Goal: Transaction & Acquisition: Purchase product/service

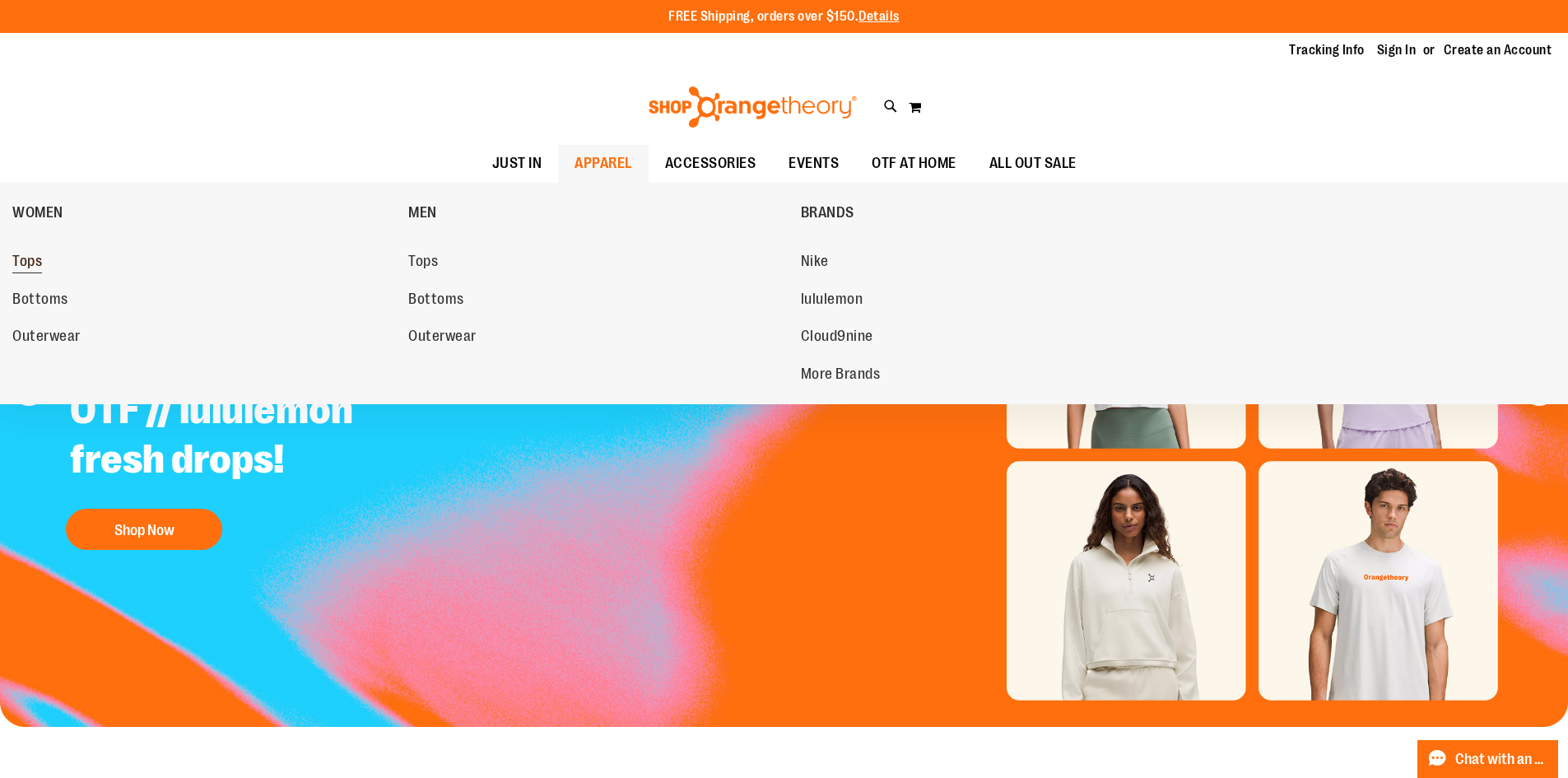
click at [24, 265] on span "Tops" at bounding box center [27, 263] width 29 height 21
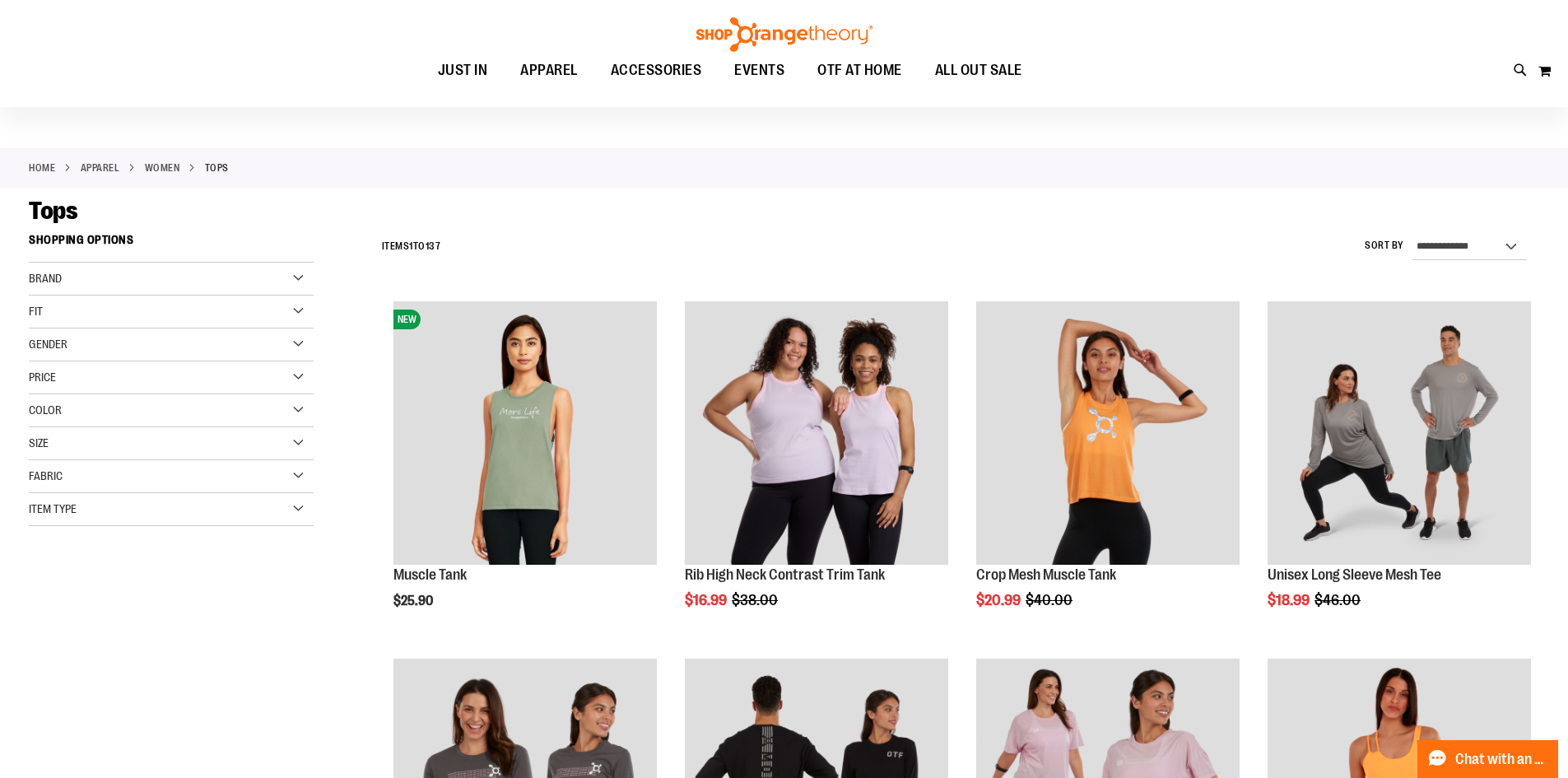
scroll to position [27, 0]
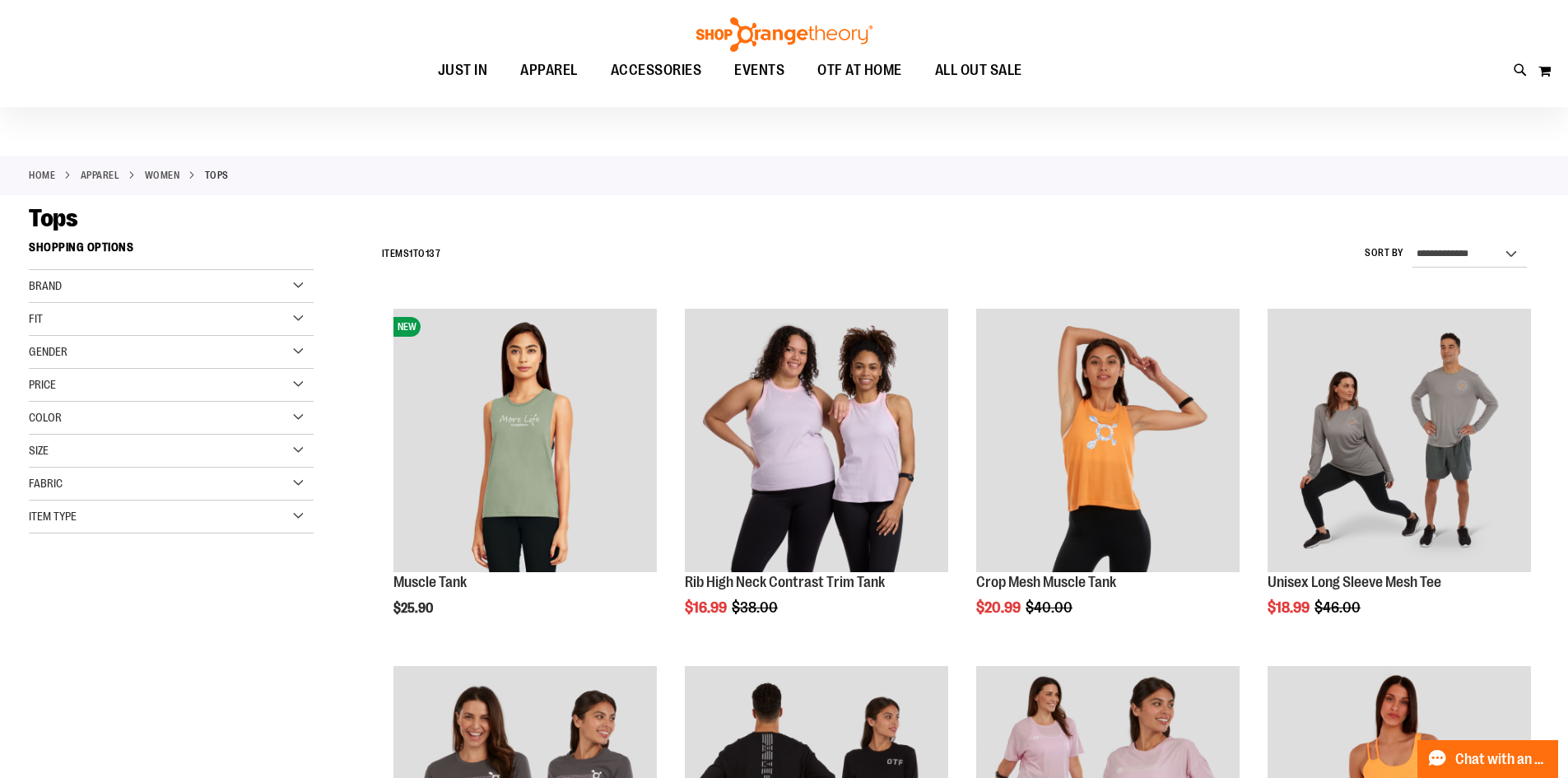
click at [154, 409] on div "Color" at bounding box center [171, 418] width 285 height 33
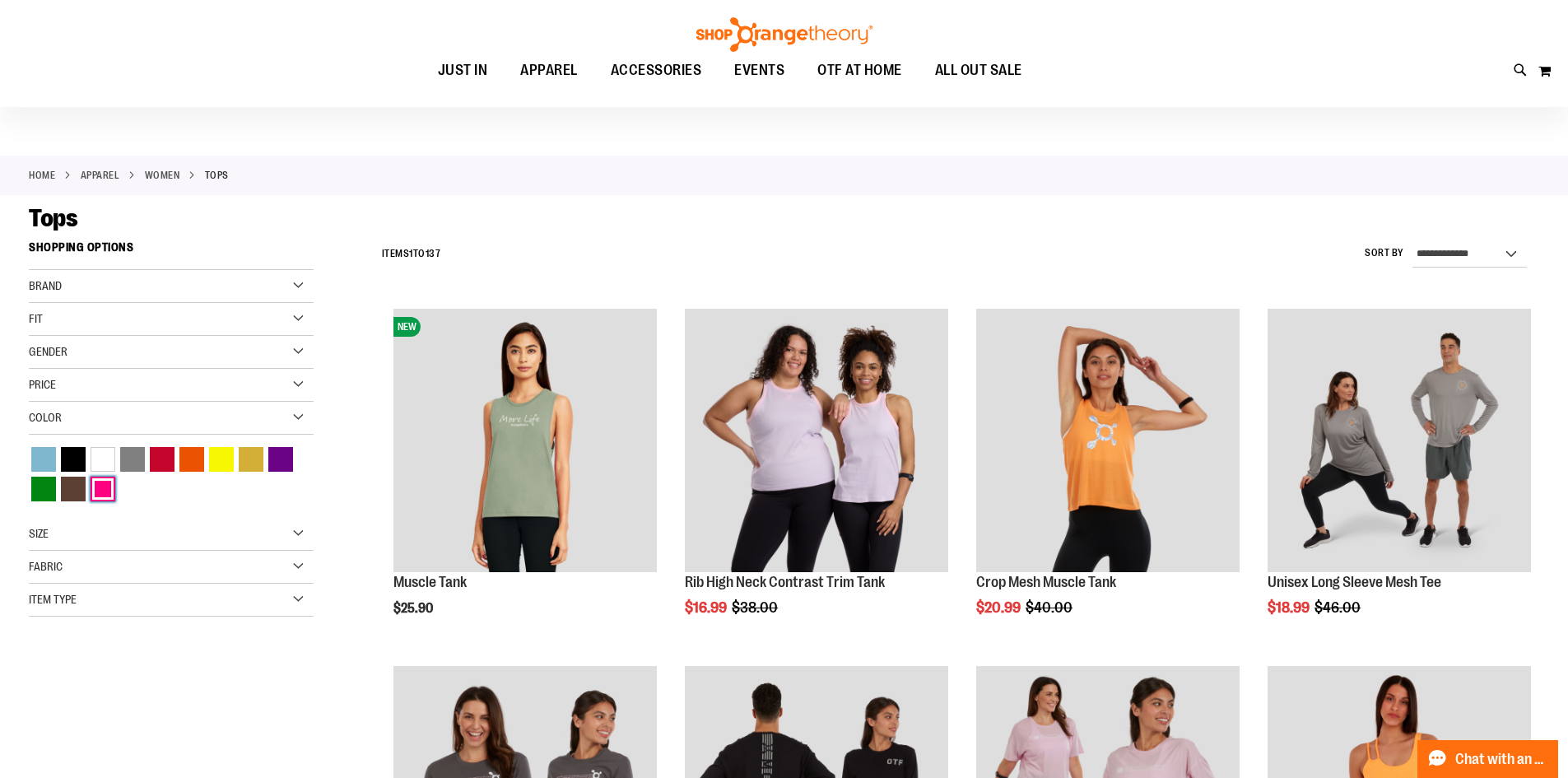
click at [109, 490] on div "Pink" at bounding box center [103, 489] width 25 height 25
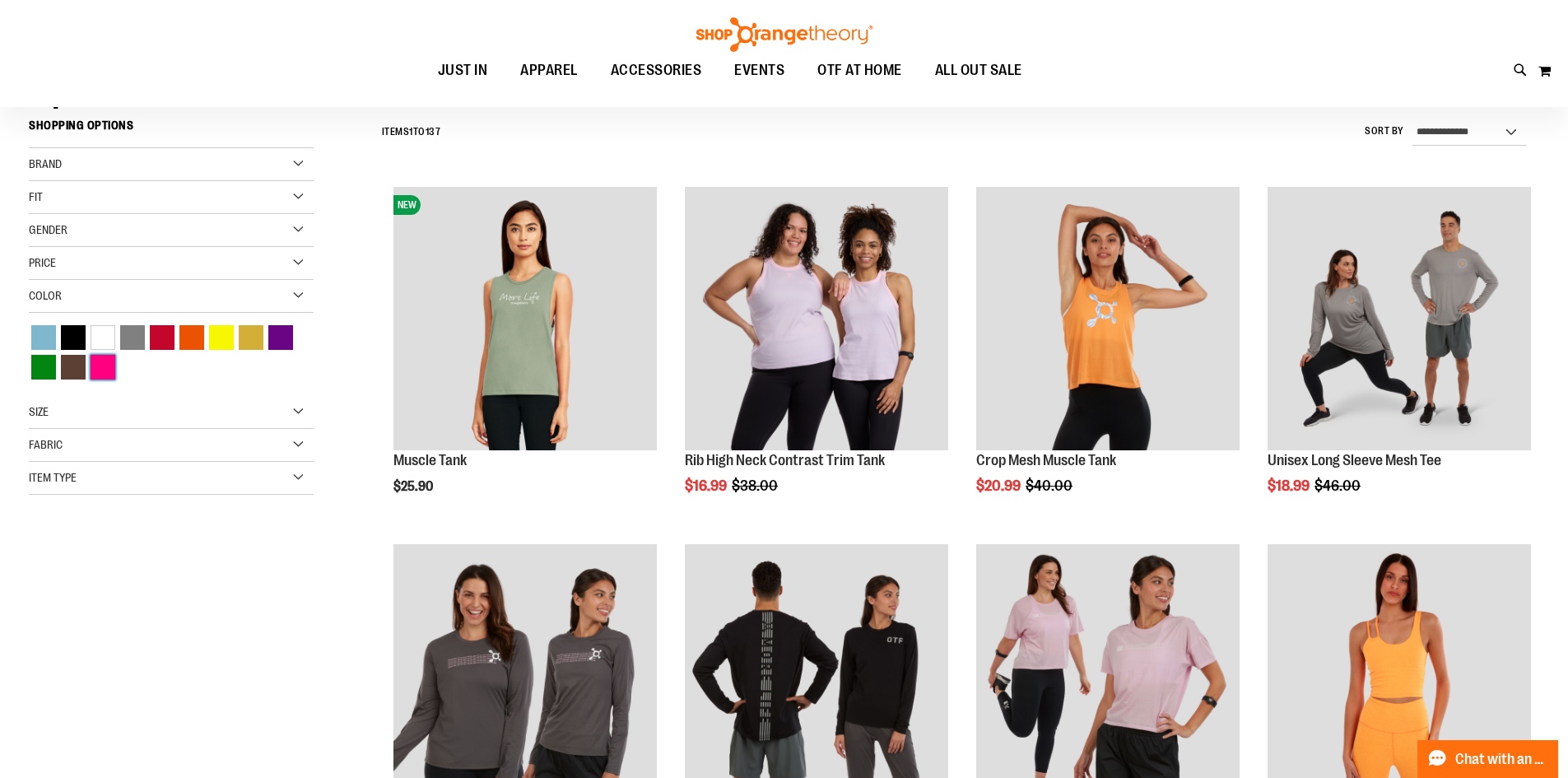
scroll to position [153, 0]
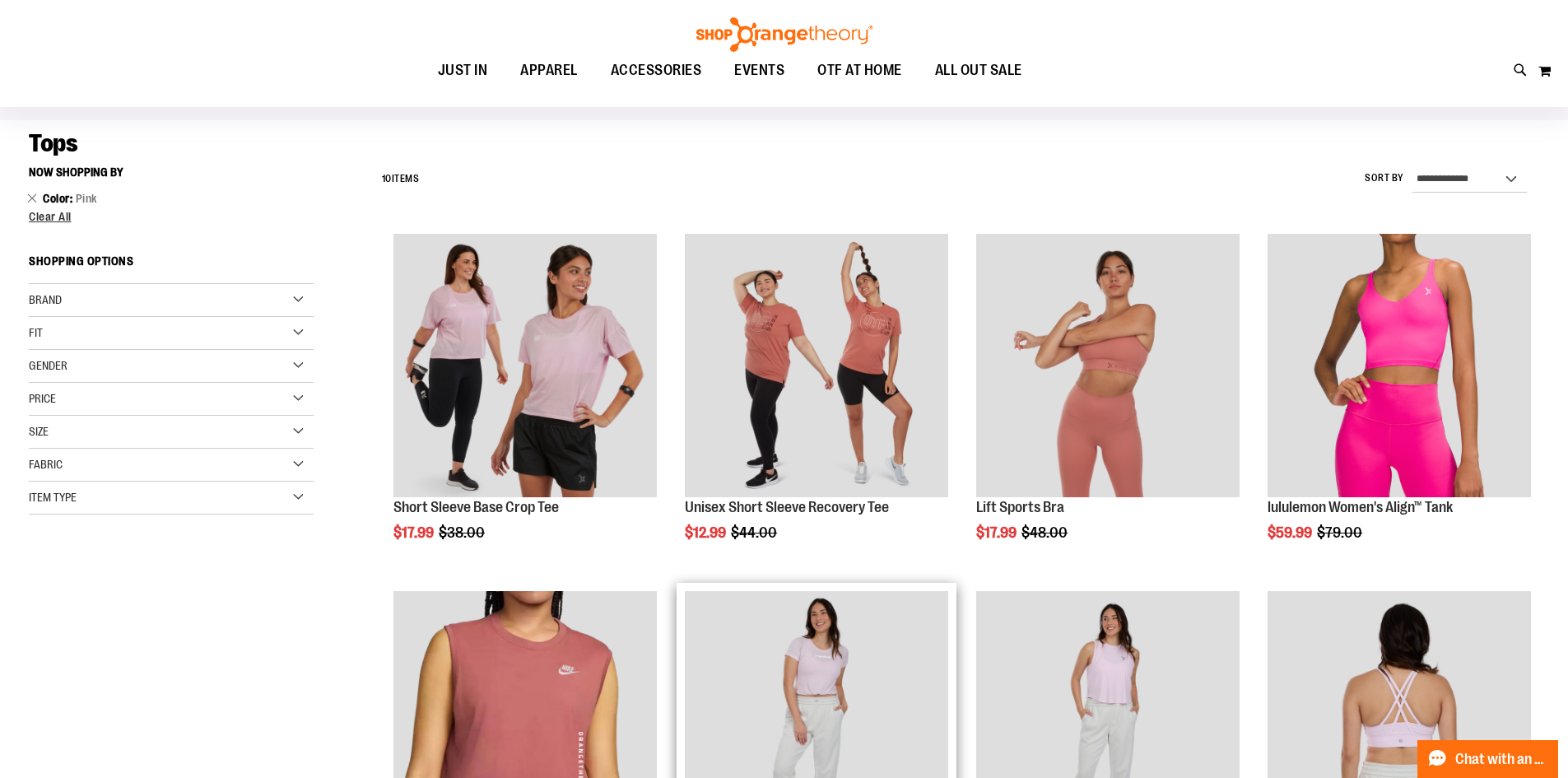
scroll to position [99, 0]
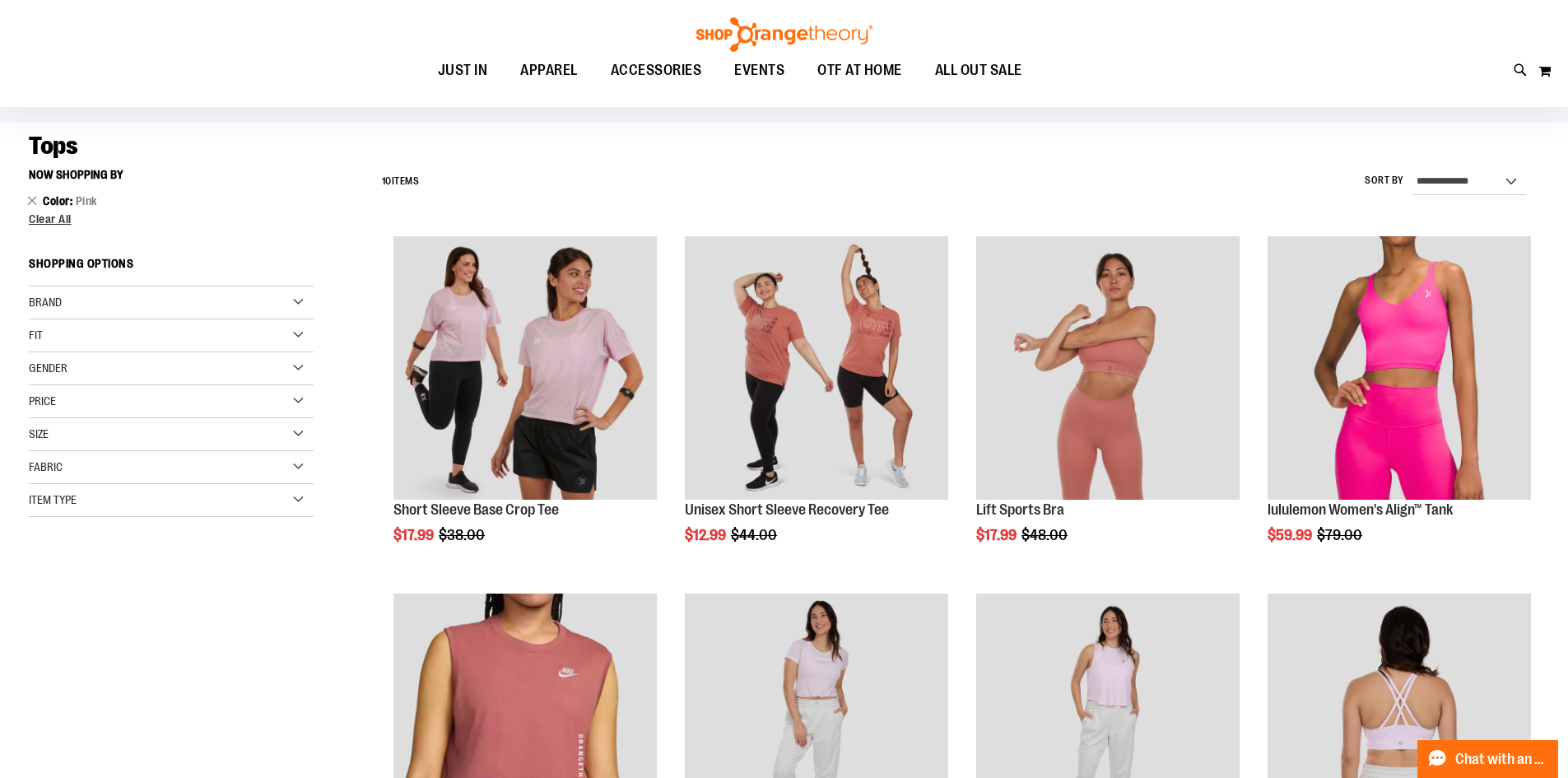
click at [104, 340] on div "Fit" at bounding box center [171, 336] width 285 height 33
click at [89, 402] on span "1 item" at bounding box center [97, 404] width 21 height 17
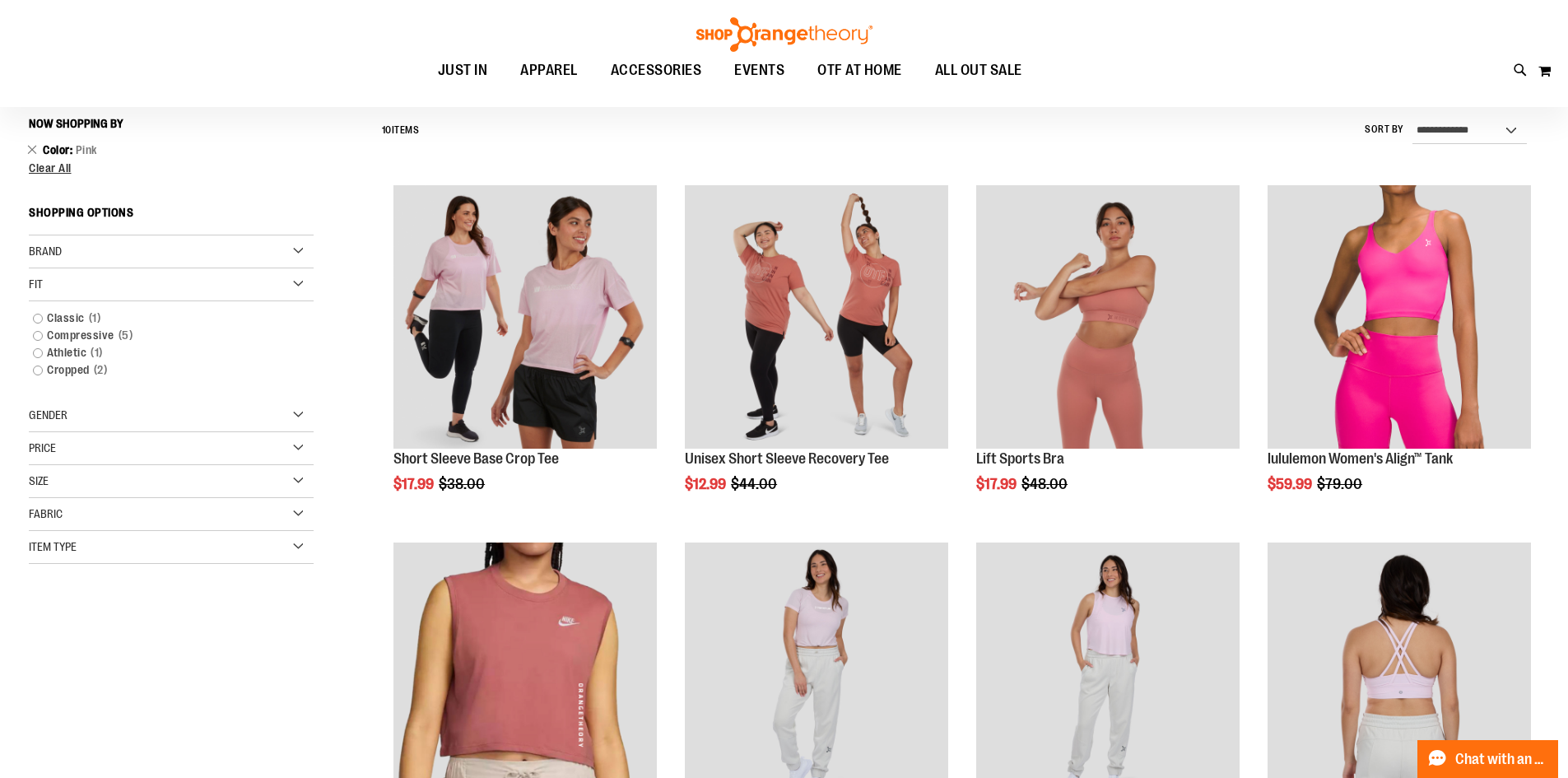
scroll to position [153, 0]
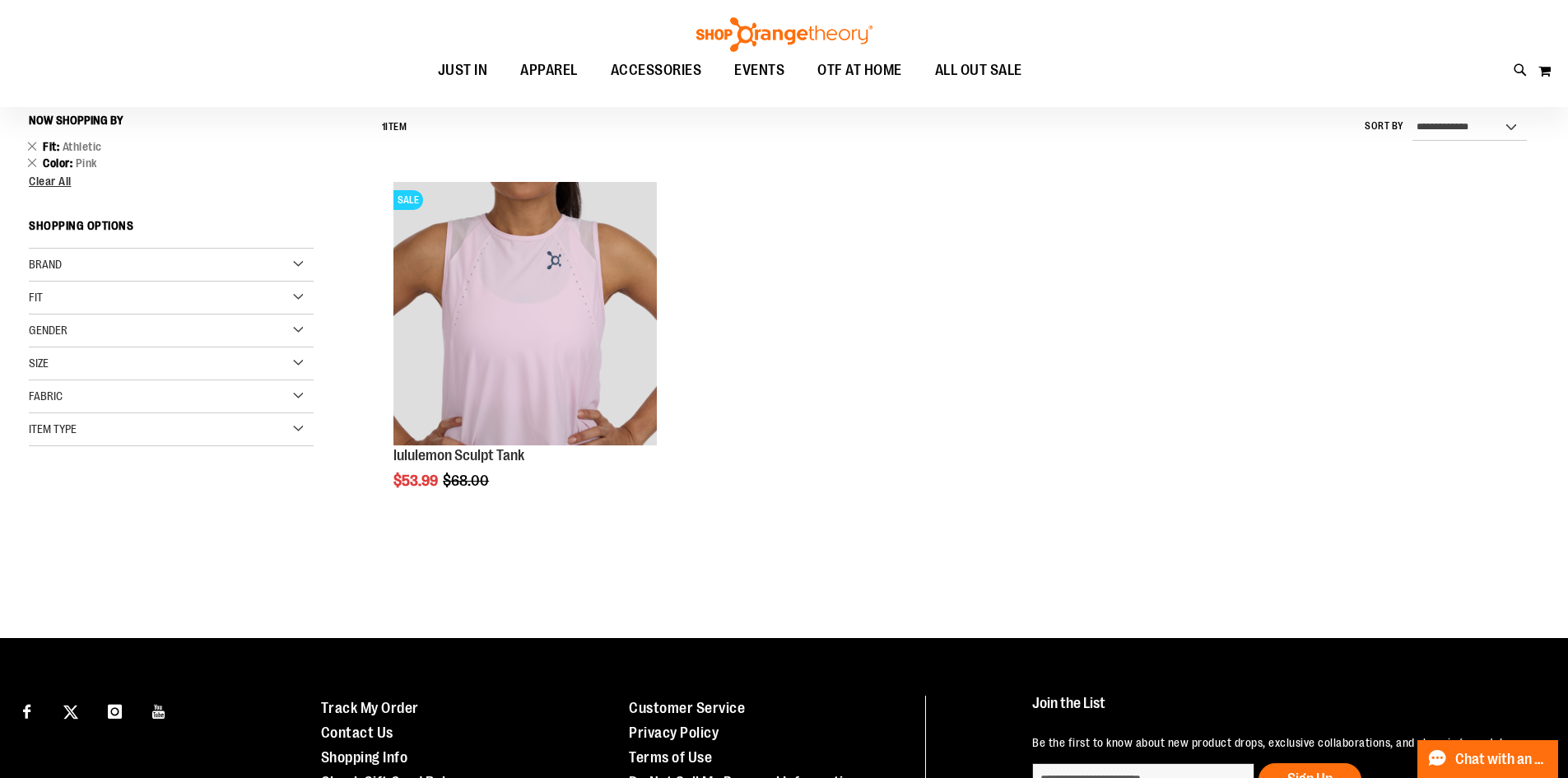
click at [120, 393] on div "Fabric" at bounding box center [171, 397] width 285 height 33
click at [120, 394] on div "Fabric" at bounding box center [171, 397] width 285 height 33
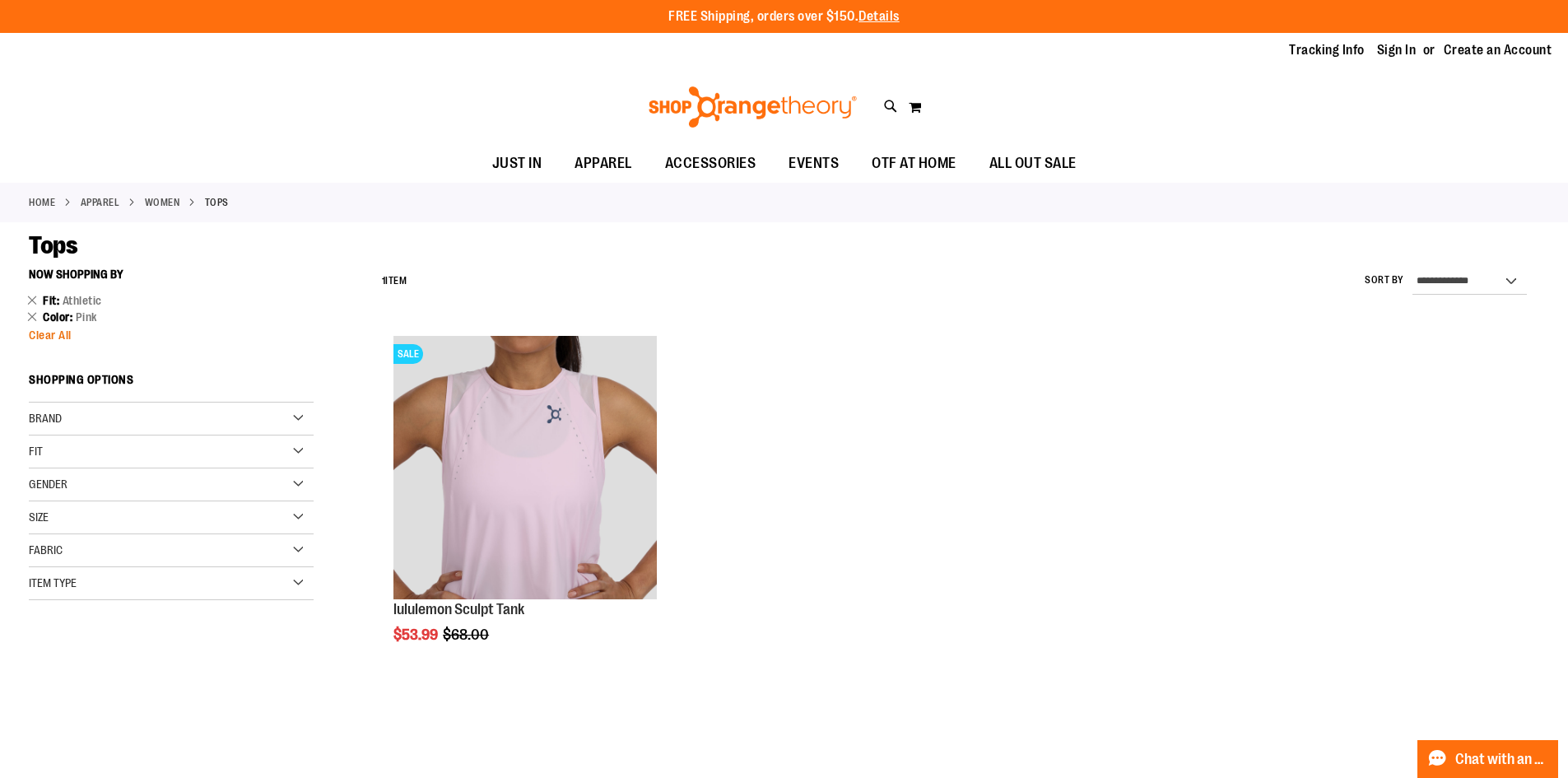
click at [62, 334] on span "Clear All" at bounding box center [49, 335] width 43 height 13
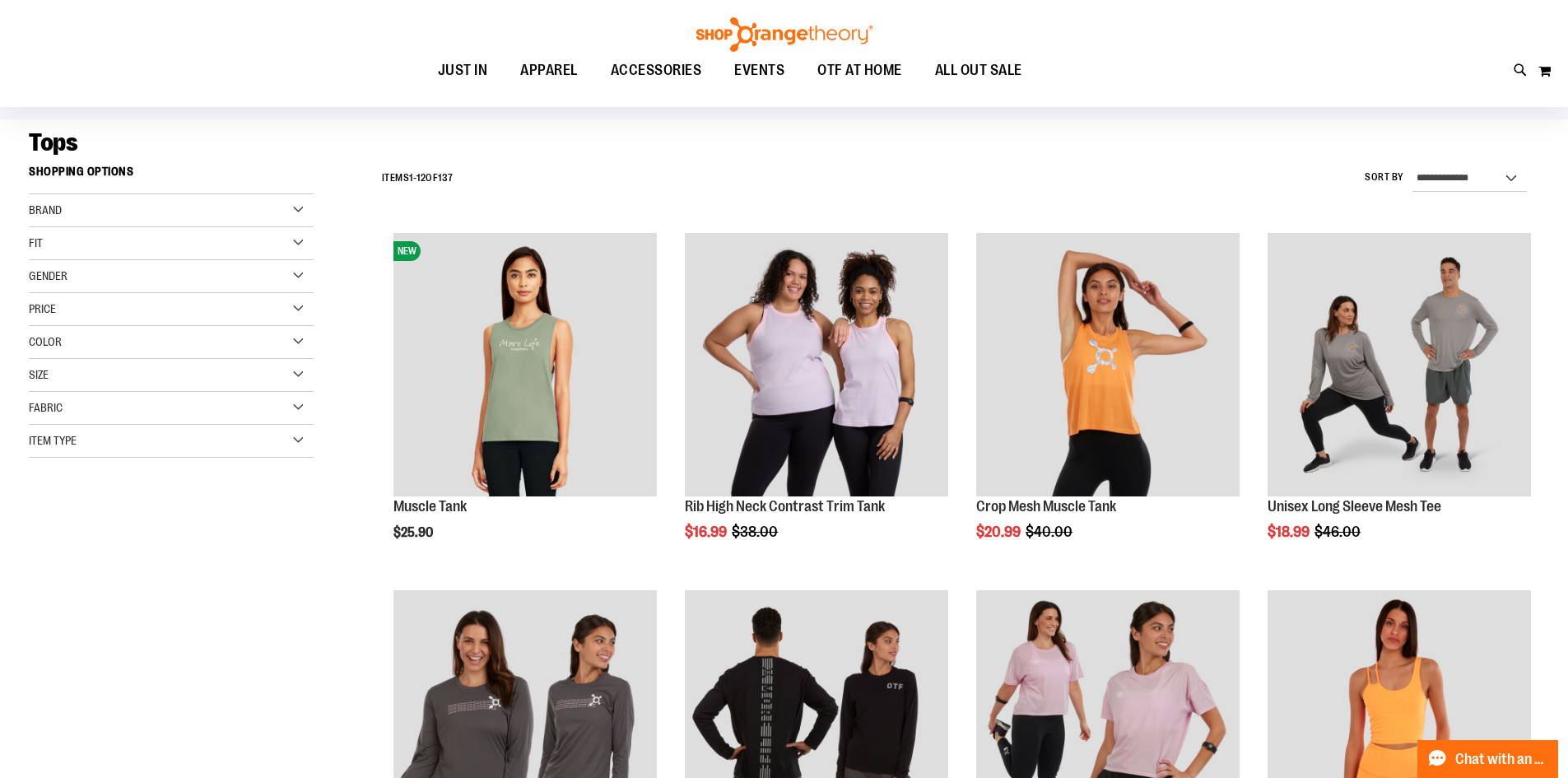
scroll to position [95, 0]
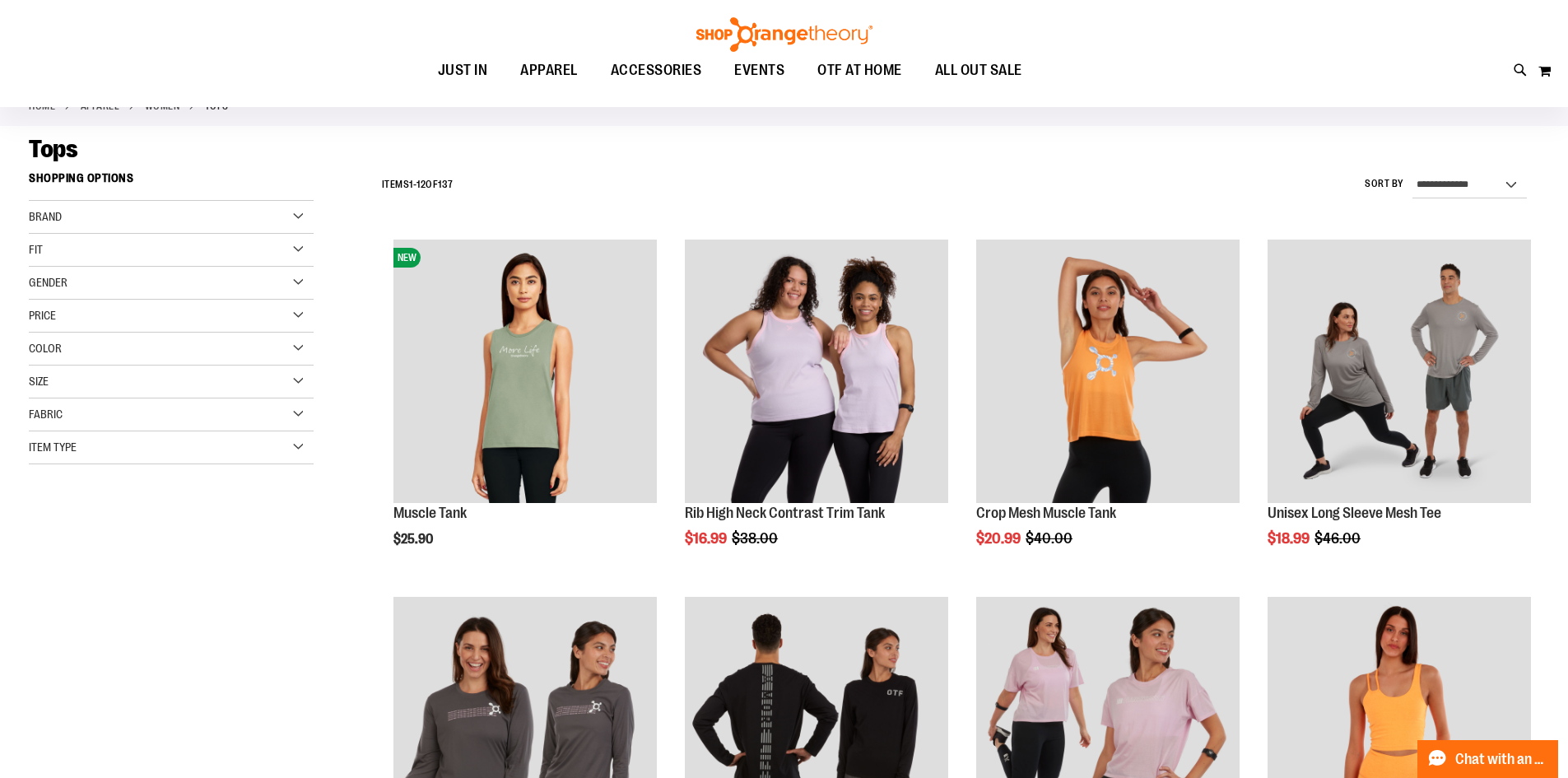
click at [197, 434] on div "Item Type" at bounding box center [171, 448] width 285 height 33
click at [84, 507] on link "Jackets 1 item" at bounding box center [161, 508] width 273 height 17
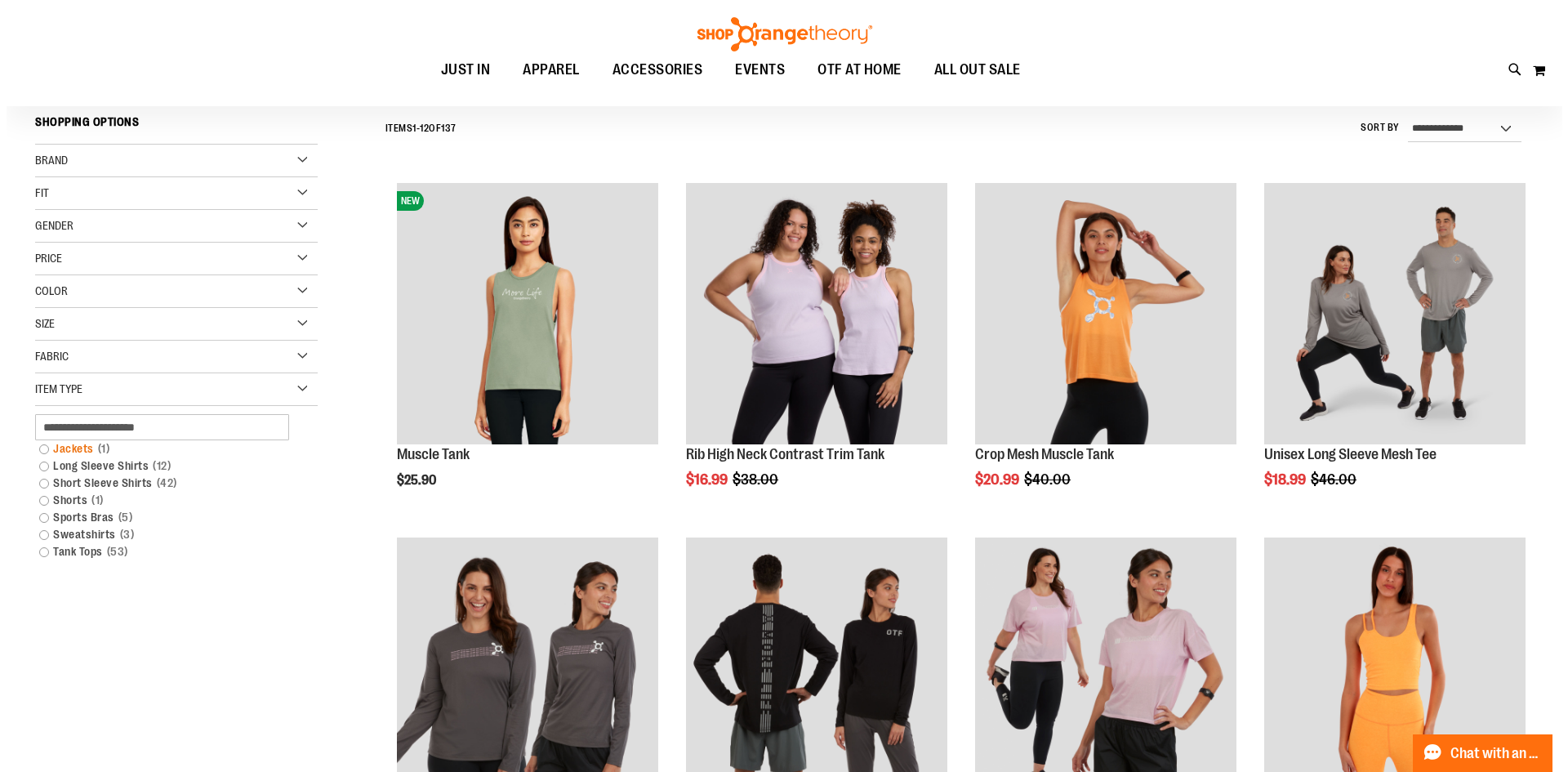
scroll to position [152, 0]
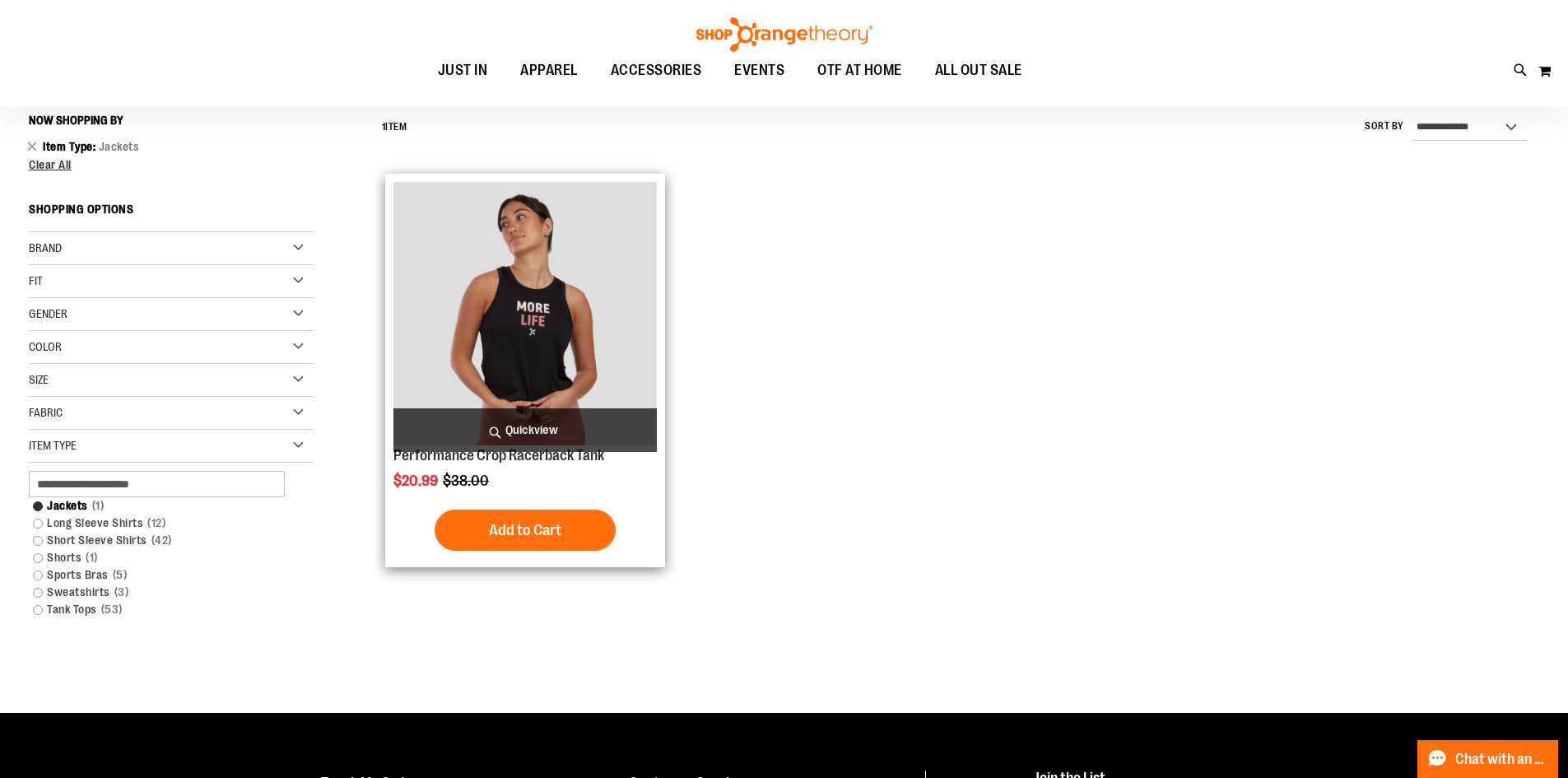
click at [573, 427] on span "Quickview" at bounding box center [525, 430] width 263 height 44
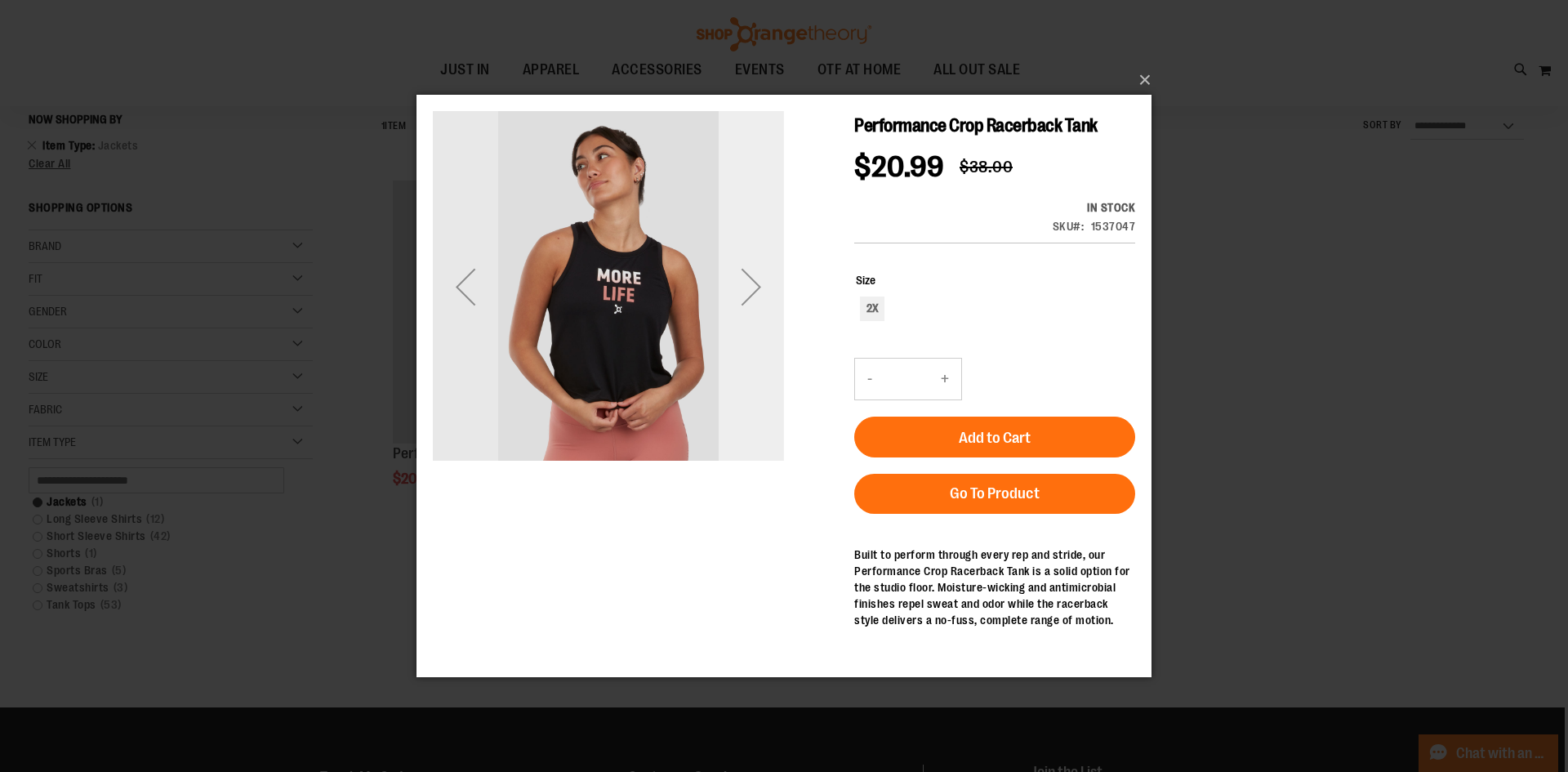
click at [758, 290] on div "Next" at bounding box center [751, 286] width 65 height 65
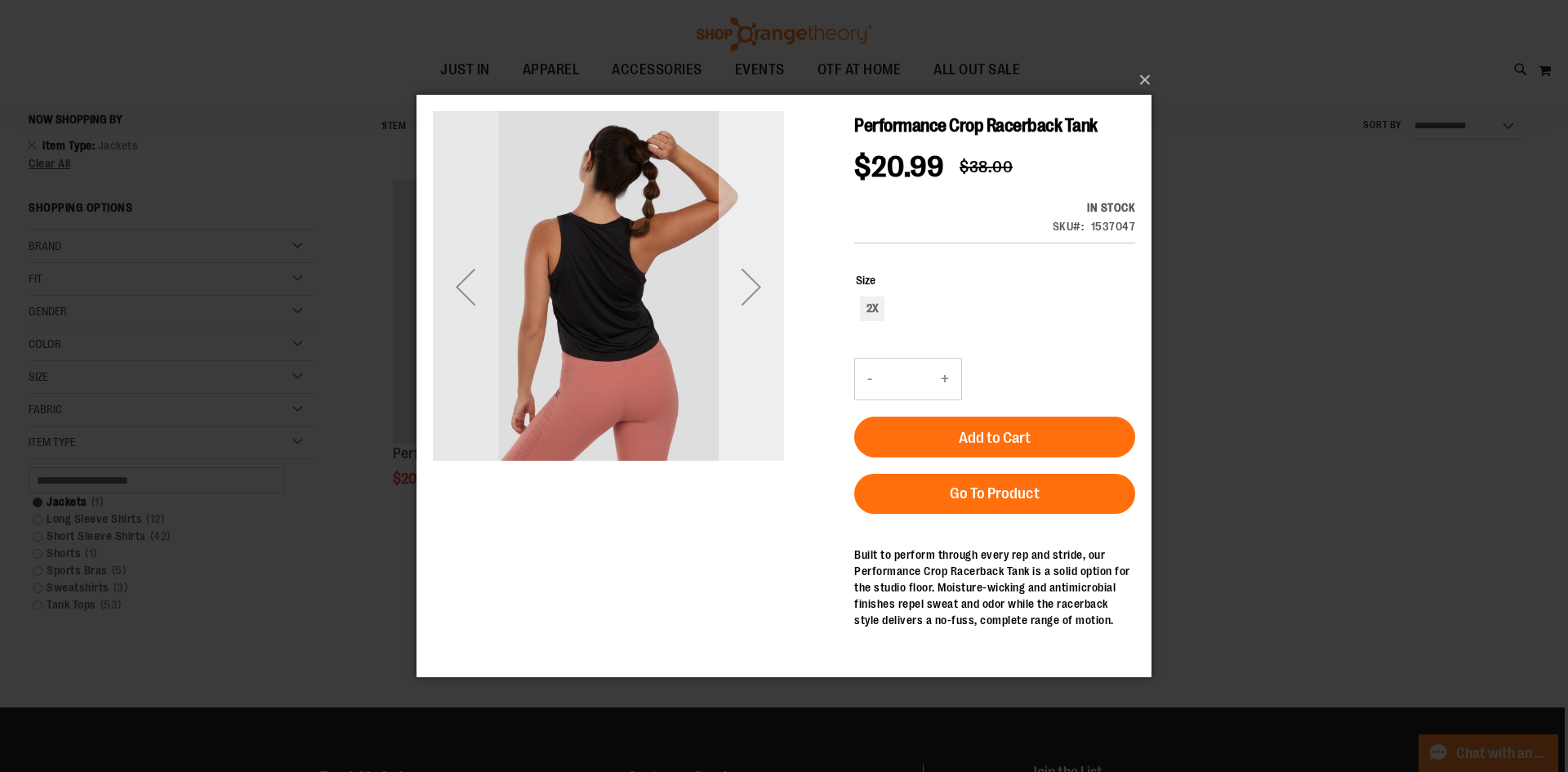
click at [758, 290] on div "Next" at bounding box center [751, 286] width 65 height 65
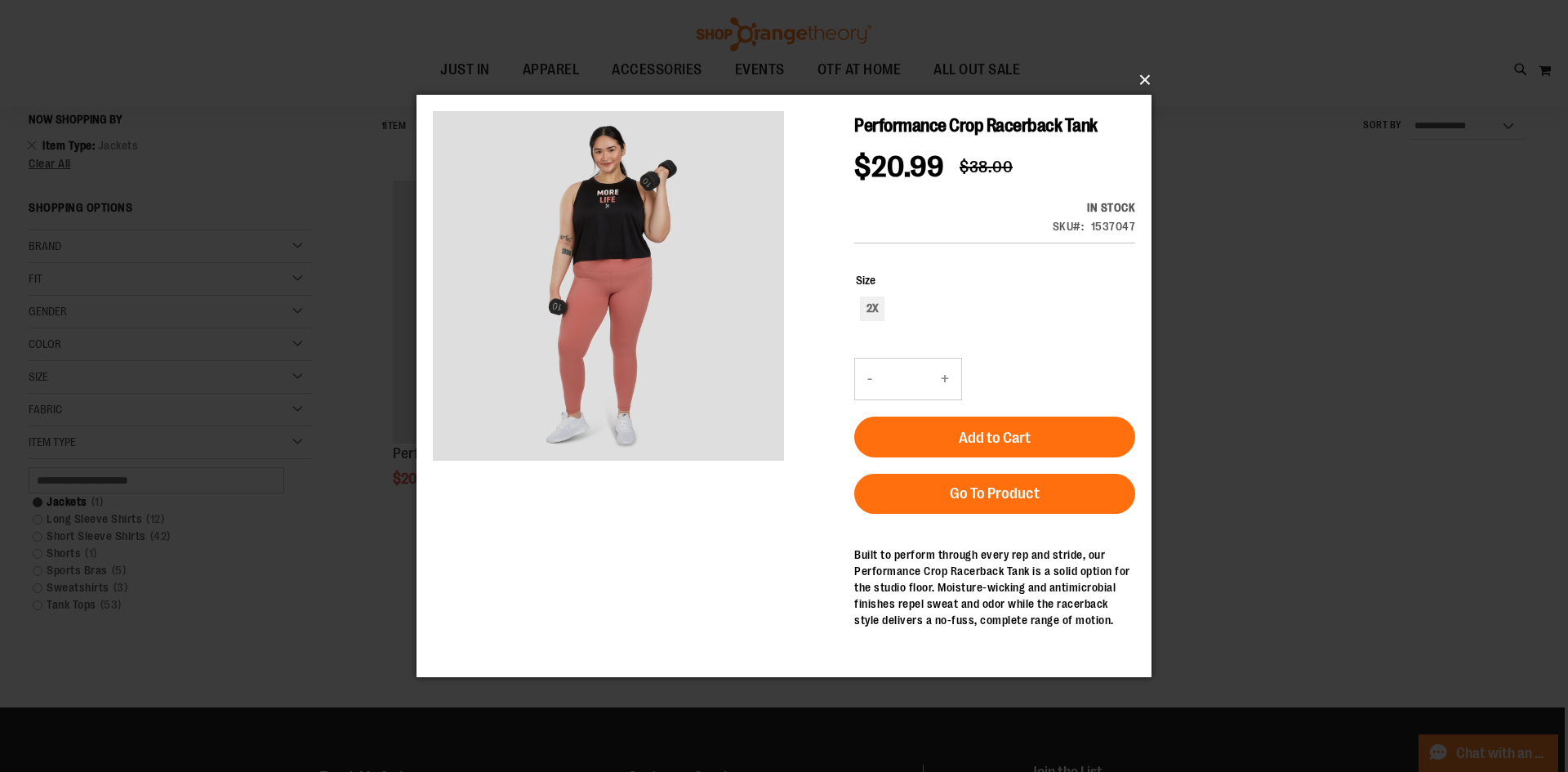
click at [1142, 74] on button "×" at bounding box center [789, 80] width 735 height 36
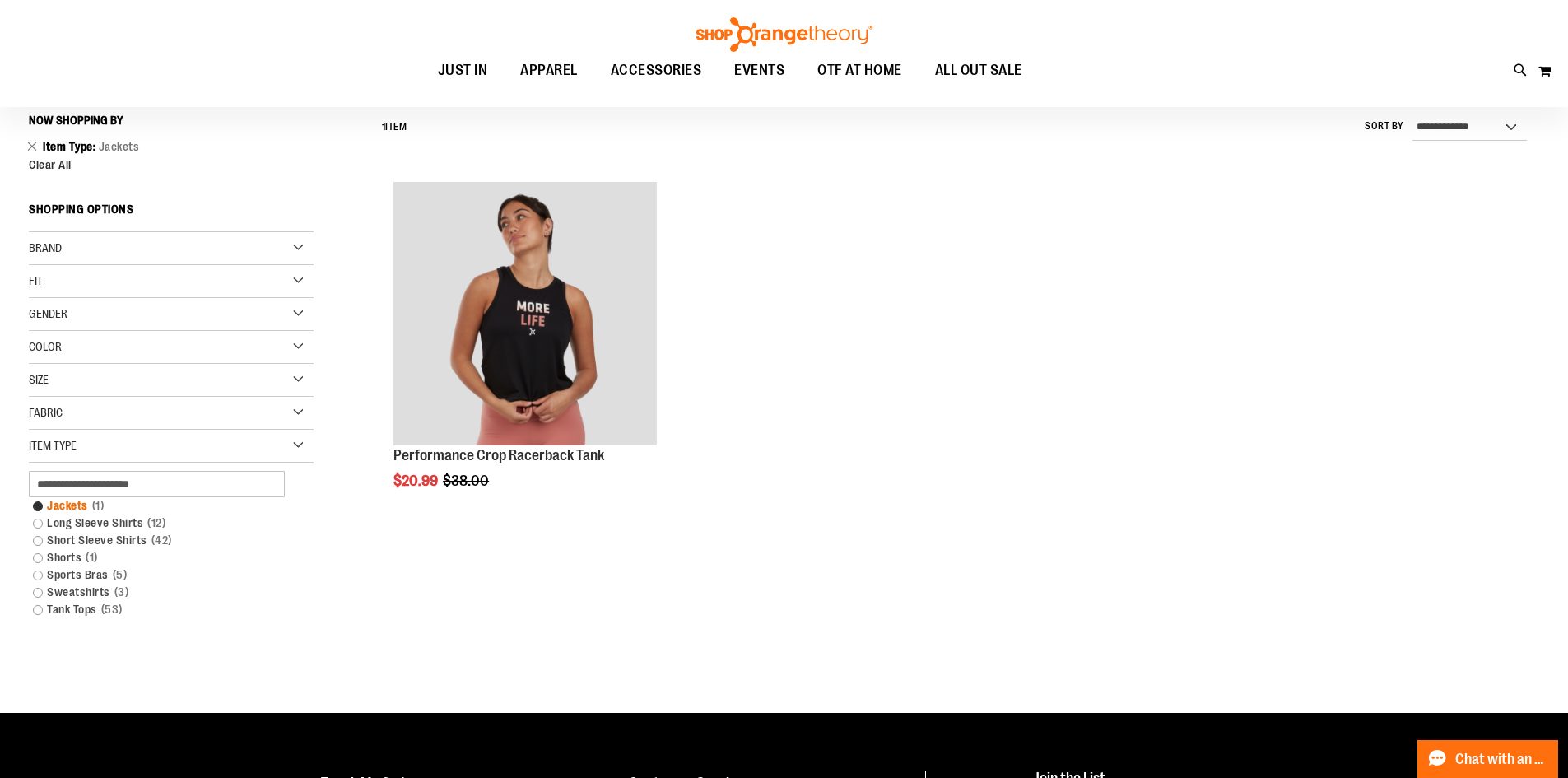
click at [66, 508] on link "Jackets 1 item" at bounding box center [161, 506] width 273 height 17
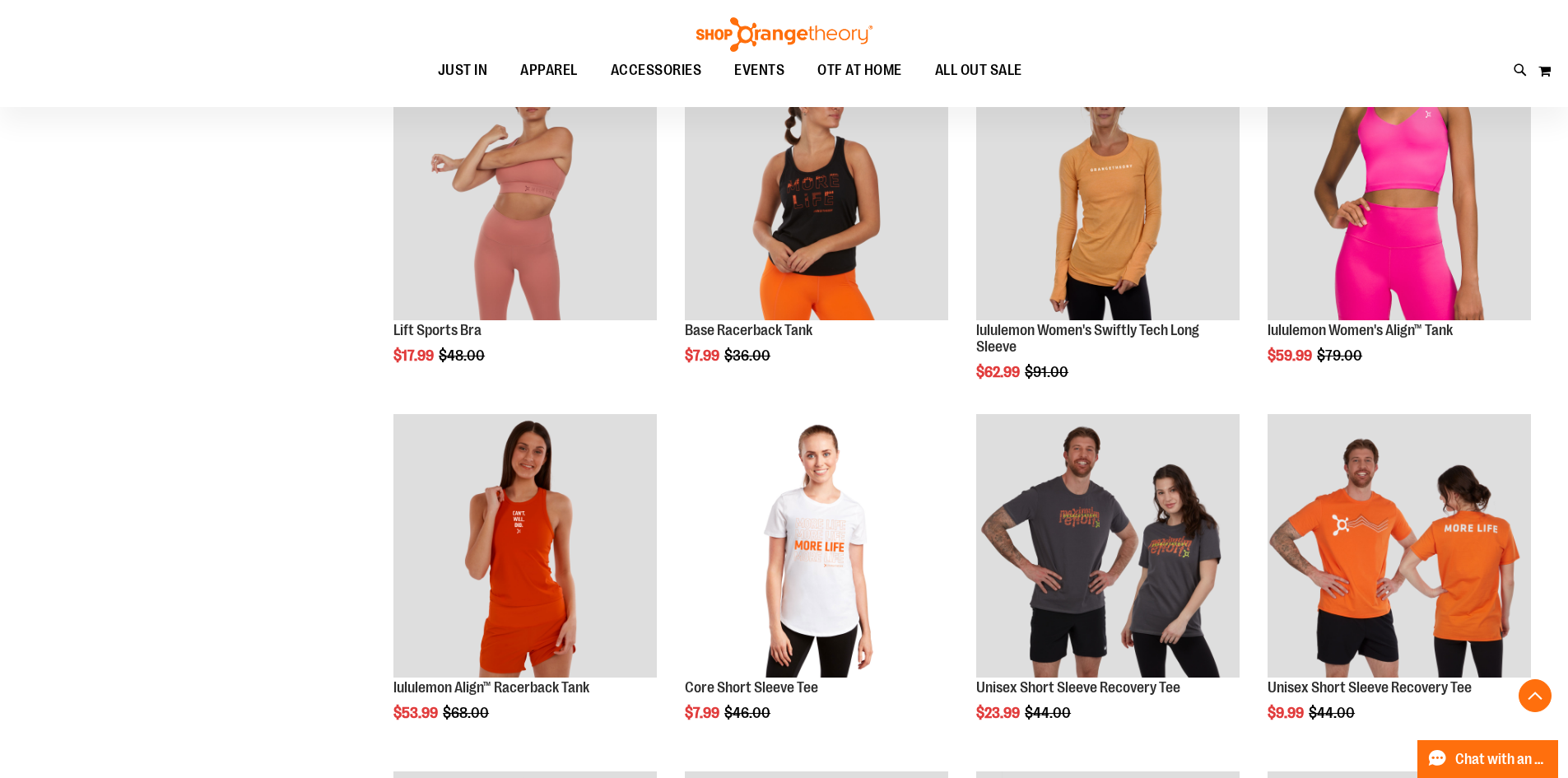
scroll to position [1361, 0]
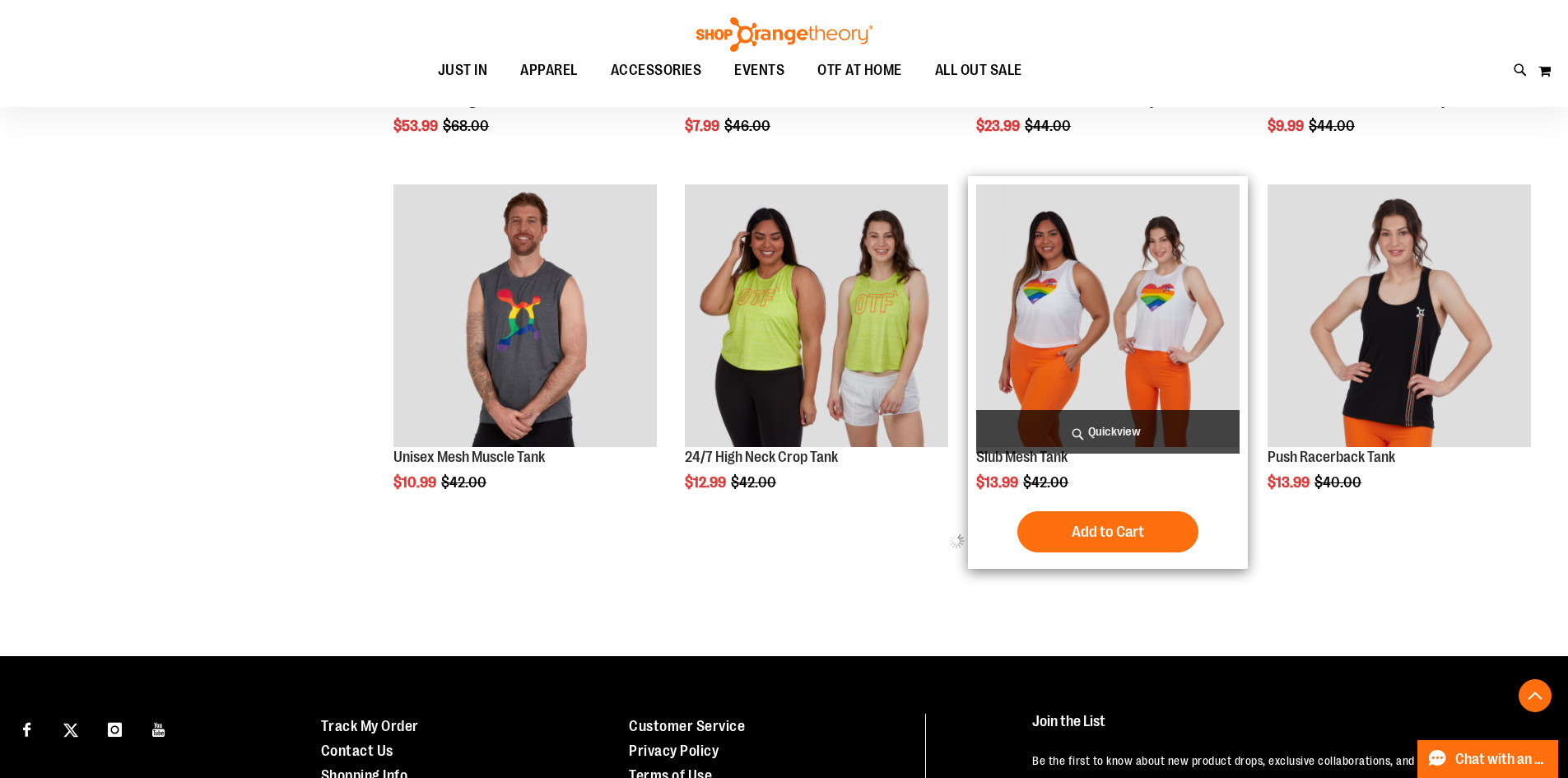
scroll to position [1937, 0]
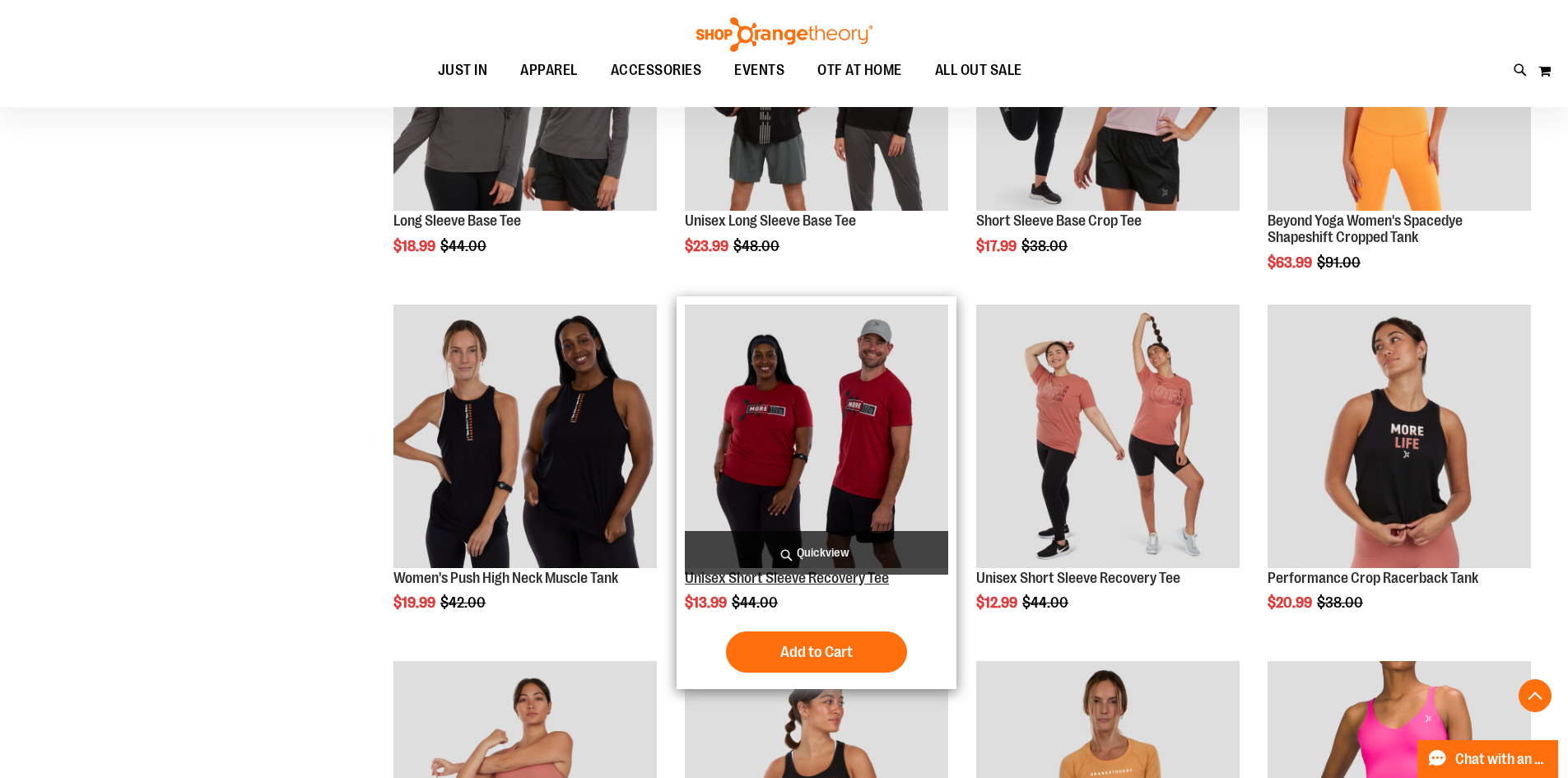
scroll to position [729, 0]
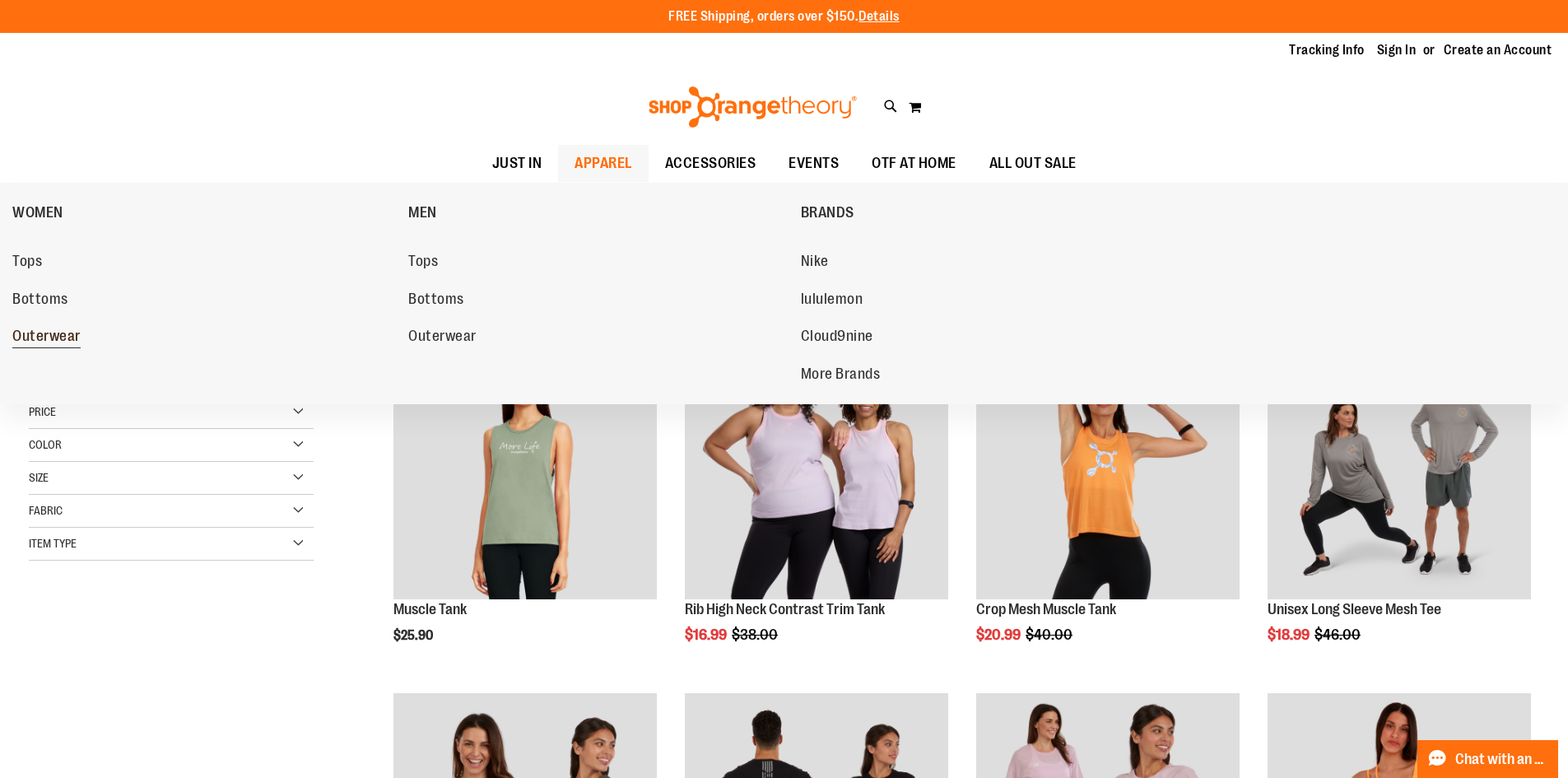
click at [49, 331] on span "Outerwear" at bounding box center [47, 339] width 68 height 21
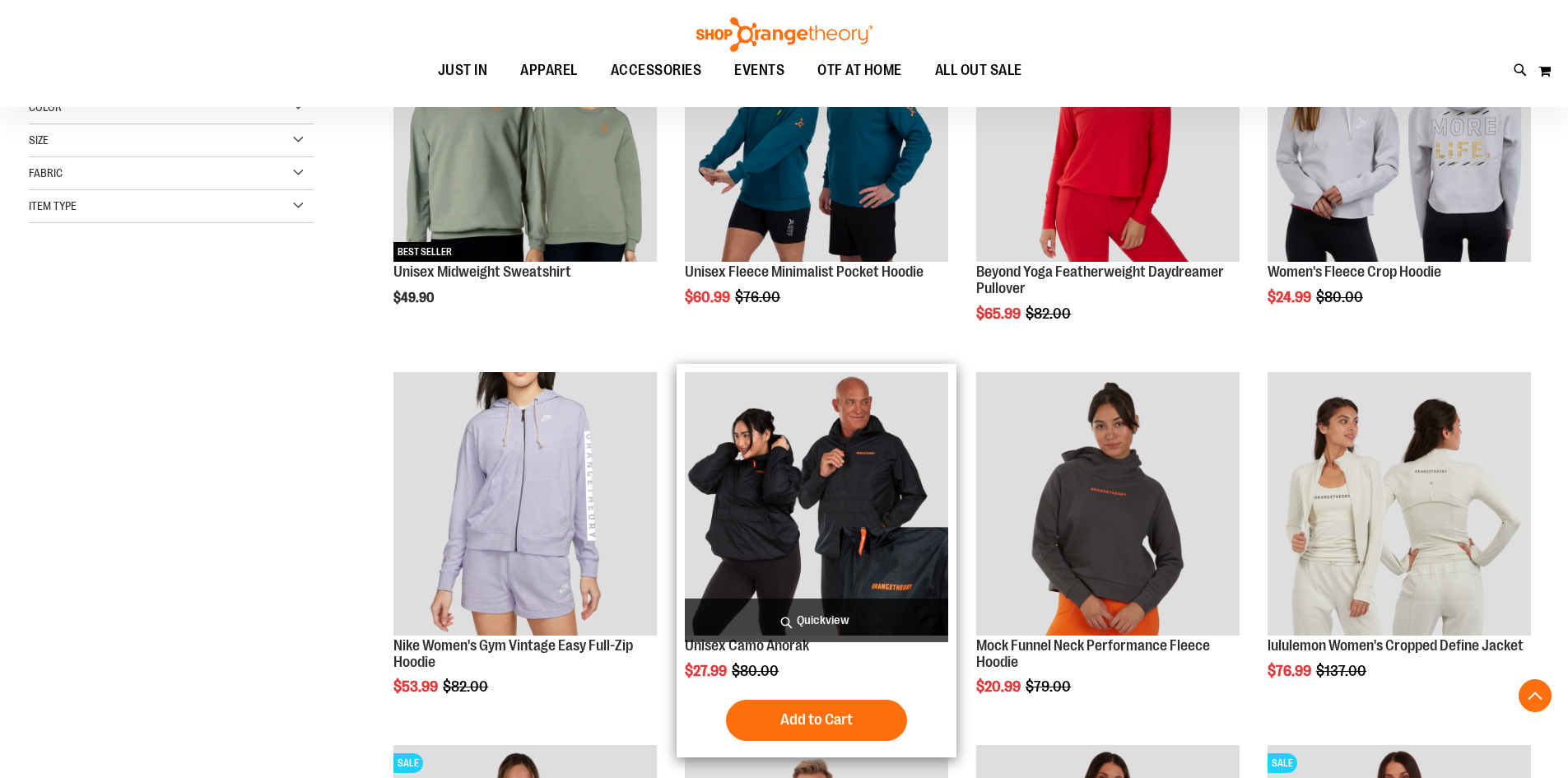
scroll to position [411, 0]
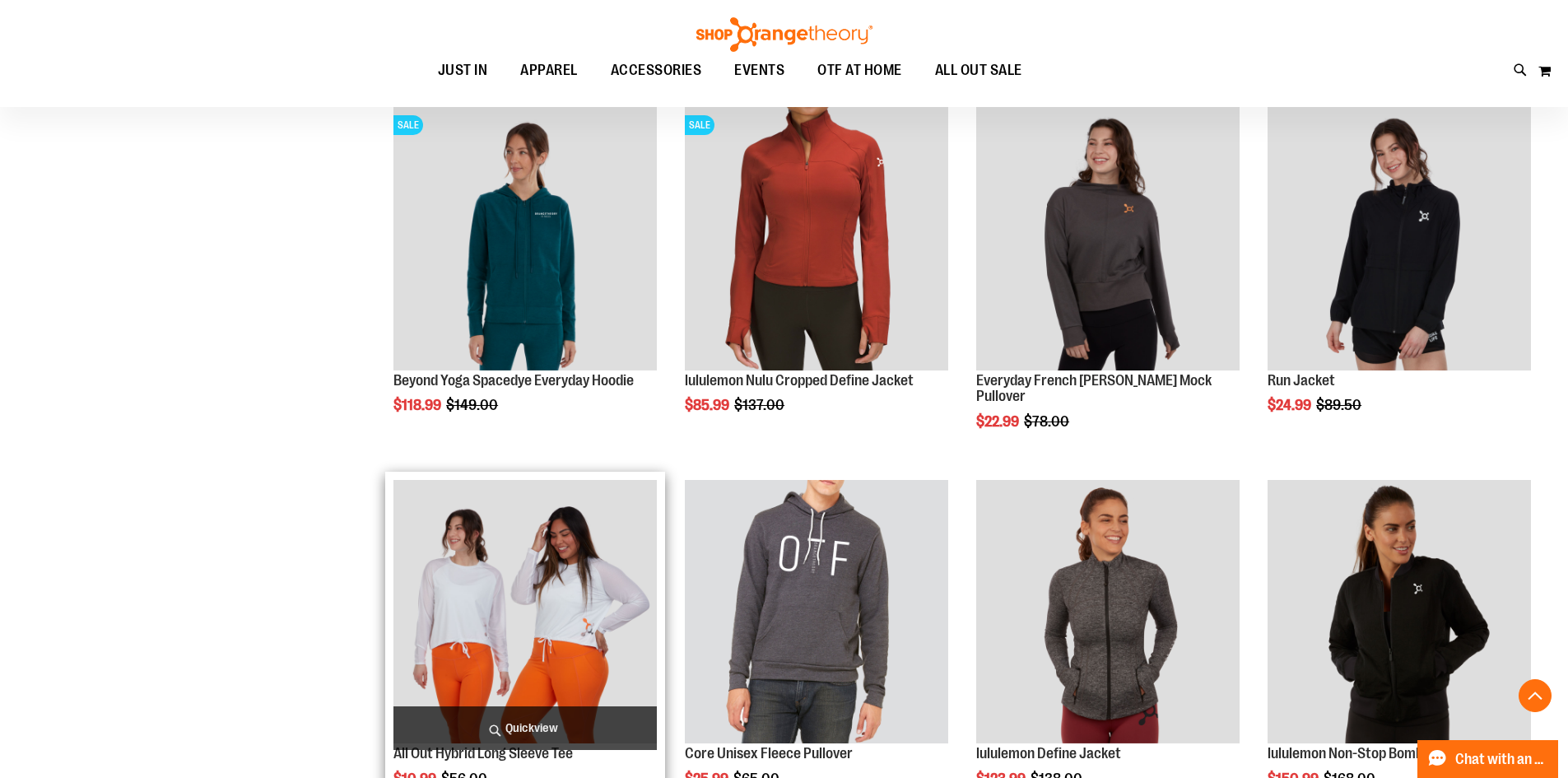
scroll to position [1344, 0]
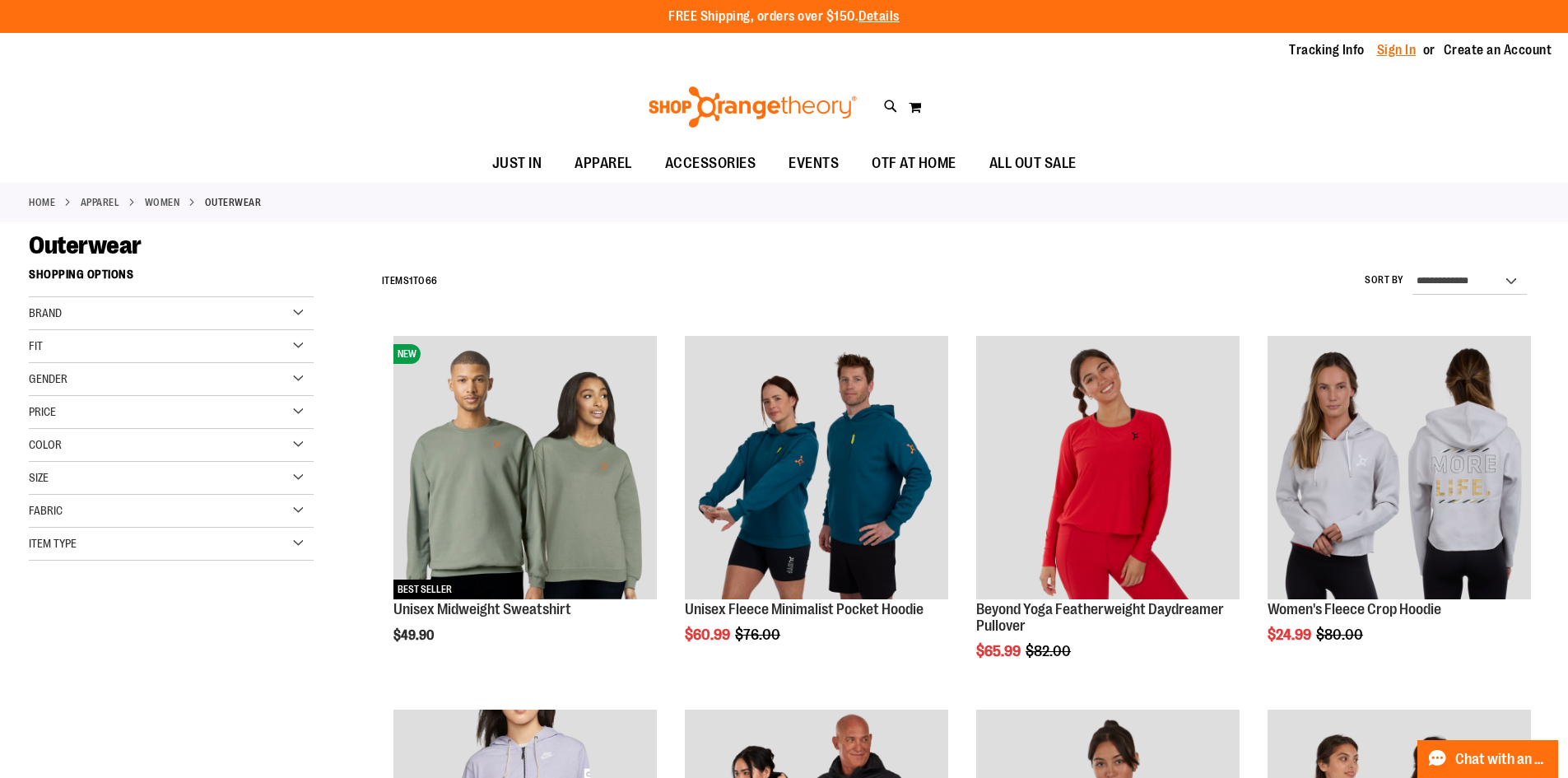
click at [1395, 46] on link "Sign In" at bounding box center [1397, 49] width 40 height 18
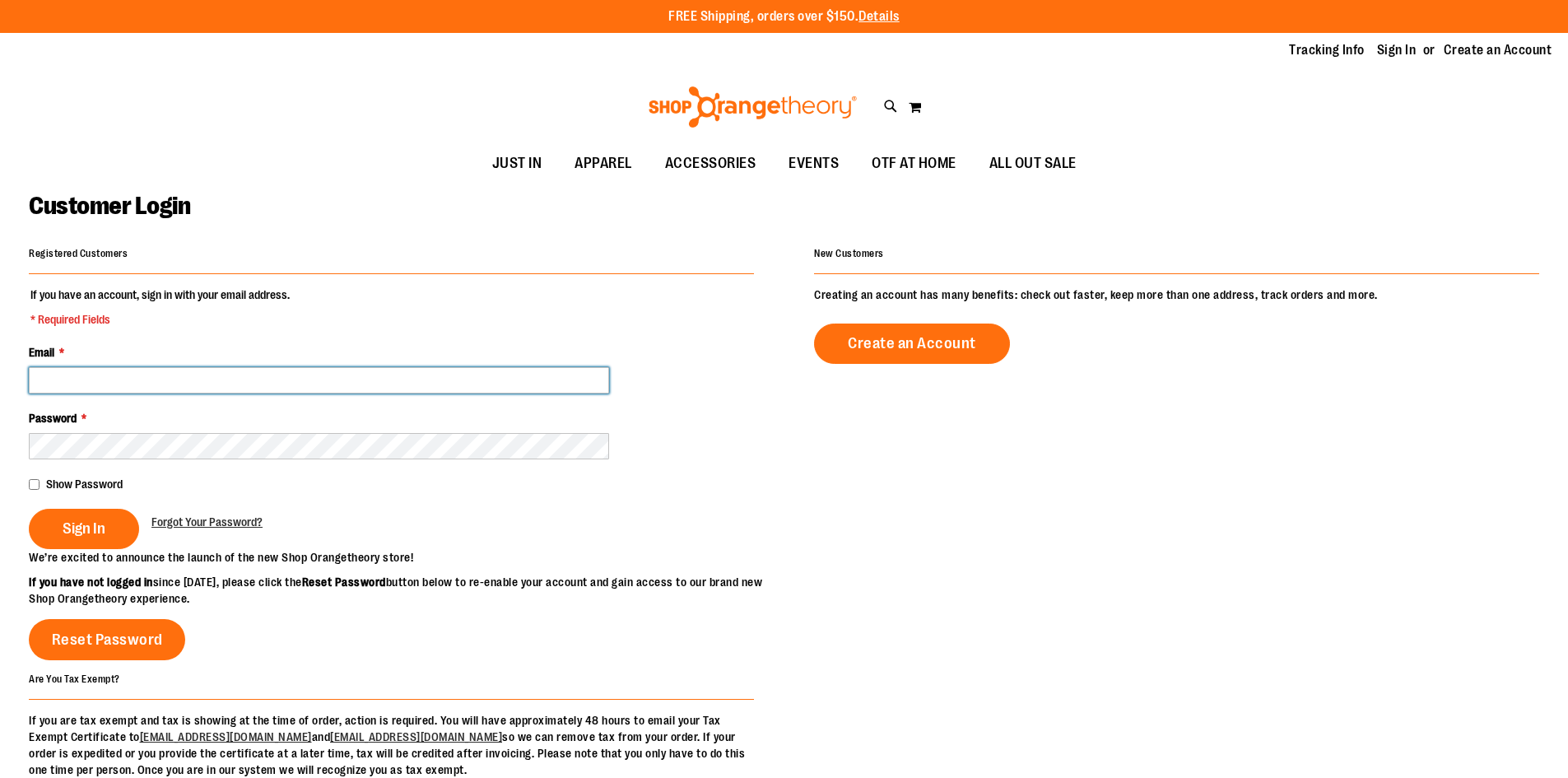
click at [258, 381] on input "Email *" at bounding box center [319, 380] width 580 height 27
drag, startPoint x: 258, startPoint y: 381, endPoint x: 588, endPoint y: 378, distance: 330.0
type input "**********"
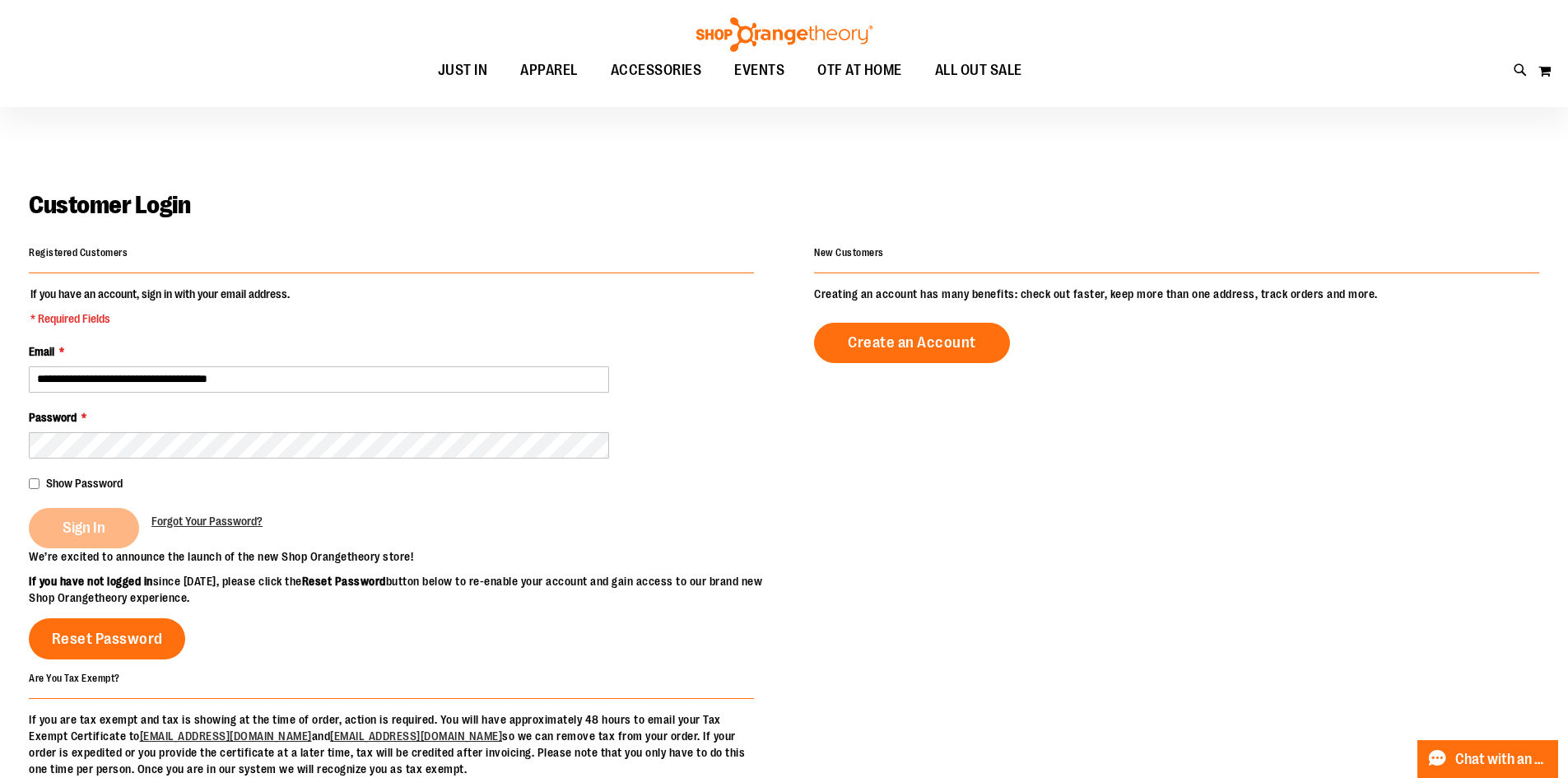
scroll to position [108, 0]
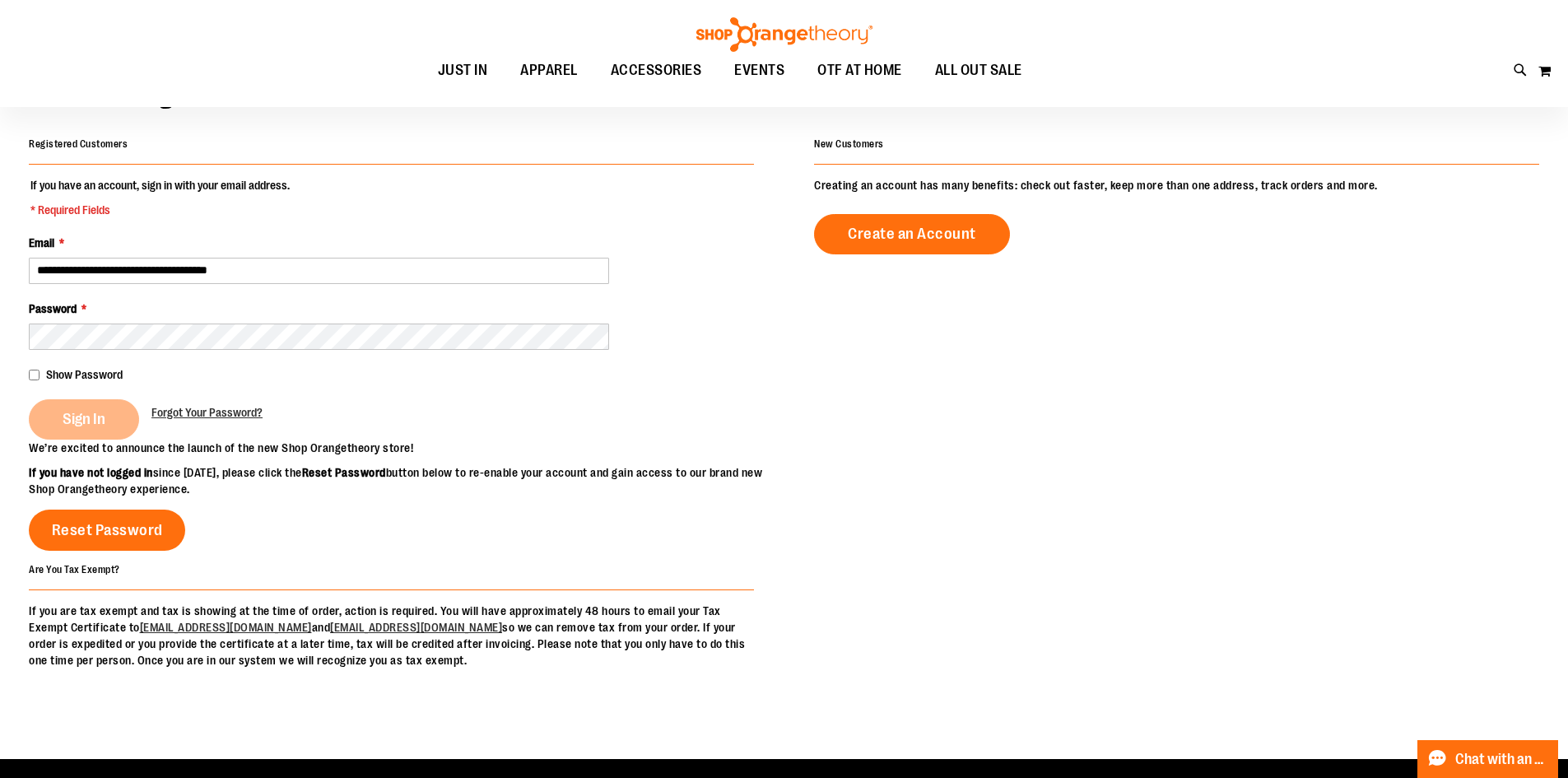
click at [123, 415] on div "Sign In" at bounding box center [89, 419] width 123 height 40
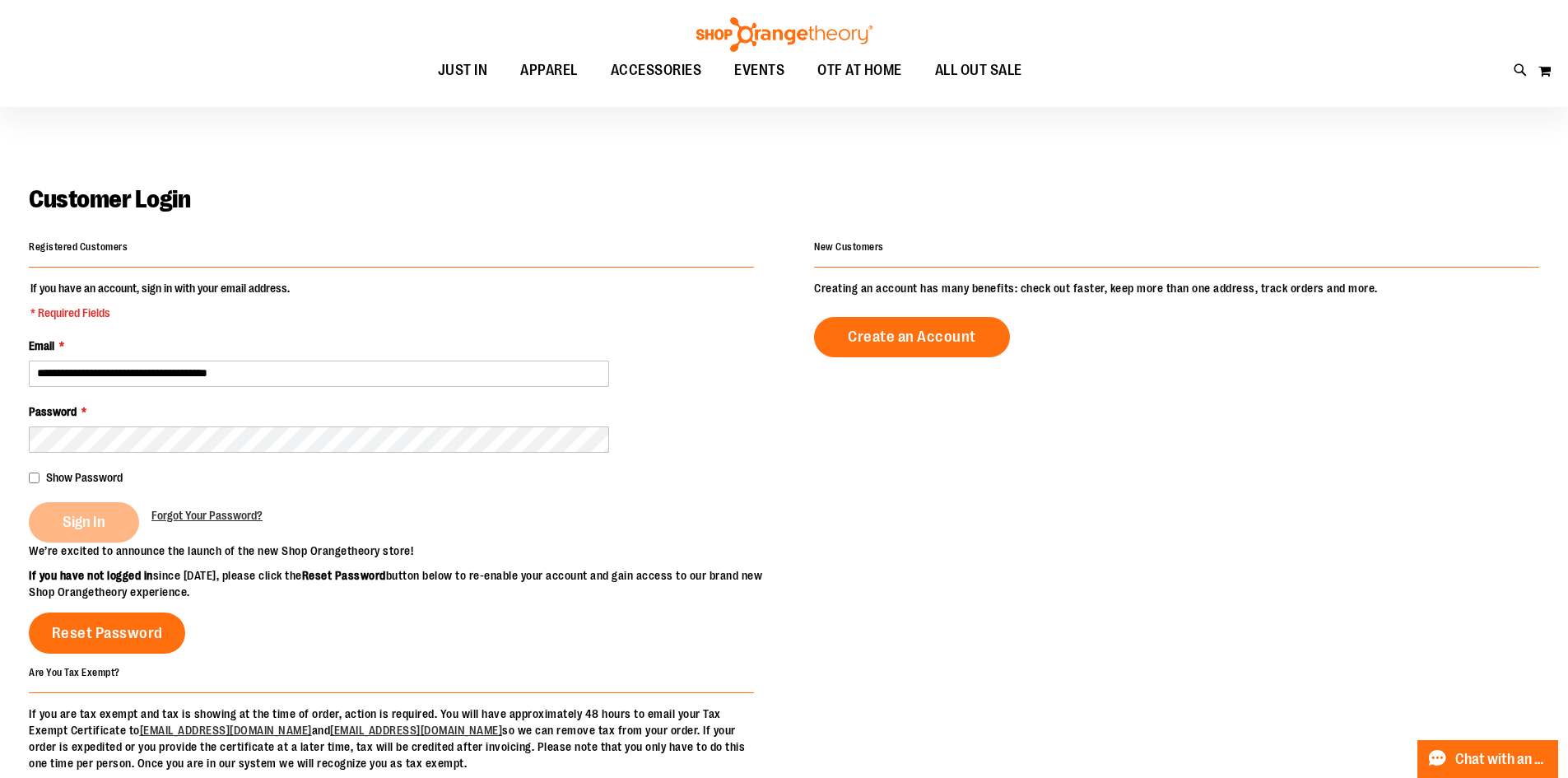
scroll to position [0, 0]
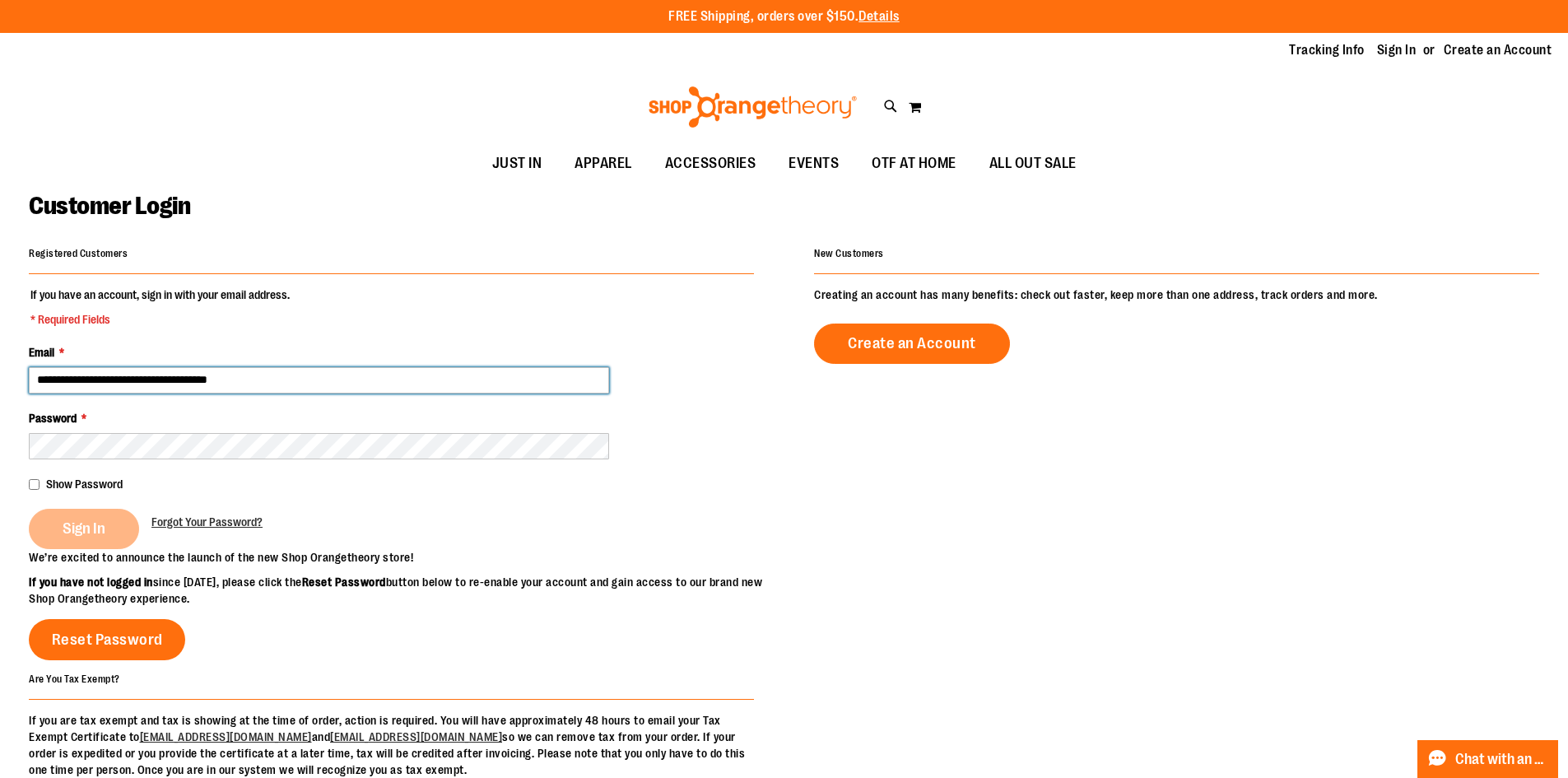
click at [301, 374] on input "**********" at bounding box center [319, 380] width 580 height 27
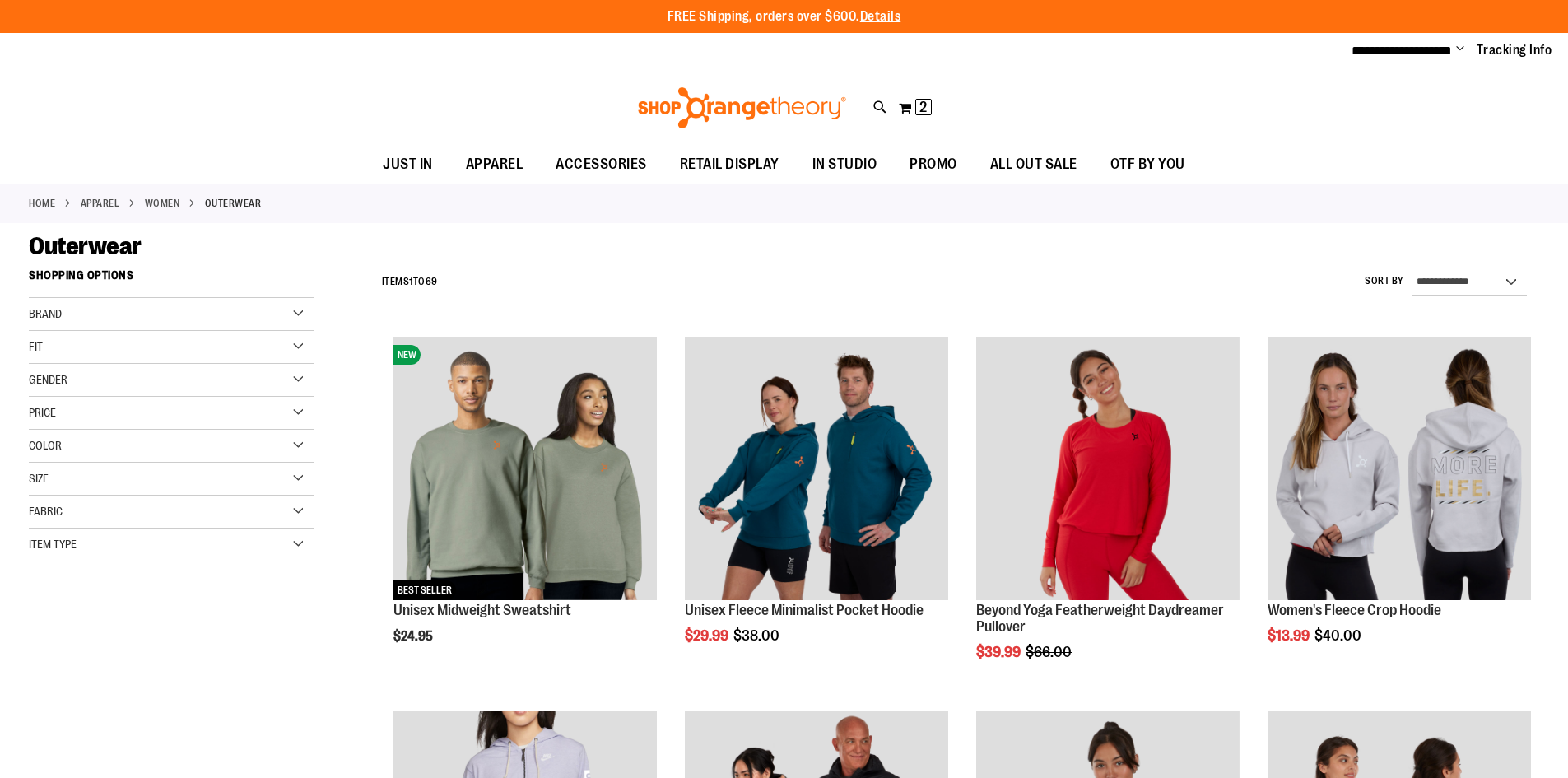
click at [1459, 48] on span "Change" at bounding box center [1461, 49] width 9 height 15
click at [1387, 103] on link "Sign Out" at bounding box center [1402, 110] width 145 height 31
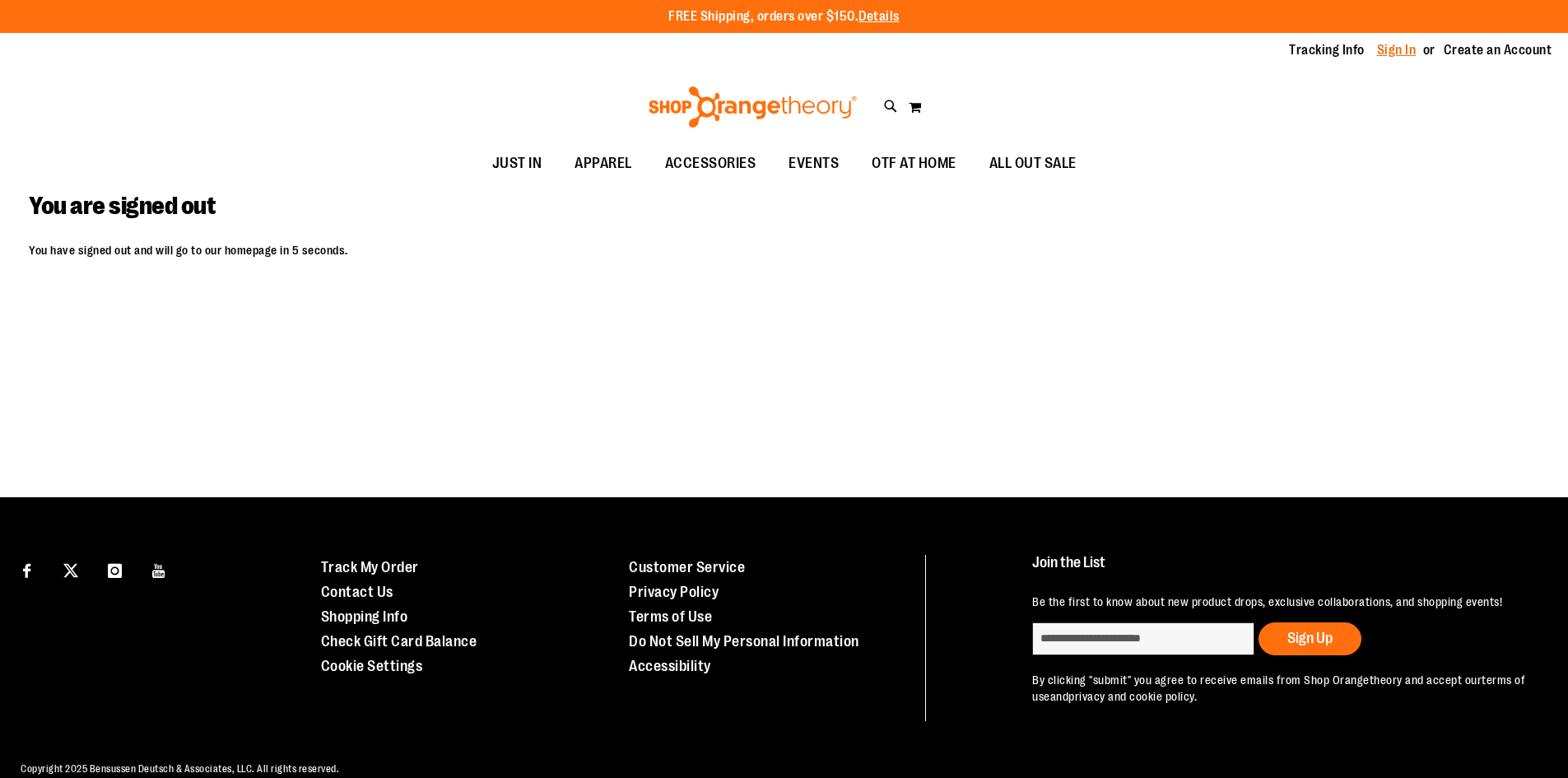
click at [1398, 51] on link "Sign In" at bounding box center [1397, 49] width 40 height 18
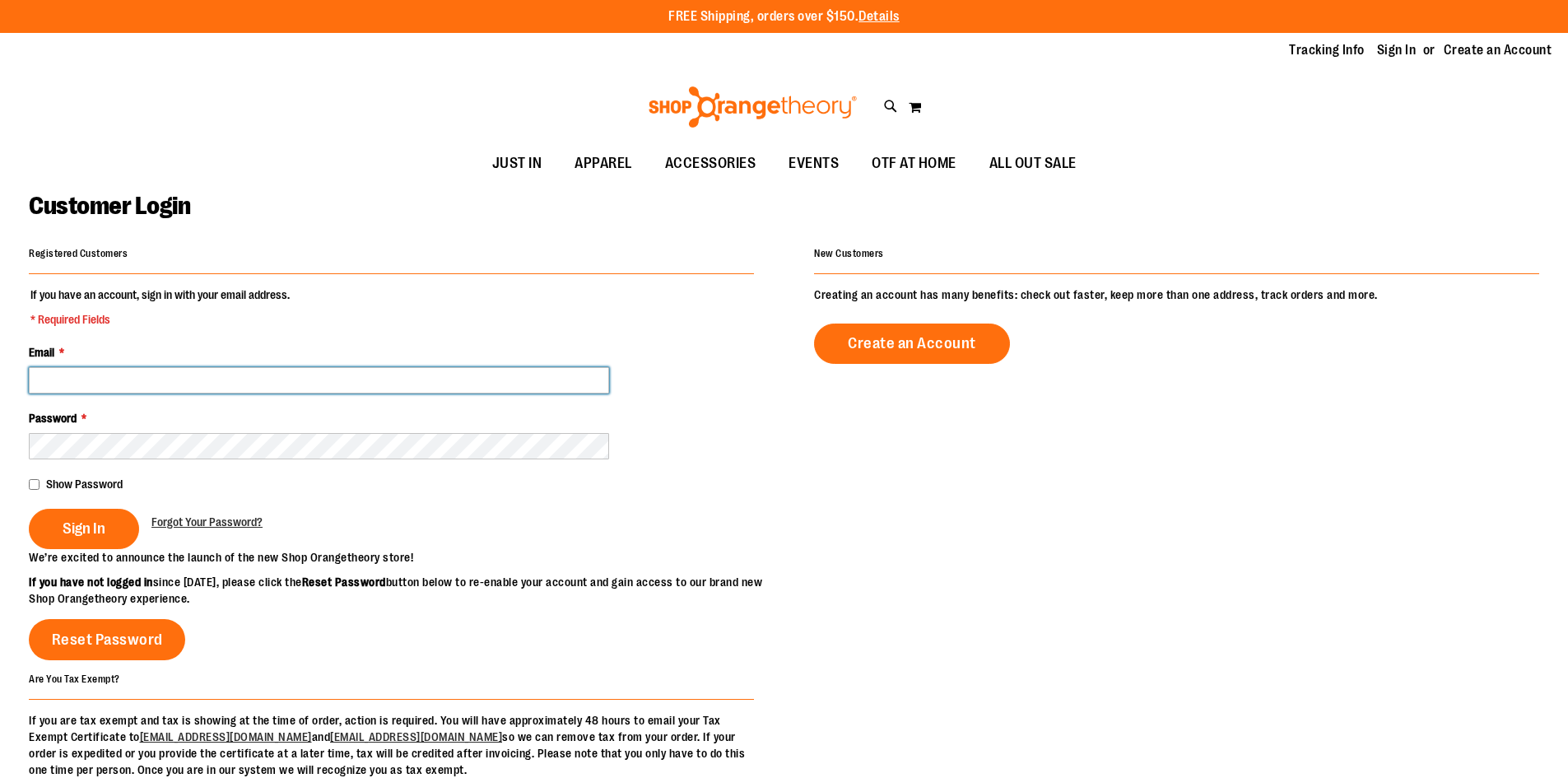
click at [186, 378] on input "Email *" at bounding box center [319, 380] width 580 height 27
drag, startPoint x: 427, startPoint y: 383, endPoint x: 291, endPoint y: 376, distance: 136.2
click at [291, 376] on input "Email *" at bounding box center [319, 380] width 580 height 27
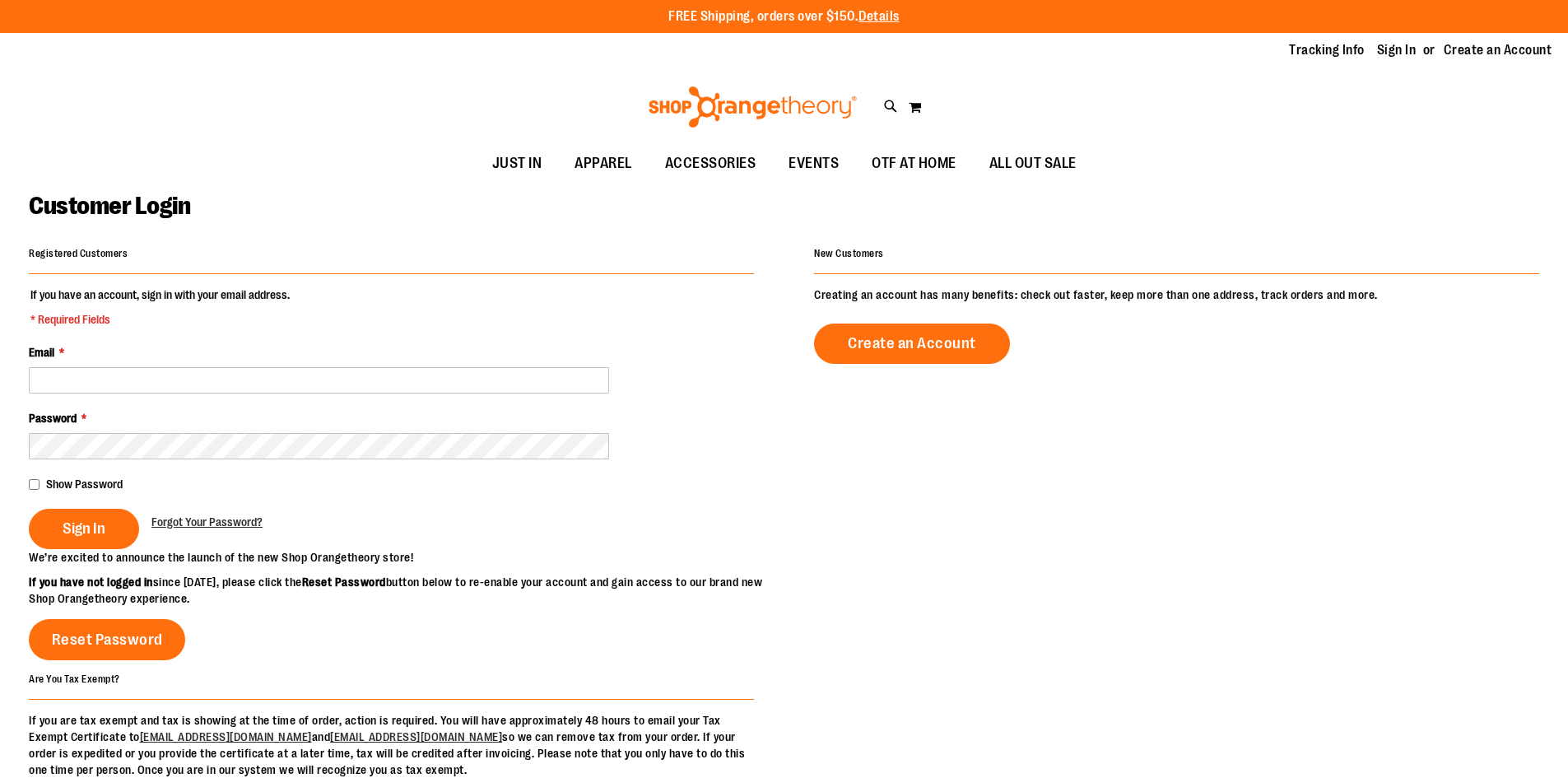
click at [594, 397] on fieldset "If you have an account, sign in with your email address. * Required Fields Emai…" at bounding box center [391, 418] width 726 height 263
click at [250, 351] on div "Email *" at bounding box center [391, 369] width 726 height 49
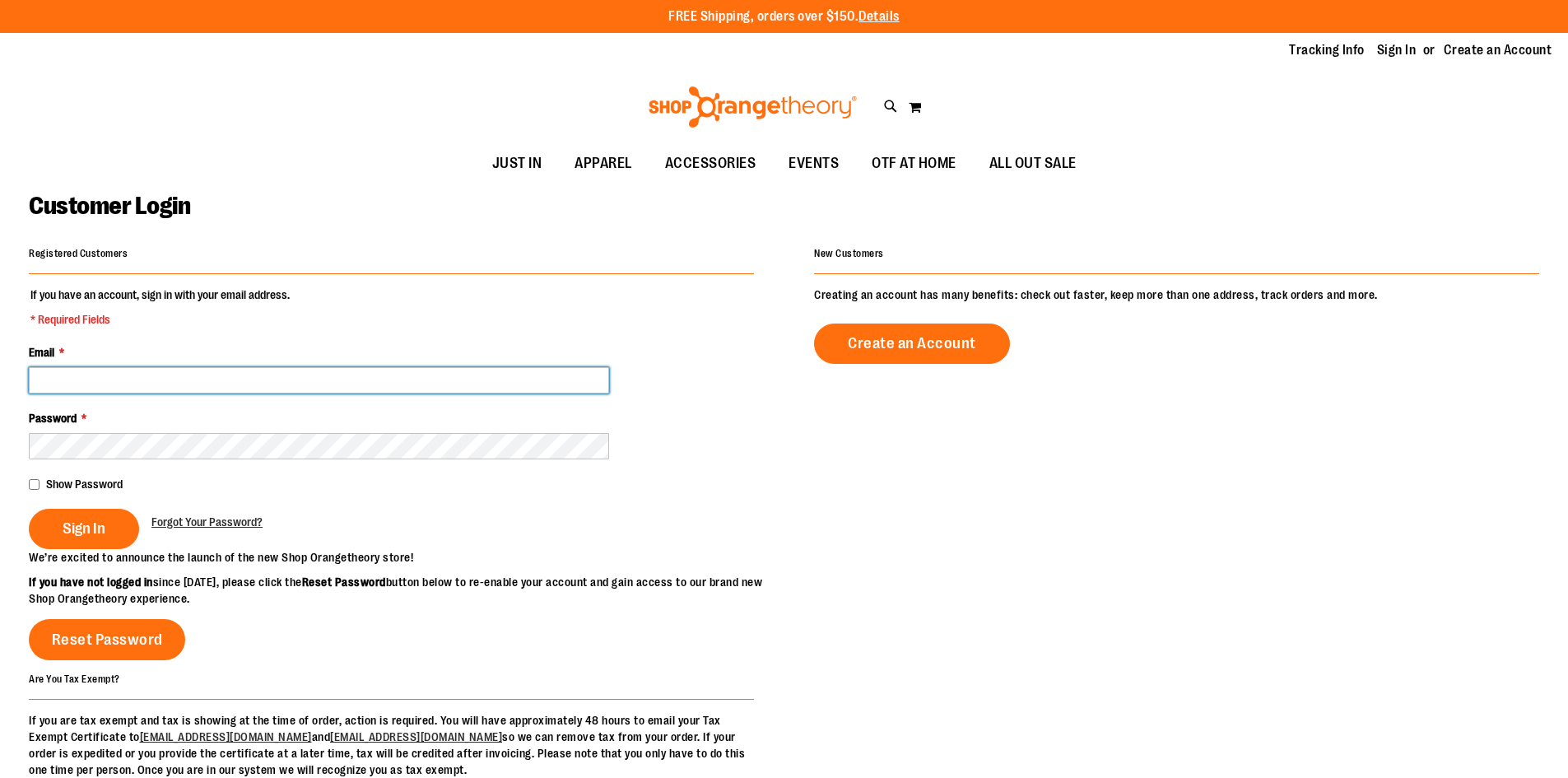
click at [256, 369] on input "Email *" at bounding box center [319, 380] width 580 height 27
click at [88, 392] on input "Email *" at bounding box center [319, 380] width 580 height 27
click at [184, 379] on input "Email *" at bounding box center [319, 380] width 580 height 27
paste input "**********"
type input "**********"
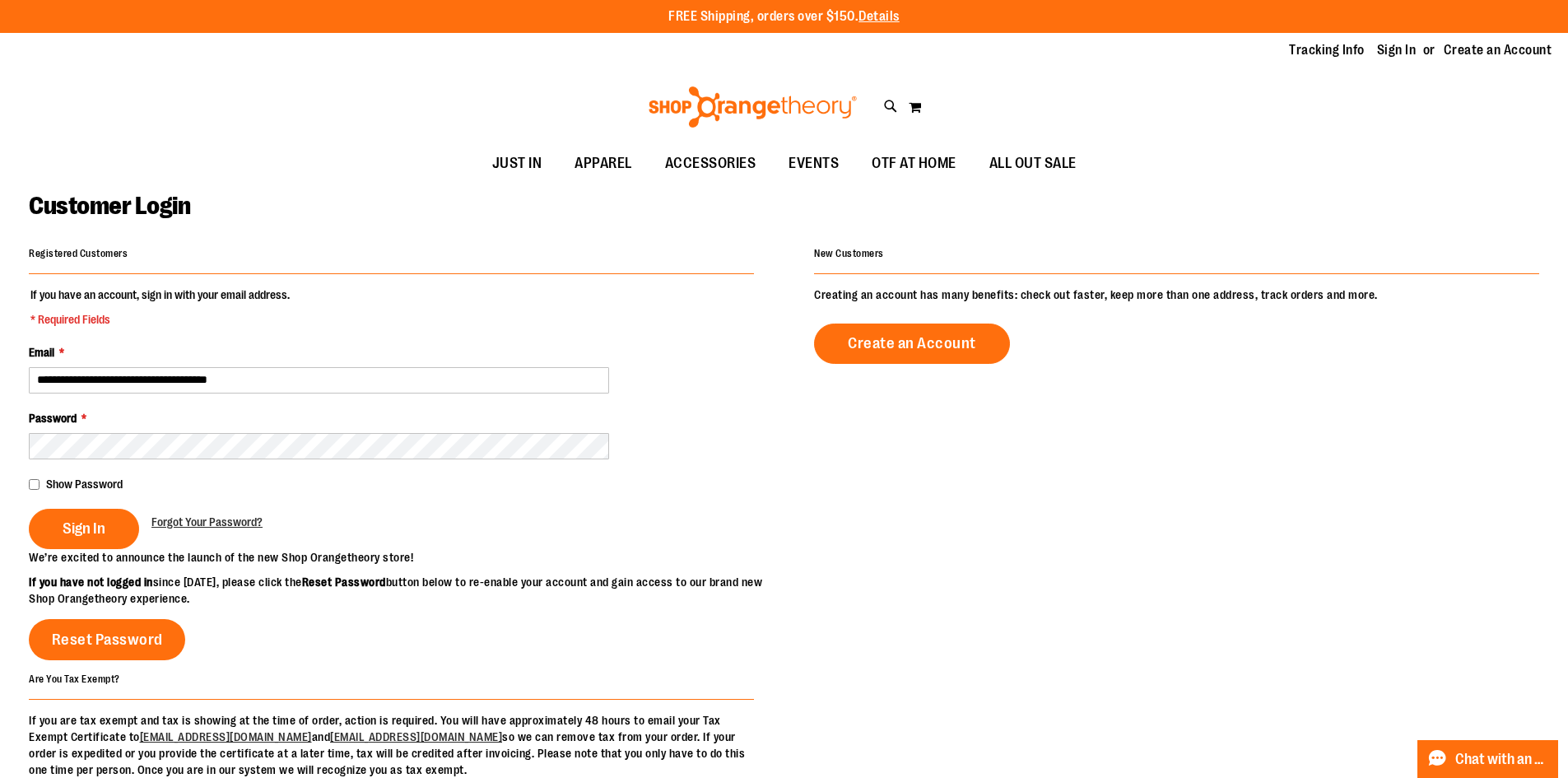
click at [371, 317] on fieldset "**********" at bounding box center [391, 418] width 726 height 263
click at [49, 519] on button "Sign In" at bounding box center [84, 529] width 110 height 40
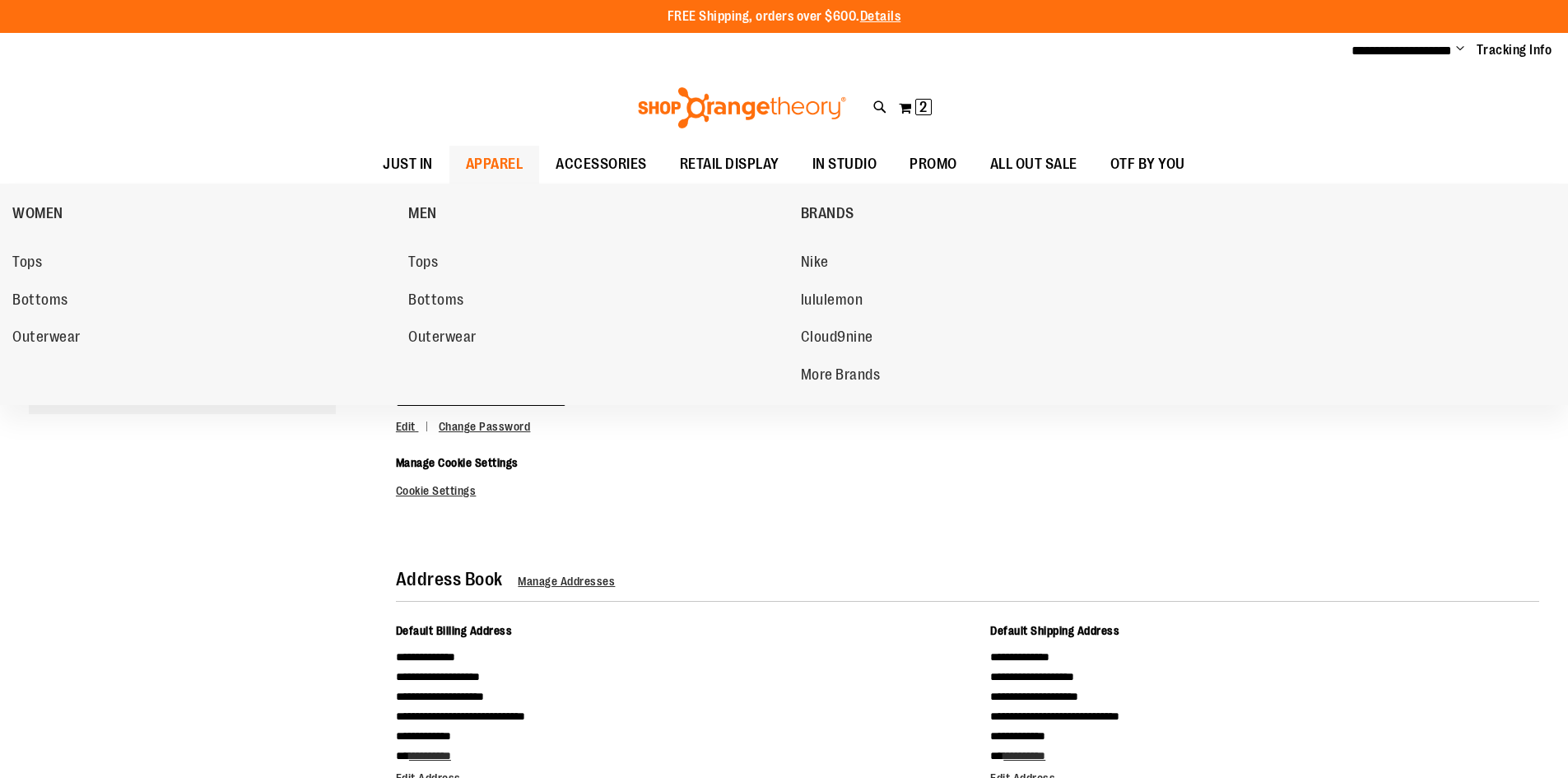
click at [506, 165] on span "APPAREL" at bounding box center [494, 164] width 58 height 37
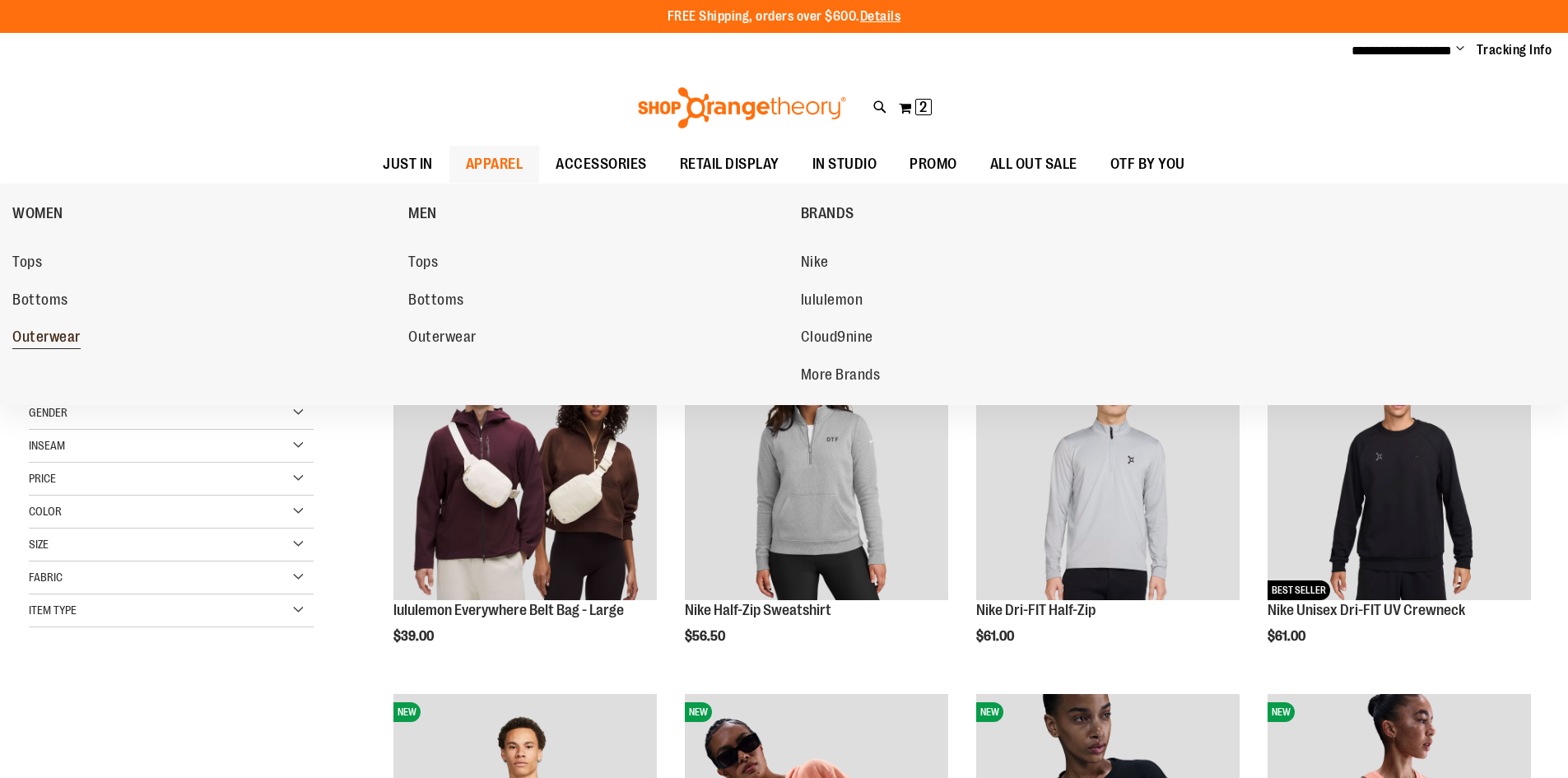
click at [68, 335] on span "Outerwear" at bounding box center [47, 339] width 68 height 21
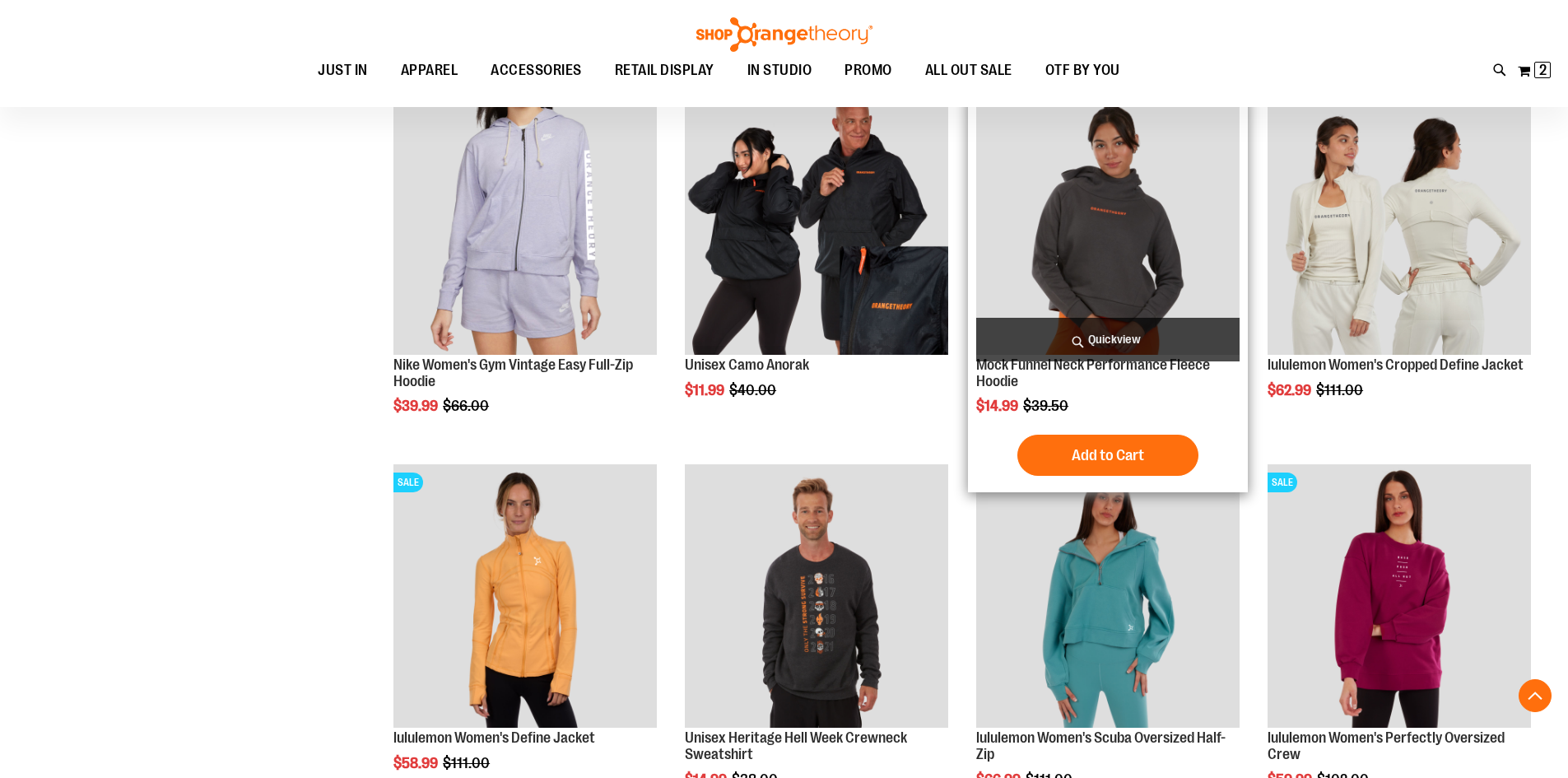
scroll to position [631, 0]
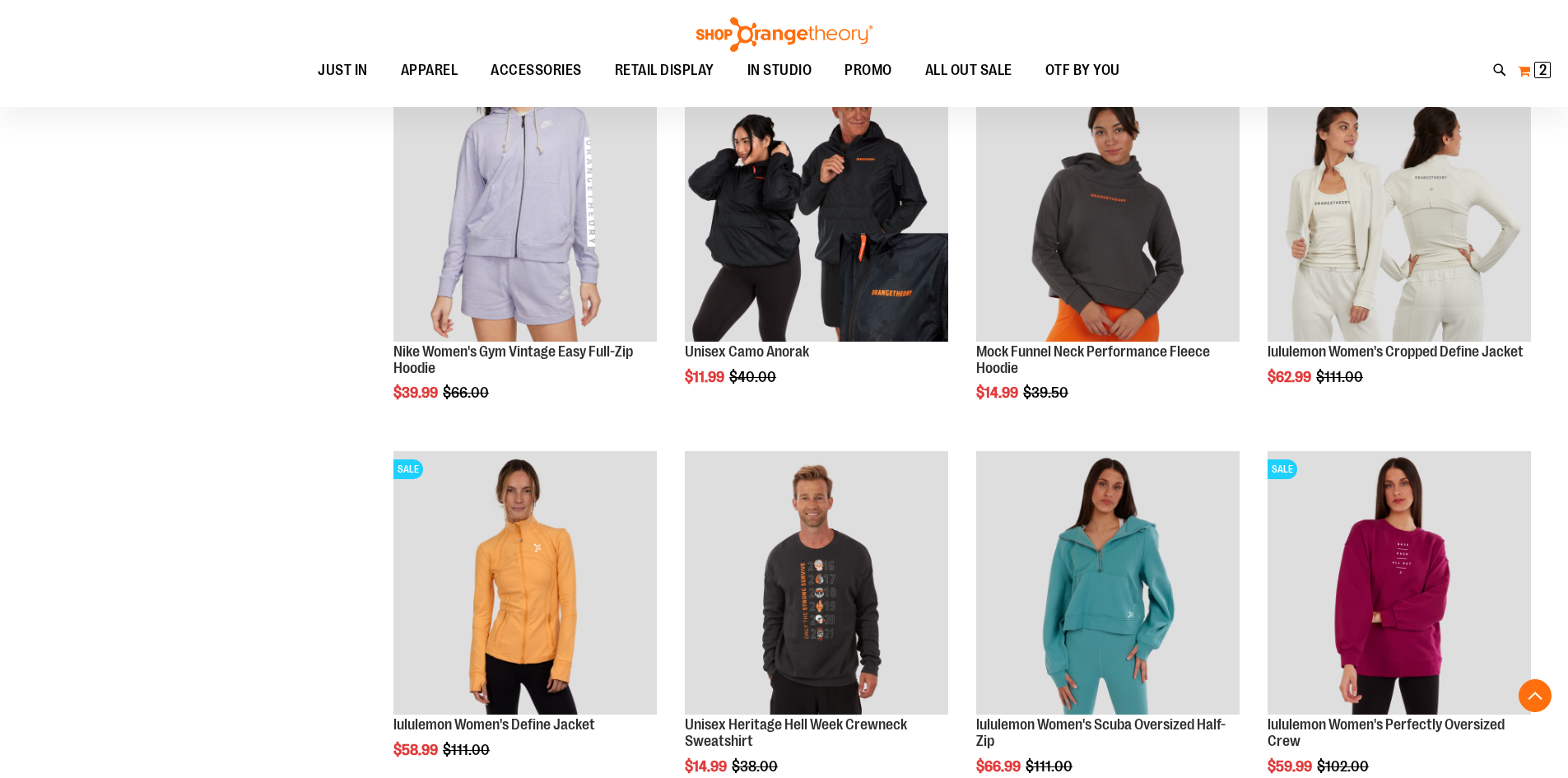
click at [1532, 68] on button "My Cart 2 2 items" at bounding box center [1535, 71] width 34 height 27
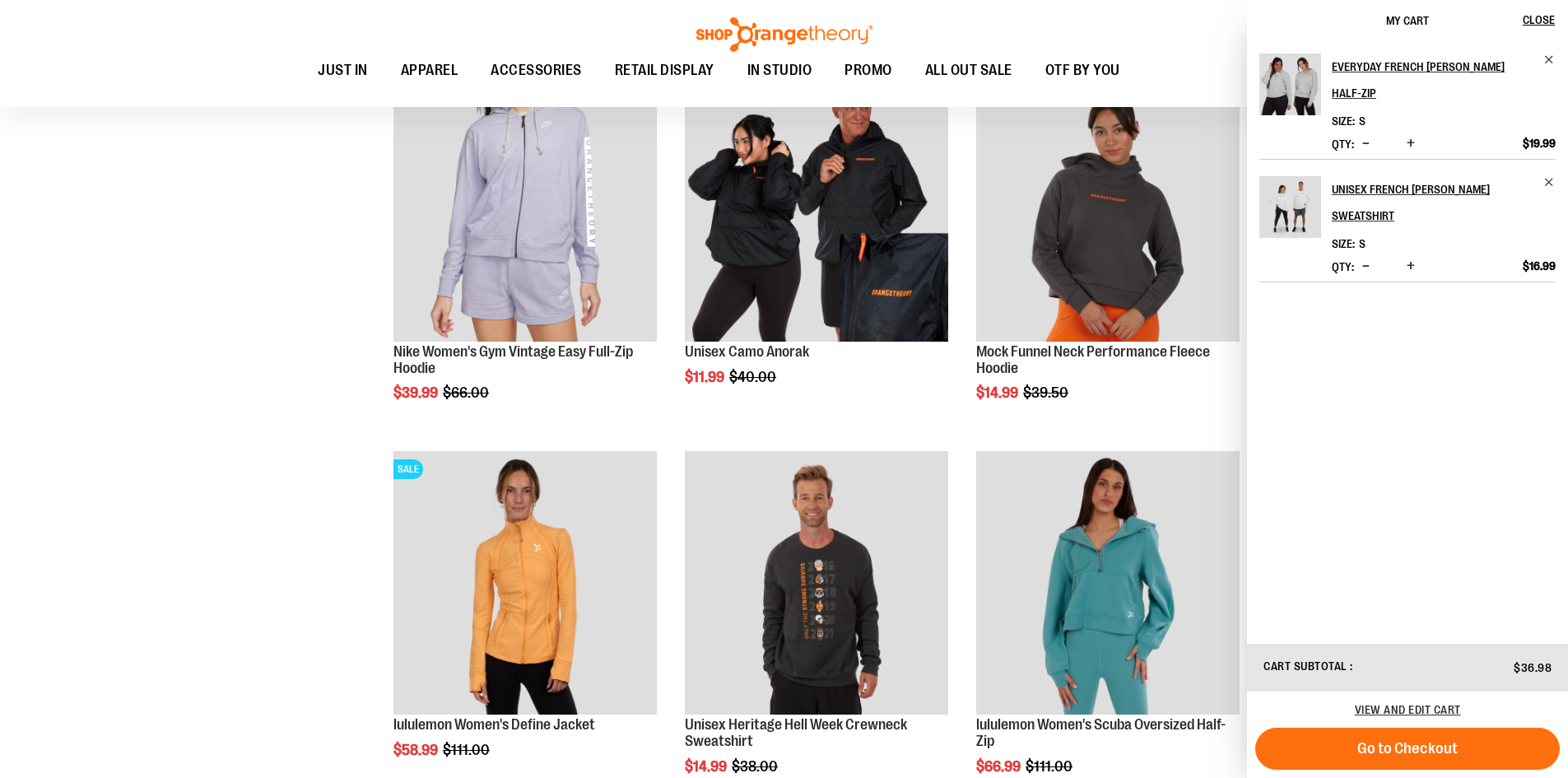
click at [1049, 24] on div "Toggle Nav Search Popular Suggestions Advanced Search" at bounding box center [784, 53] width 1568 height 107
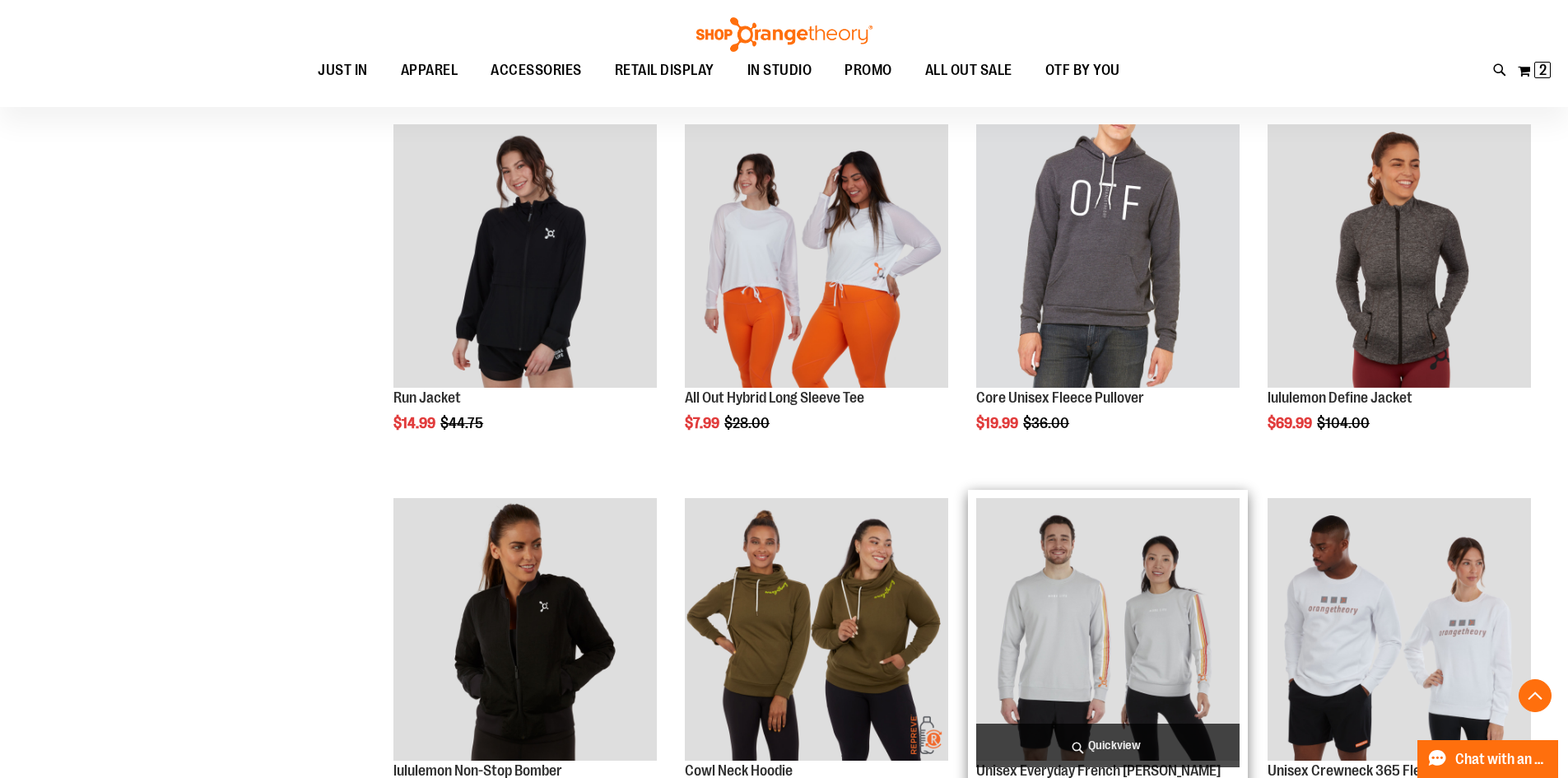
scroll to position [1702, 0]
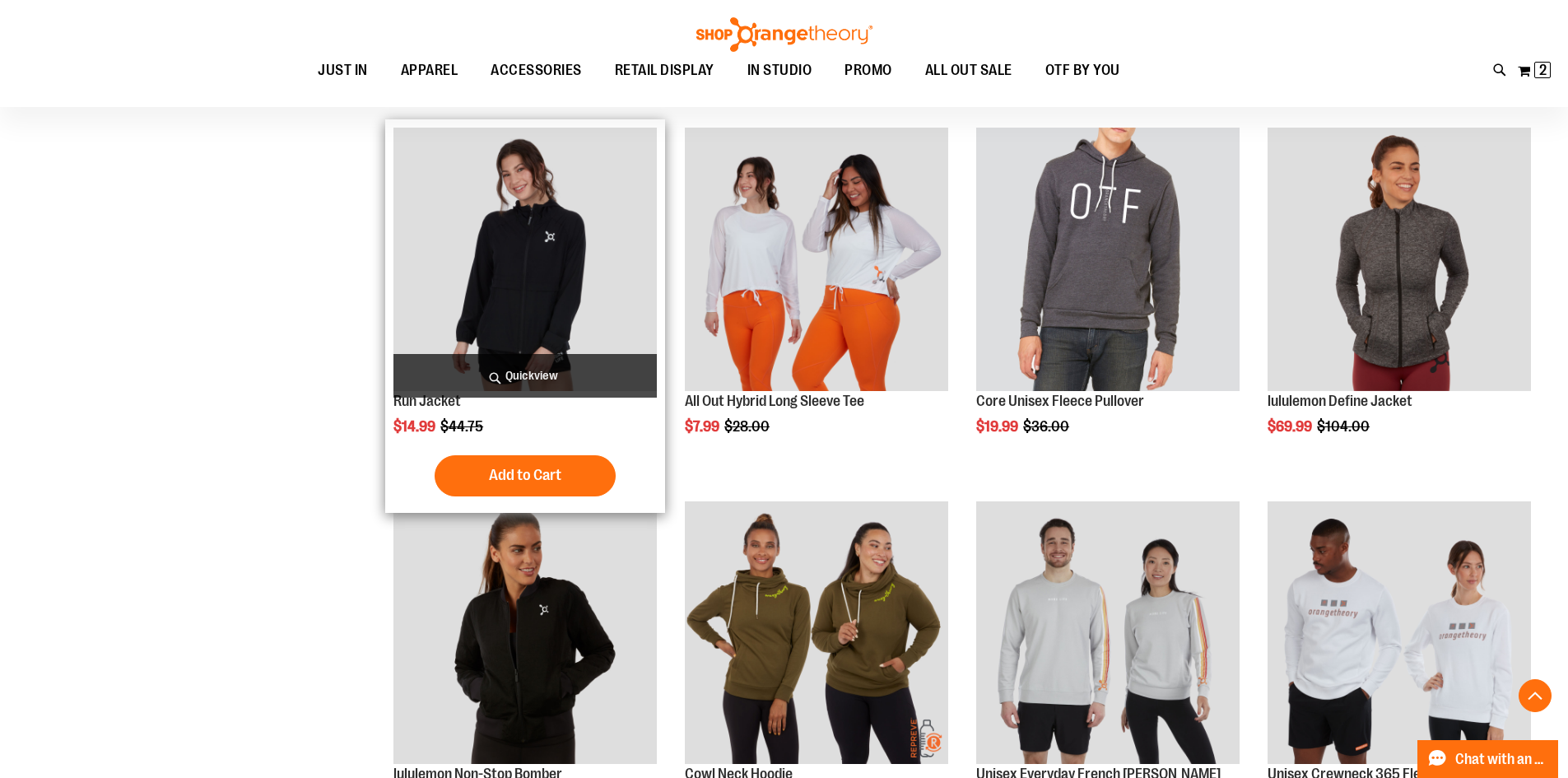
click at [530, 340] on img "product" at bounding box center [525, 259] width 263 height 263
click at [587, 270] on img "product" at bounding box center [525, 259] width 263 height 263
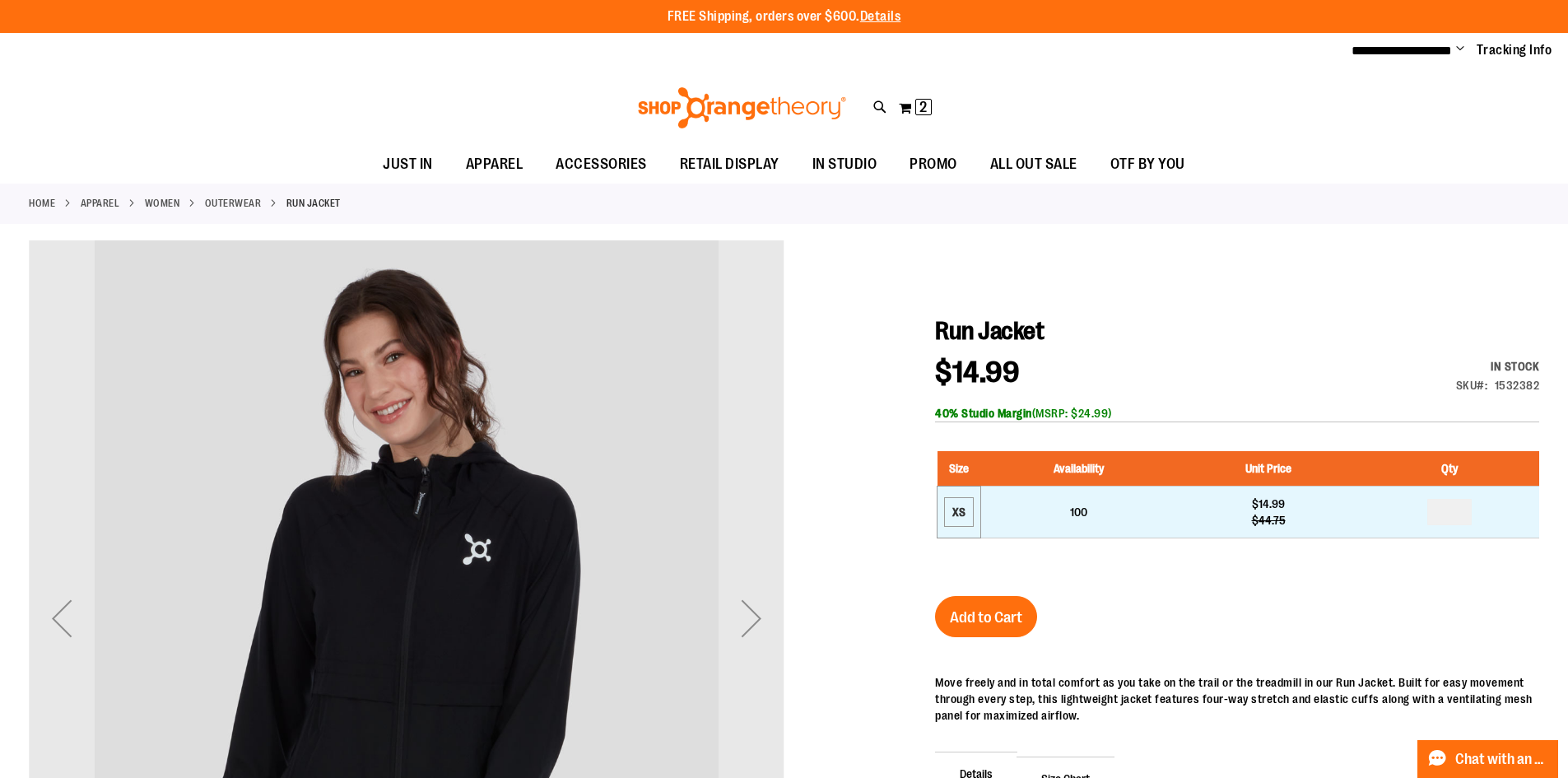
click at [960, 515] on div "XS" at bounding box center [959, 513] width 25 height 25
click at [971, 517] on div "XS" at bounding box center [959, 513] width 25 height 25
click at [1073, 510] on span "100" at bounding box center [1079, 513] width 17 height 13
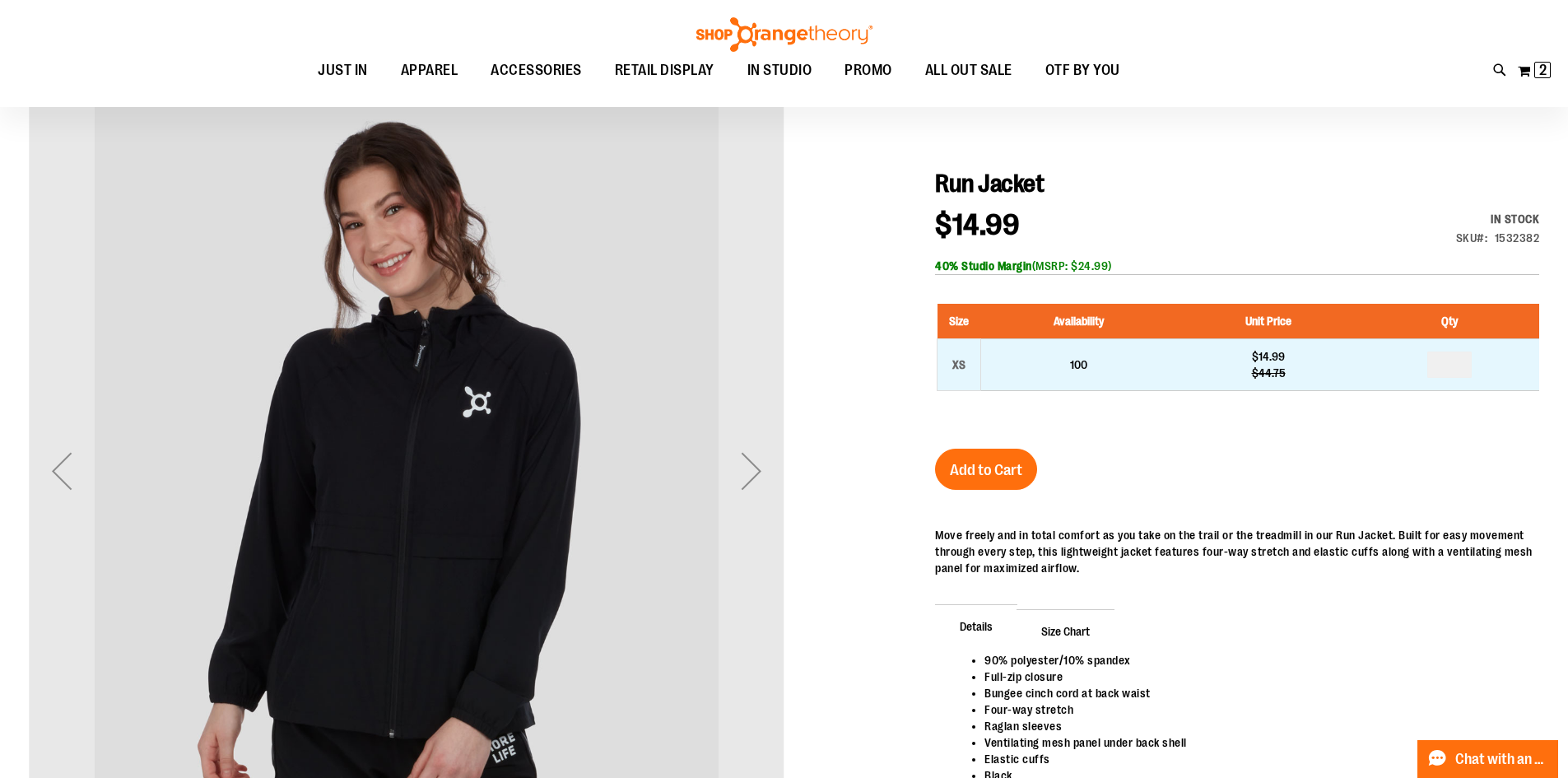
scroll to position [191, 0]
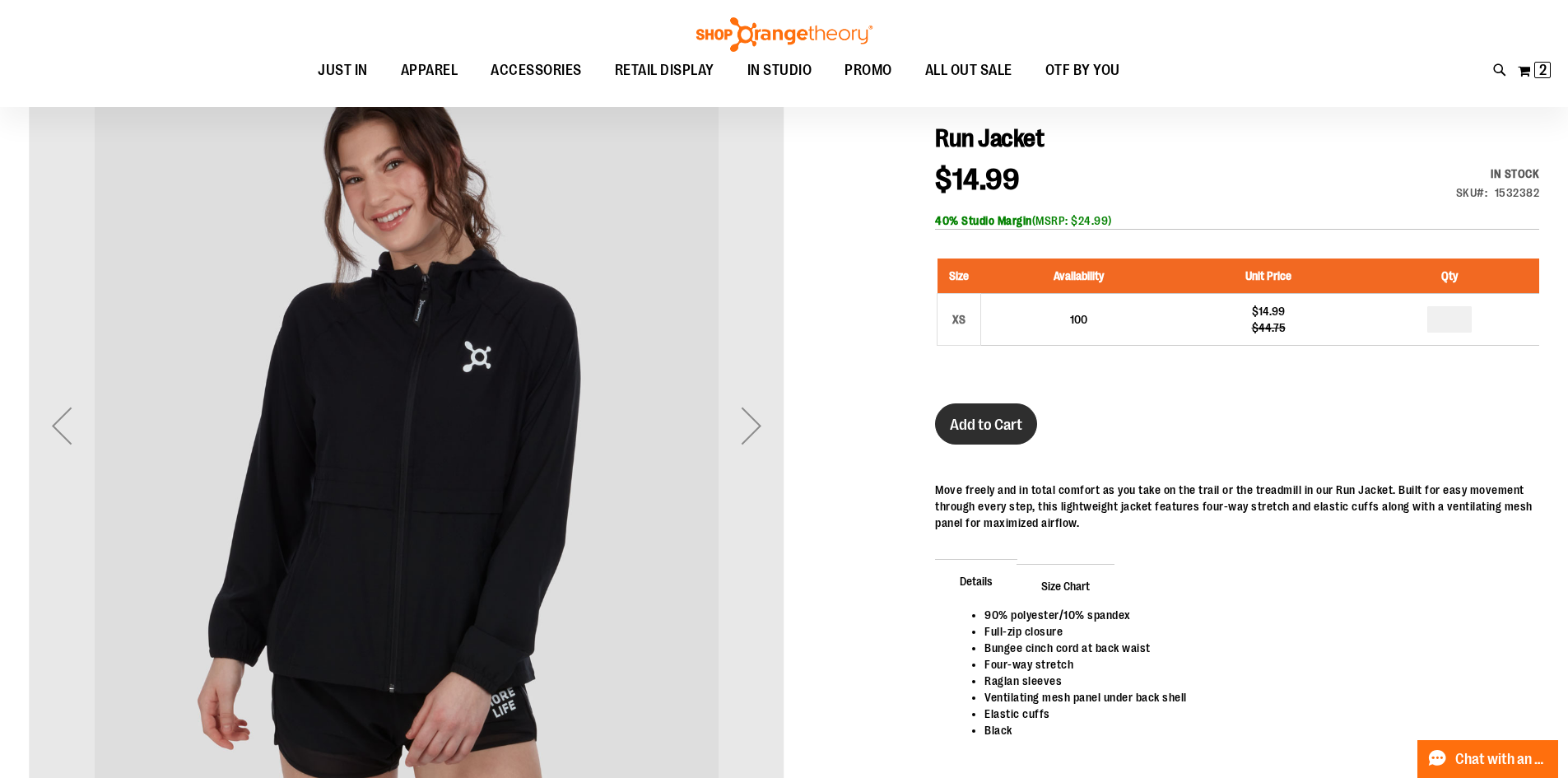
click at [1001, 429] on span "Add to Cart" at bounding box center [986, 424] width 72 height 18
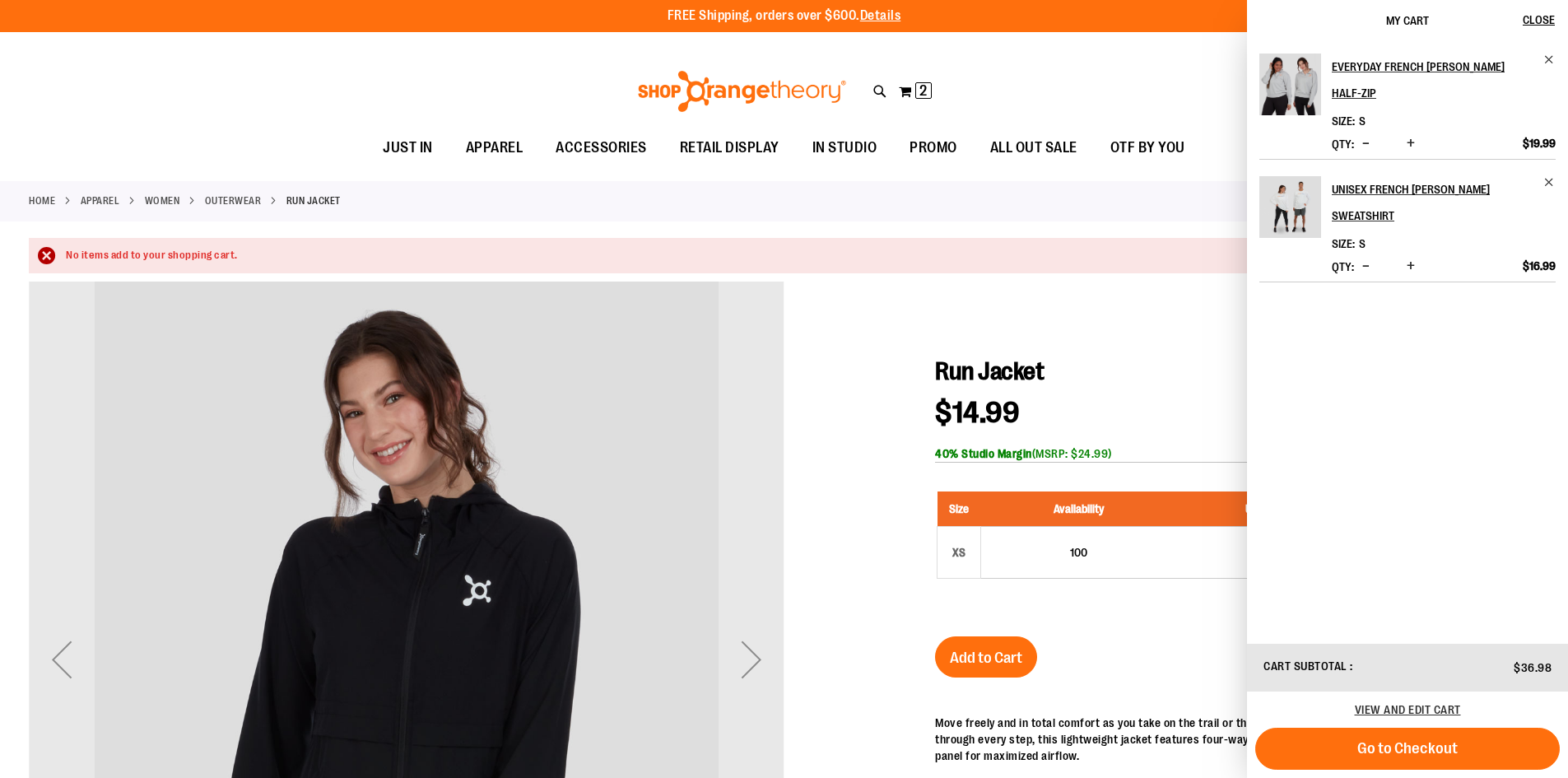
scroll to position [0, 0]
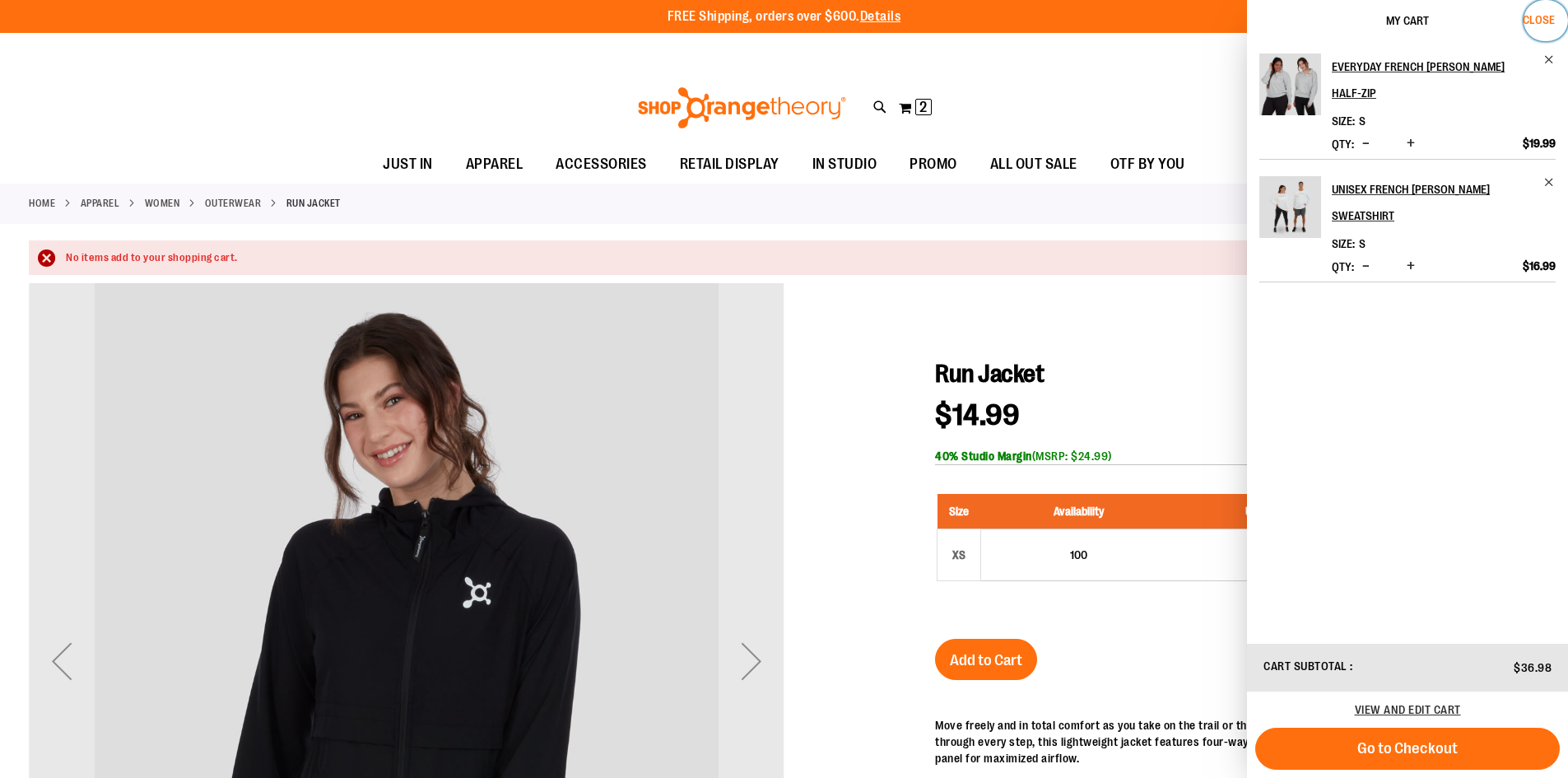
click at [1540, 20] on span "Close" at bounding box center [1539, 20] width 32 height 13
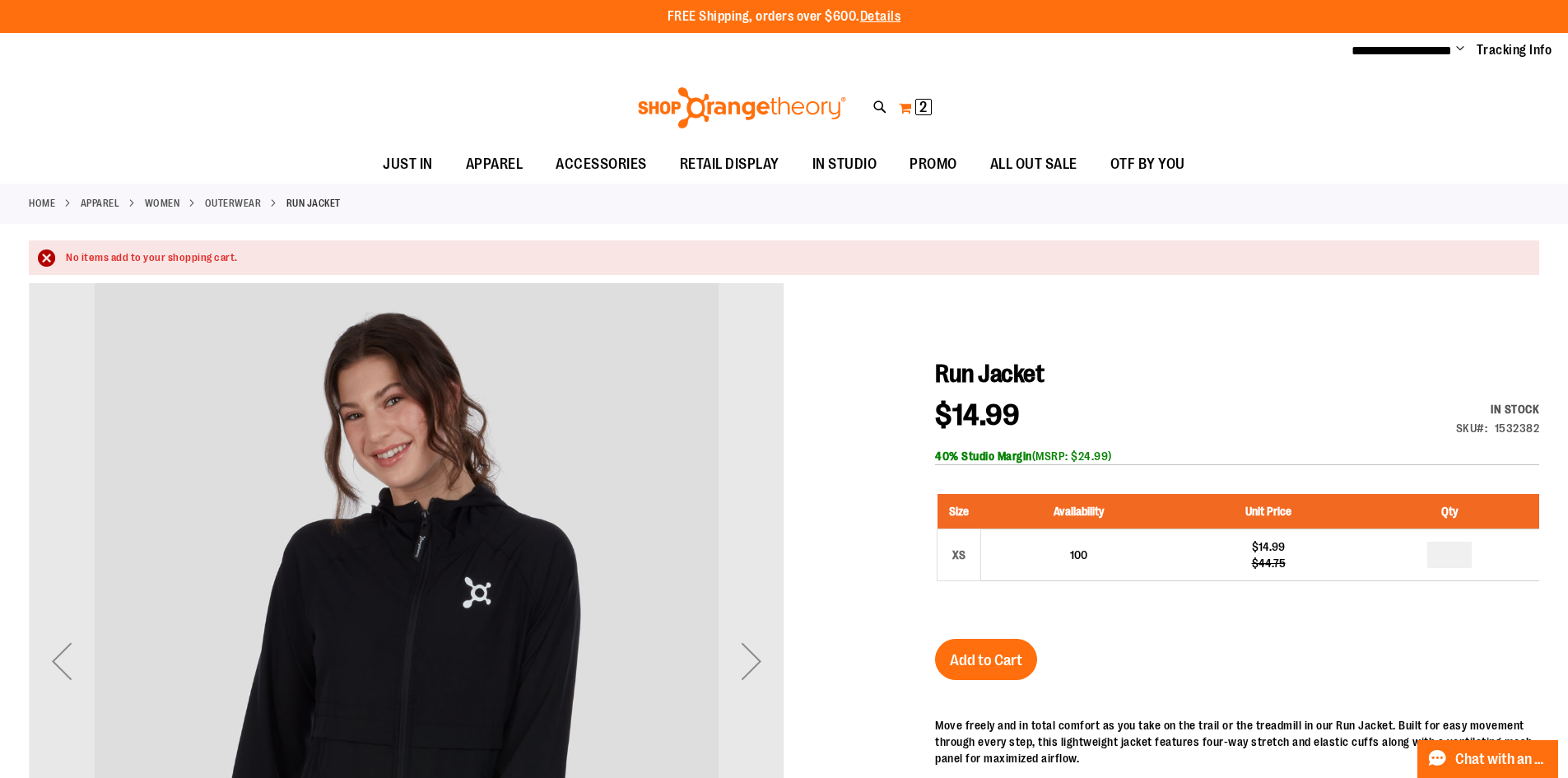
click at [903, 114] on button "My Cart 2 2 items" at bounding box center [916, 108] width 34 height 27
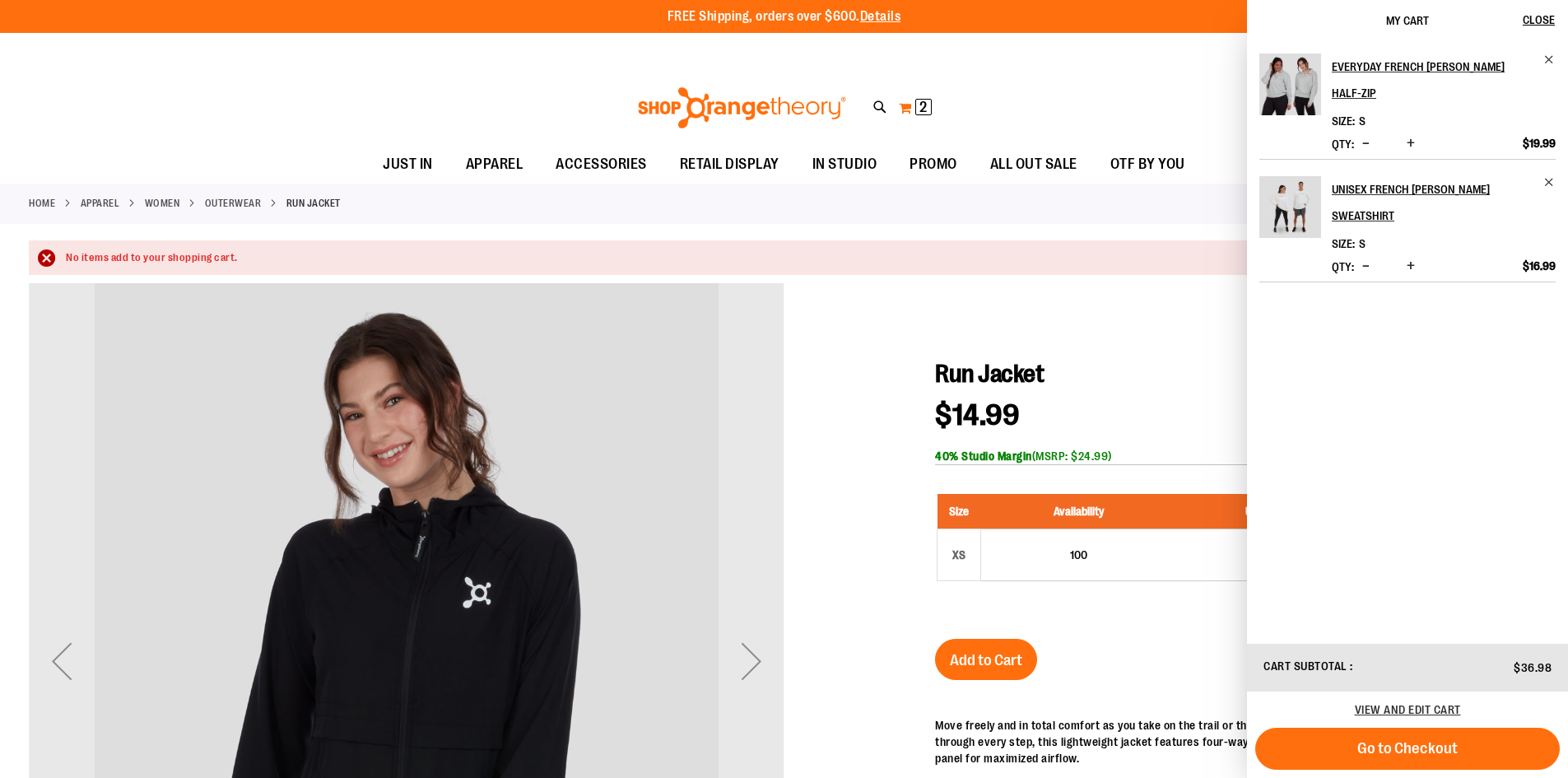
click at [903, 114] on button "My Cart 2 2 items" at bounding box center [916, 108] width 34 height 27
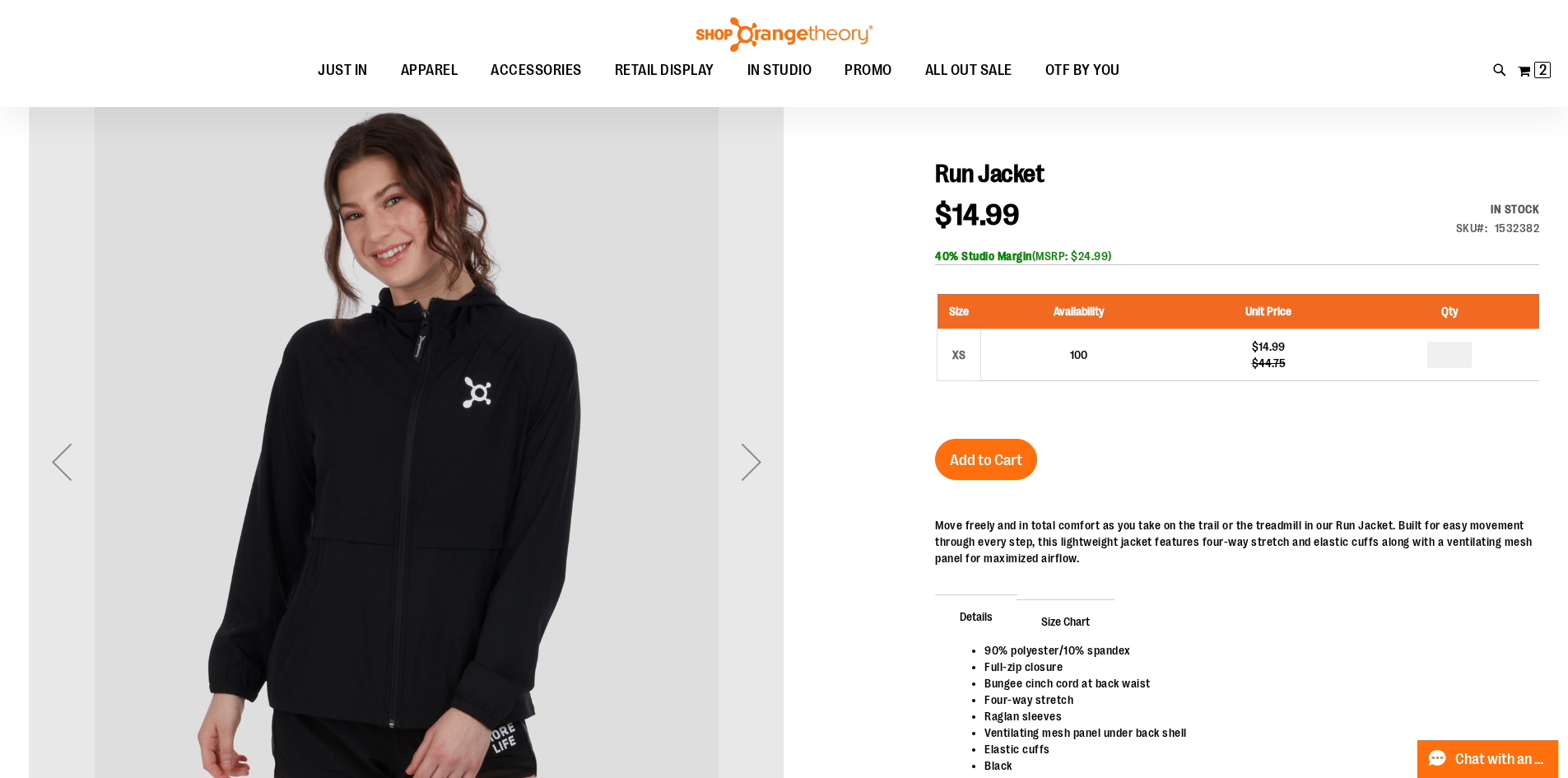
scroll to position [191, 0]
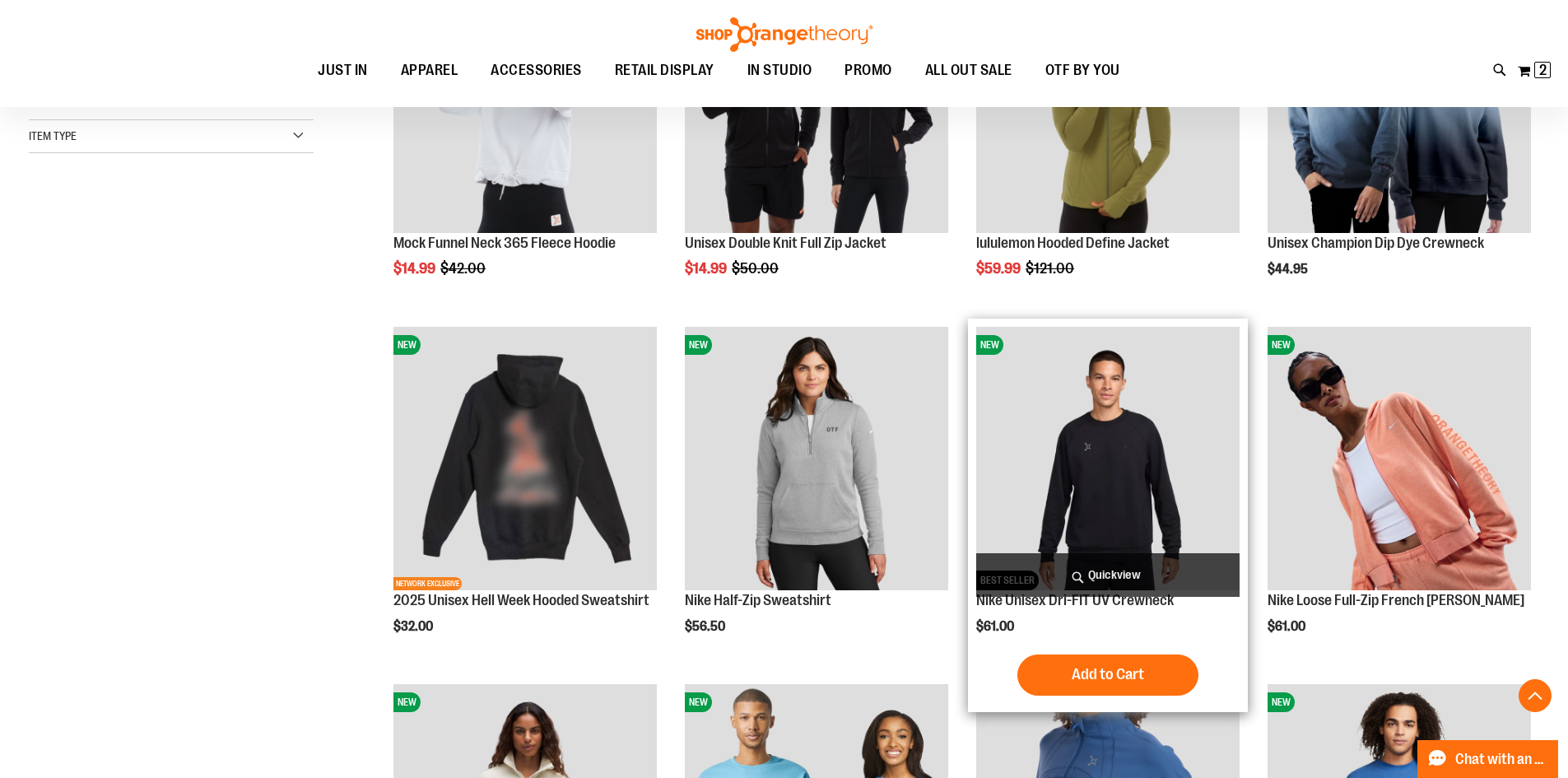
scroll to position [438, 0]
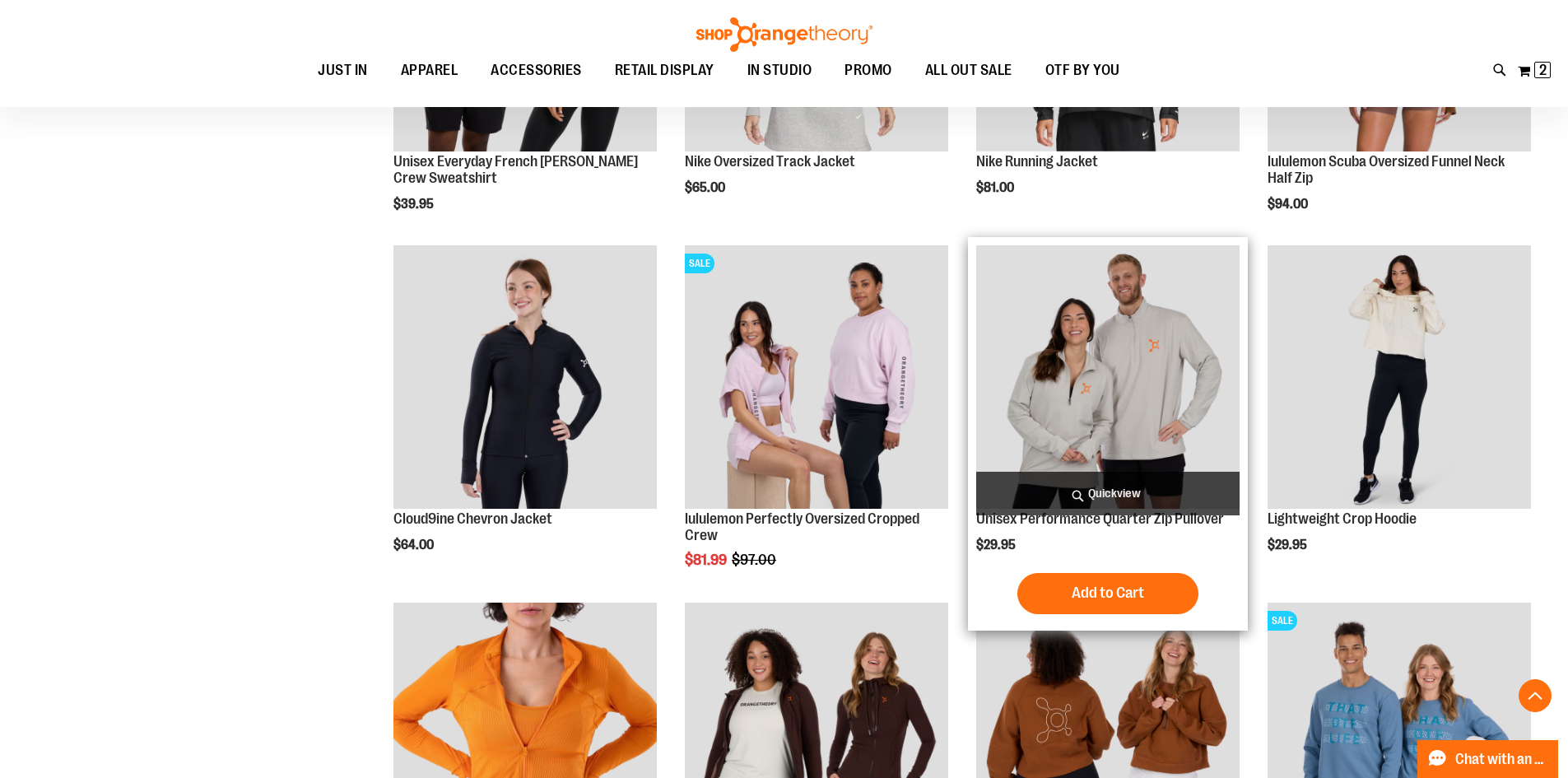
scroll to position [1591, 0]
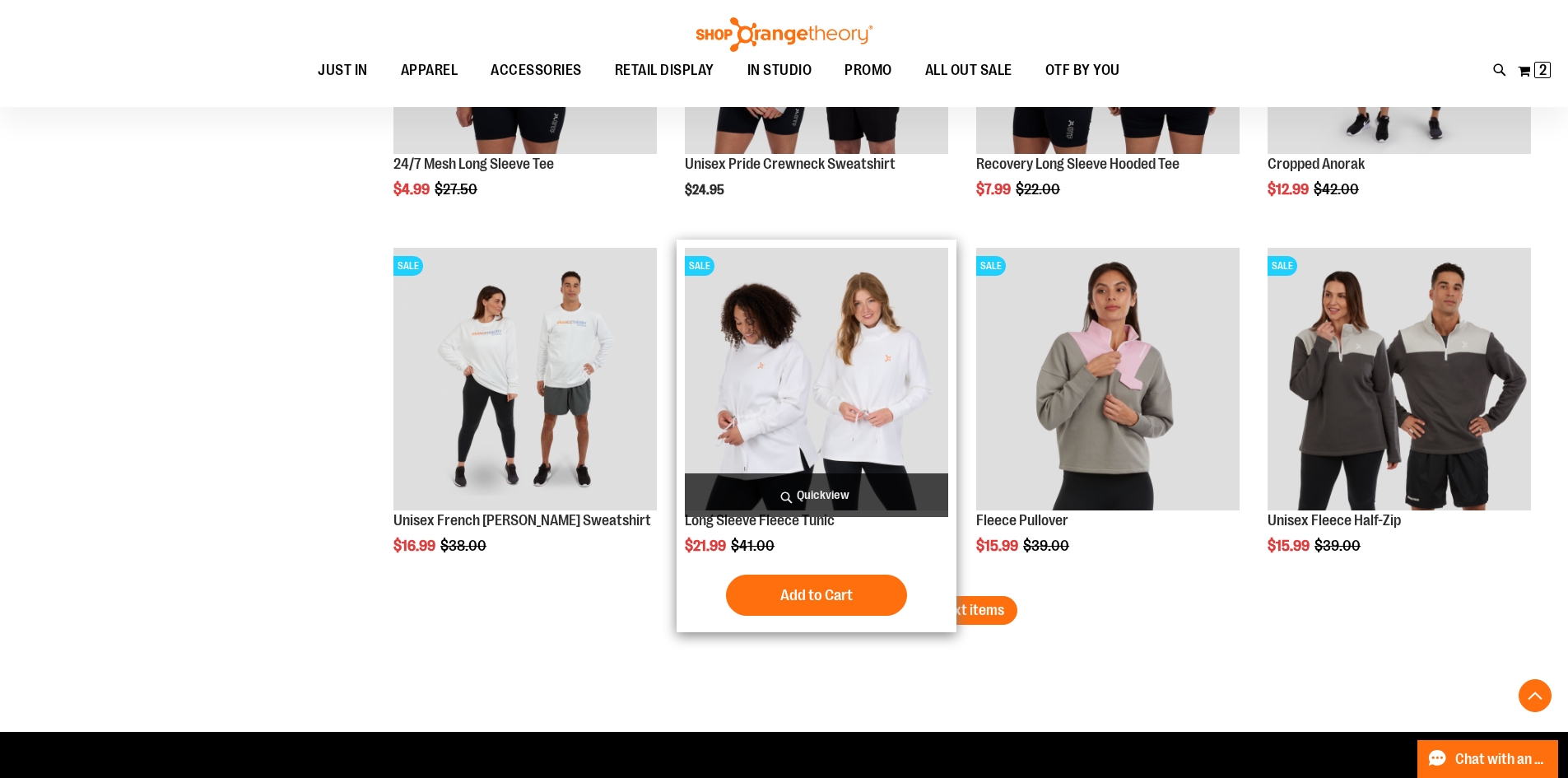
scroll to position [3046, 0]
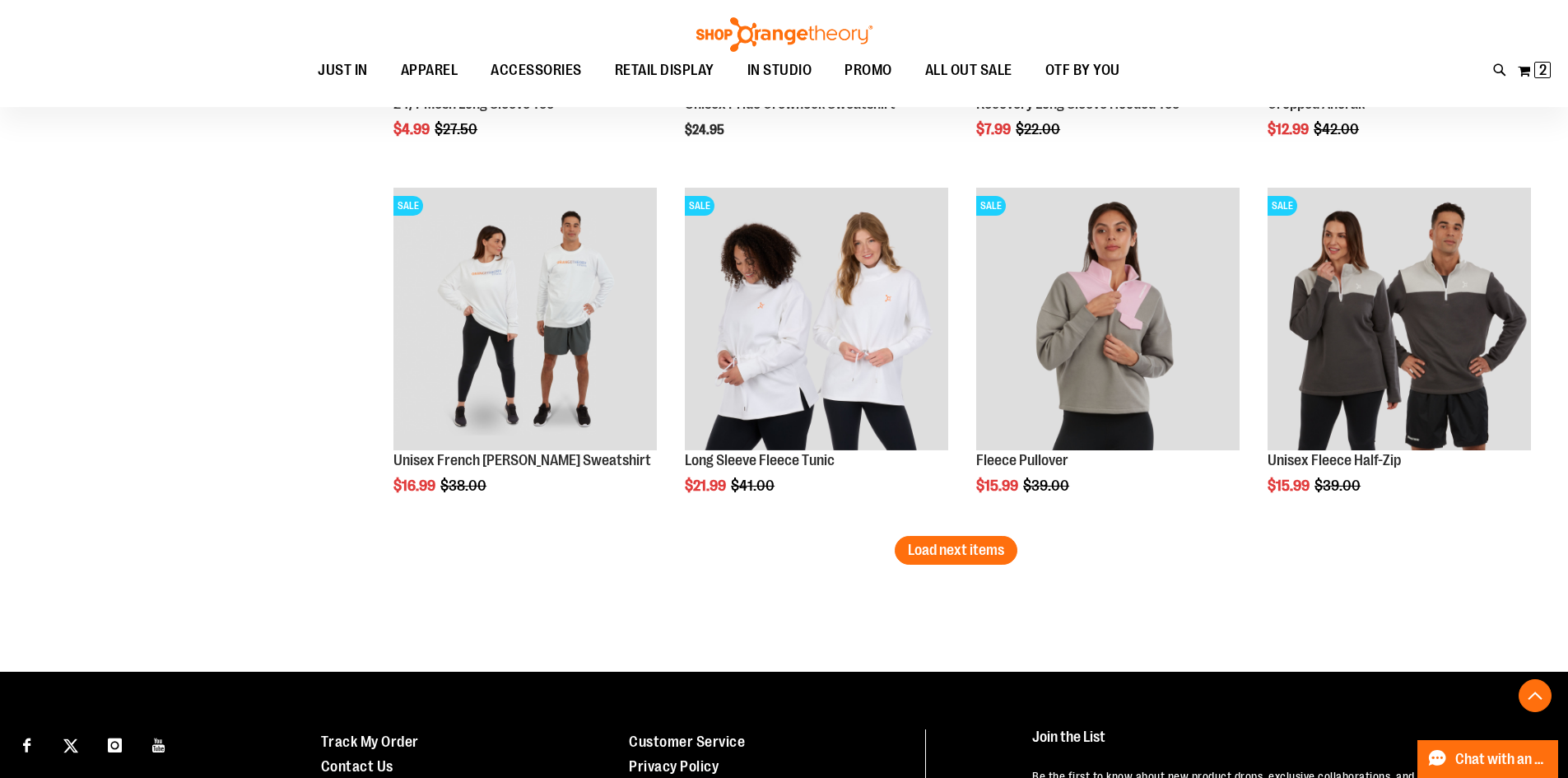
click at [936, 557] on span "Load next items" at bounding box center [956, 550] width 96 height 16
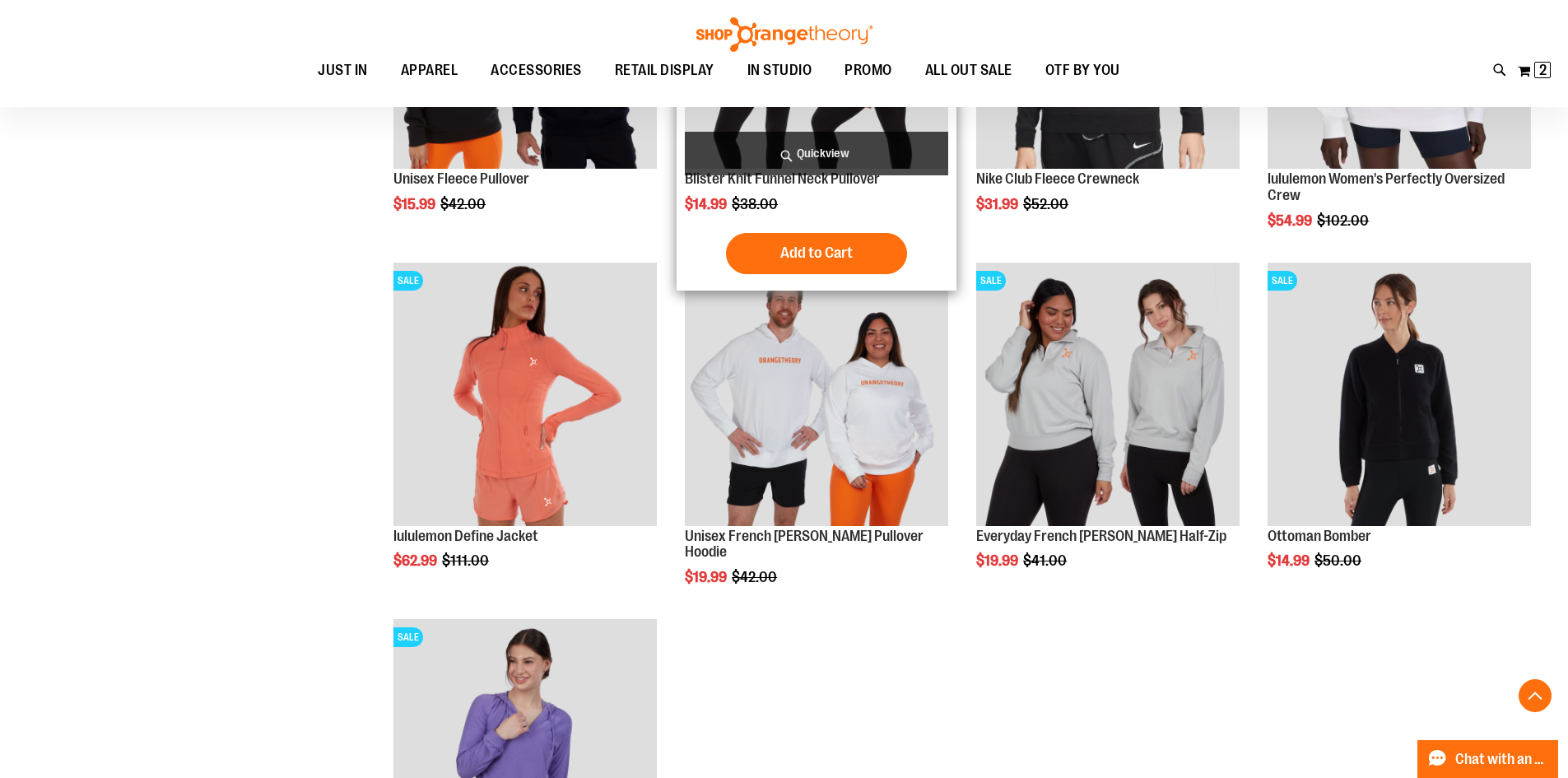
scroll to position [3705, 0]
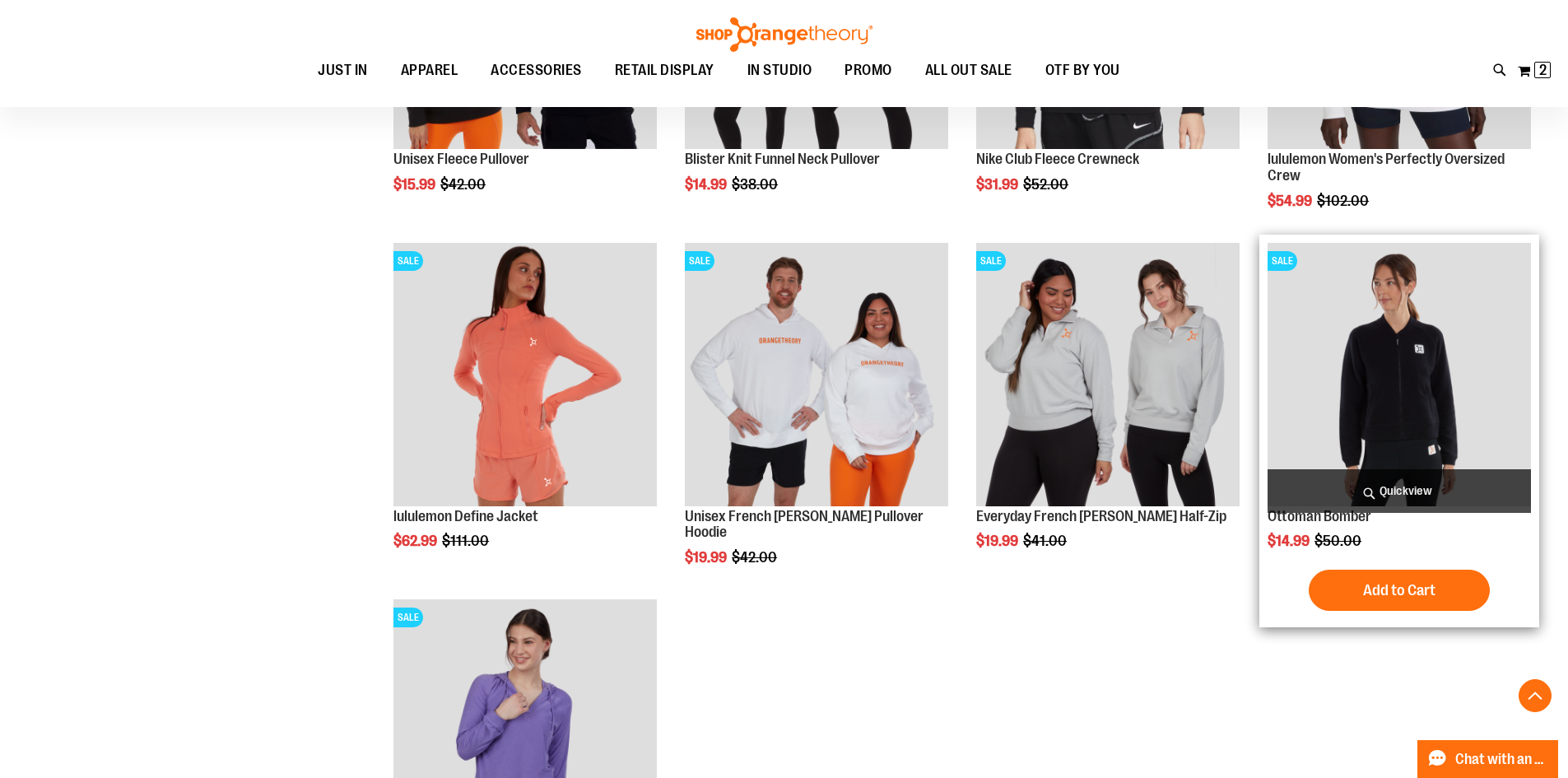
click at [1496, 408] on img "product" at bounding box center [1399, 374] width 263 height 263
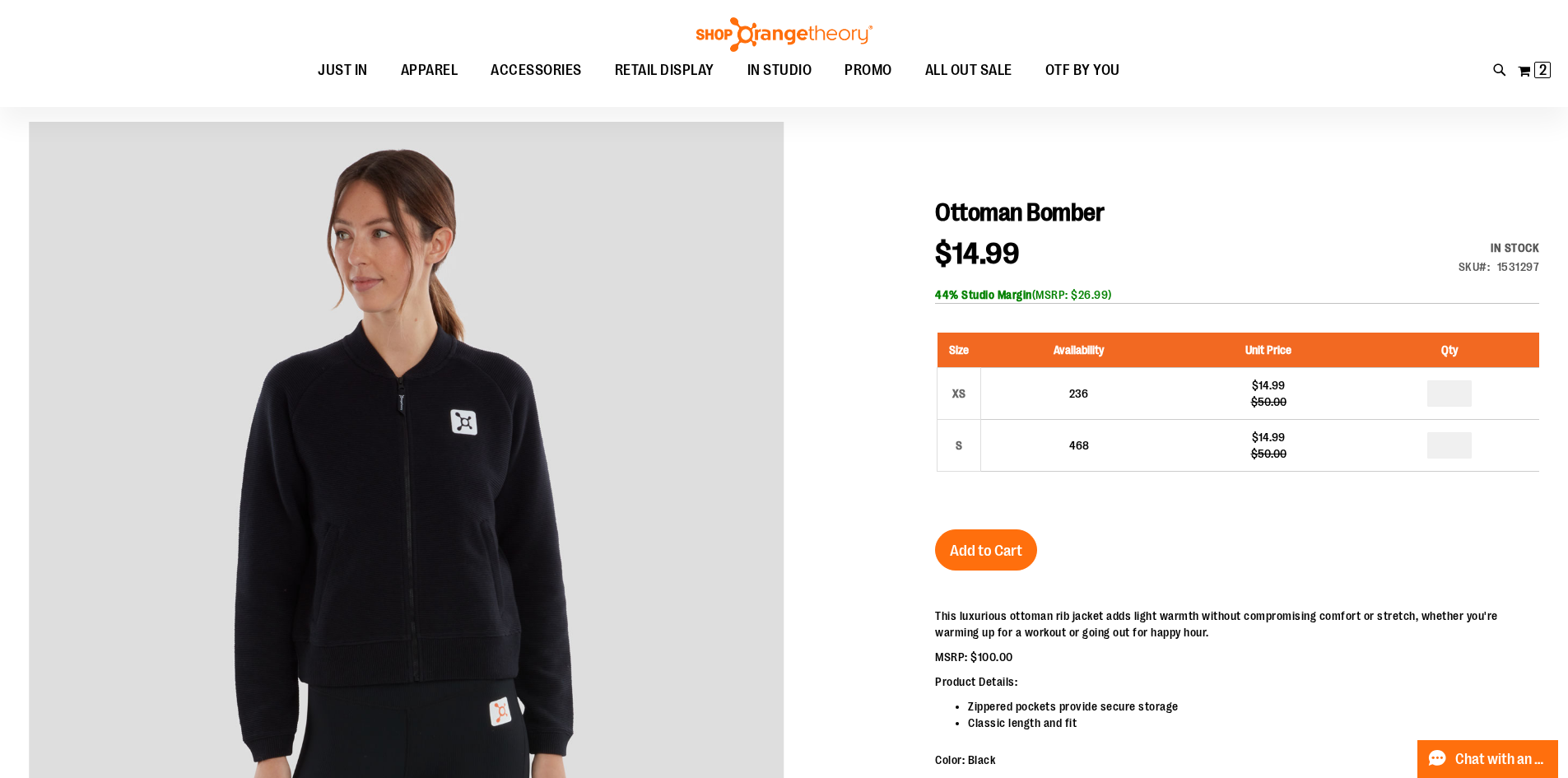
scroll to position [164, 0]
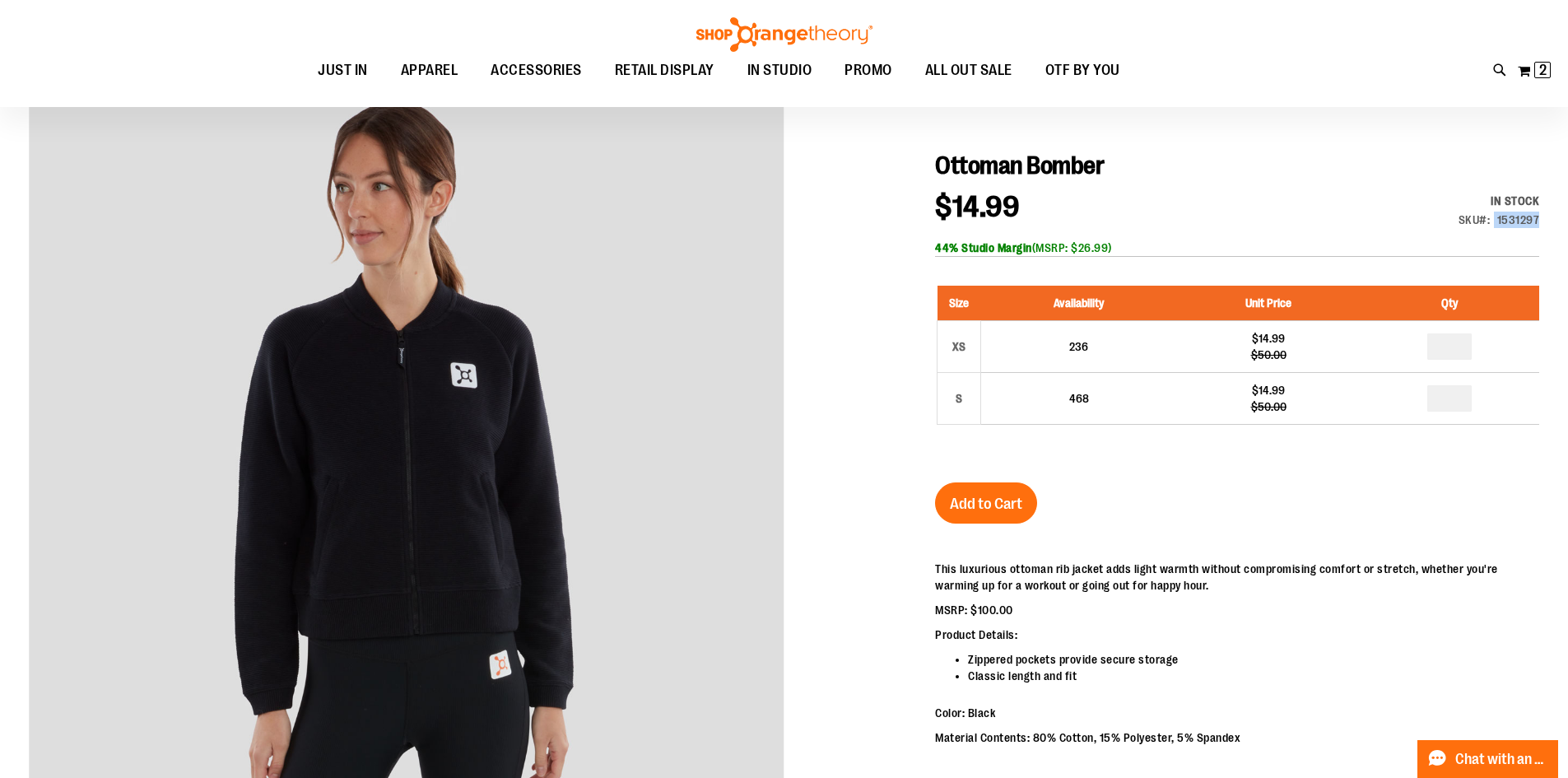
drag, startPoint x: 1497, startPoint y: 216, endPoint x: 1537, endPoint y: 218, distance: 40.0
click at [1537, 218] on div "SKU 1531297" at bounding box center [1500, 220] width 82 height 16
copy div "1531297"
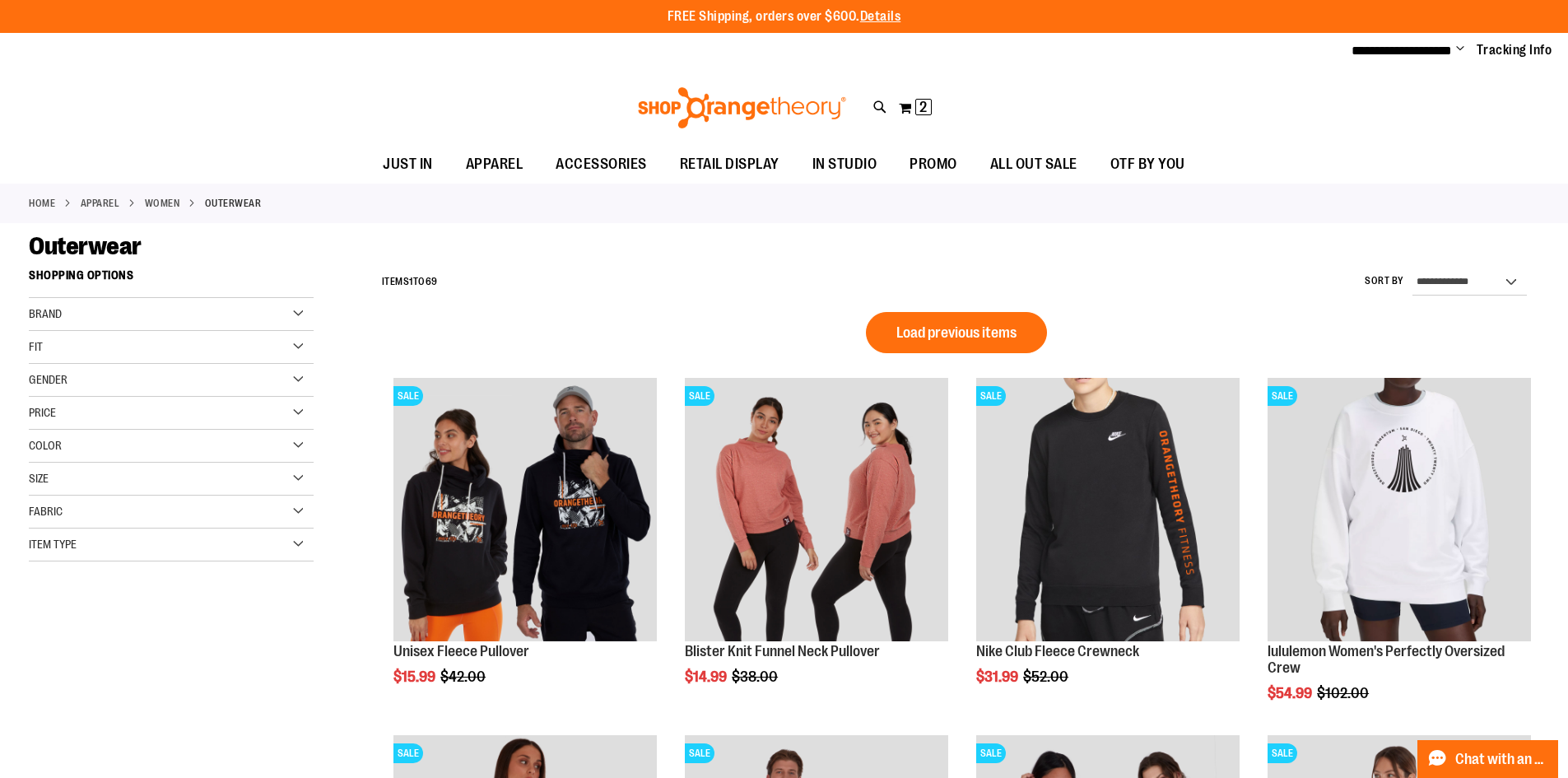
click at [102, 210] on li "APPAREL" at bounding box center [113, 204] width 65 height 15
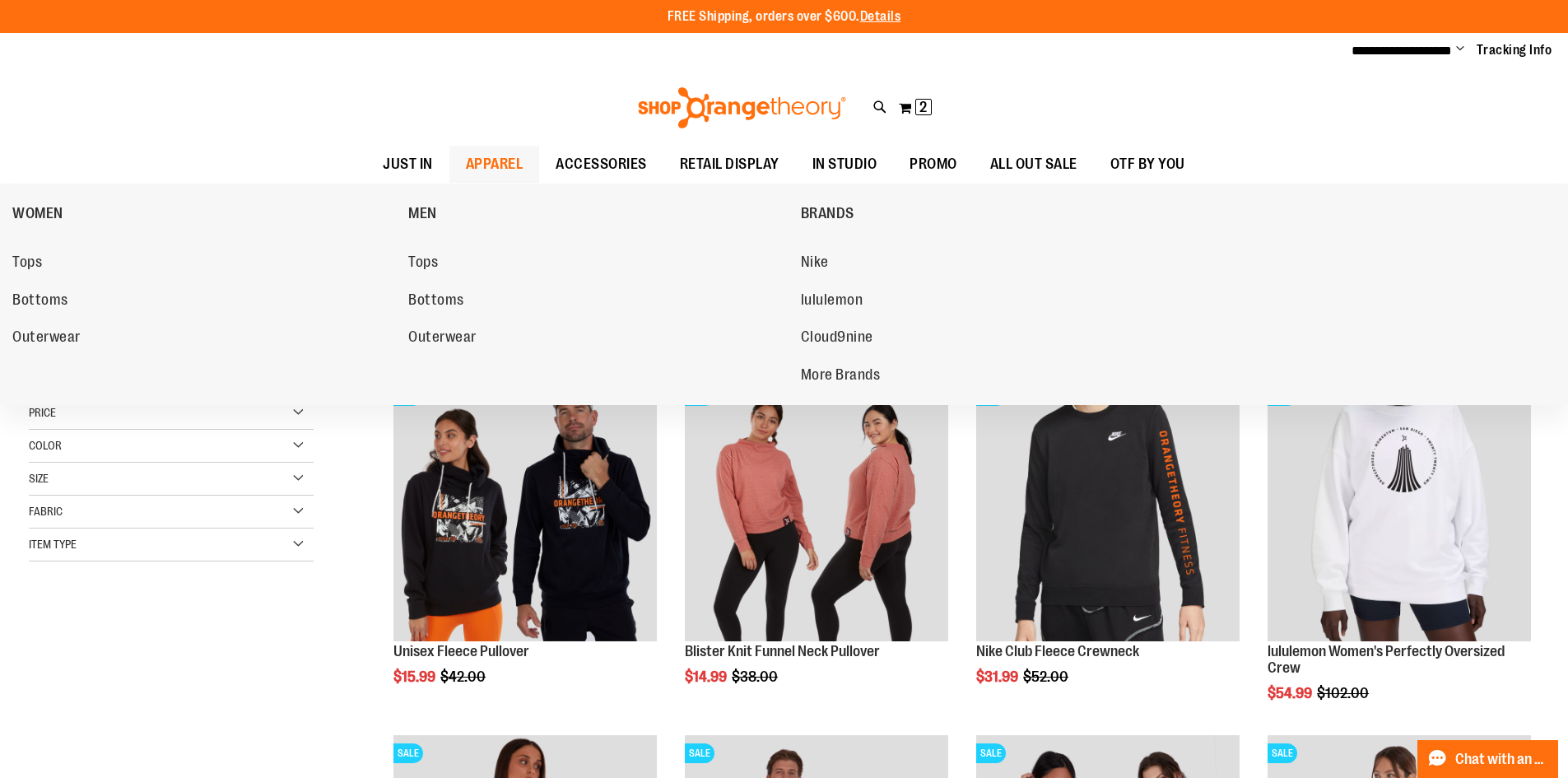
click at [515, 151] on span "APPAREL" at bounding box center [494, 164] width 58 height 37
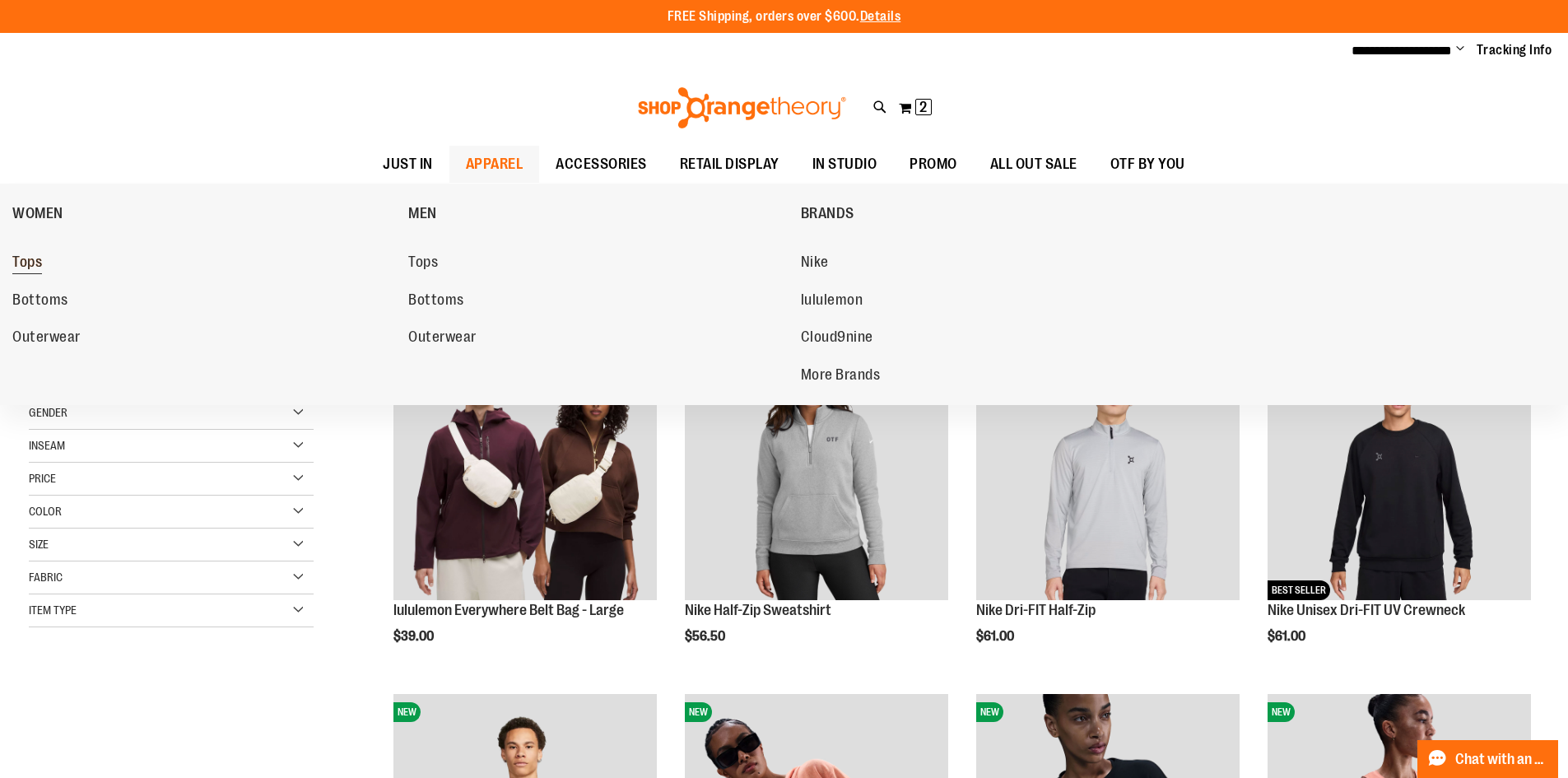
click at [44, 268] on link "Tops" at bounding box center [202, 263] width 379 height 29
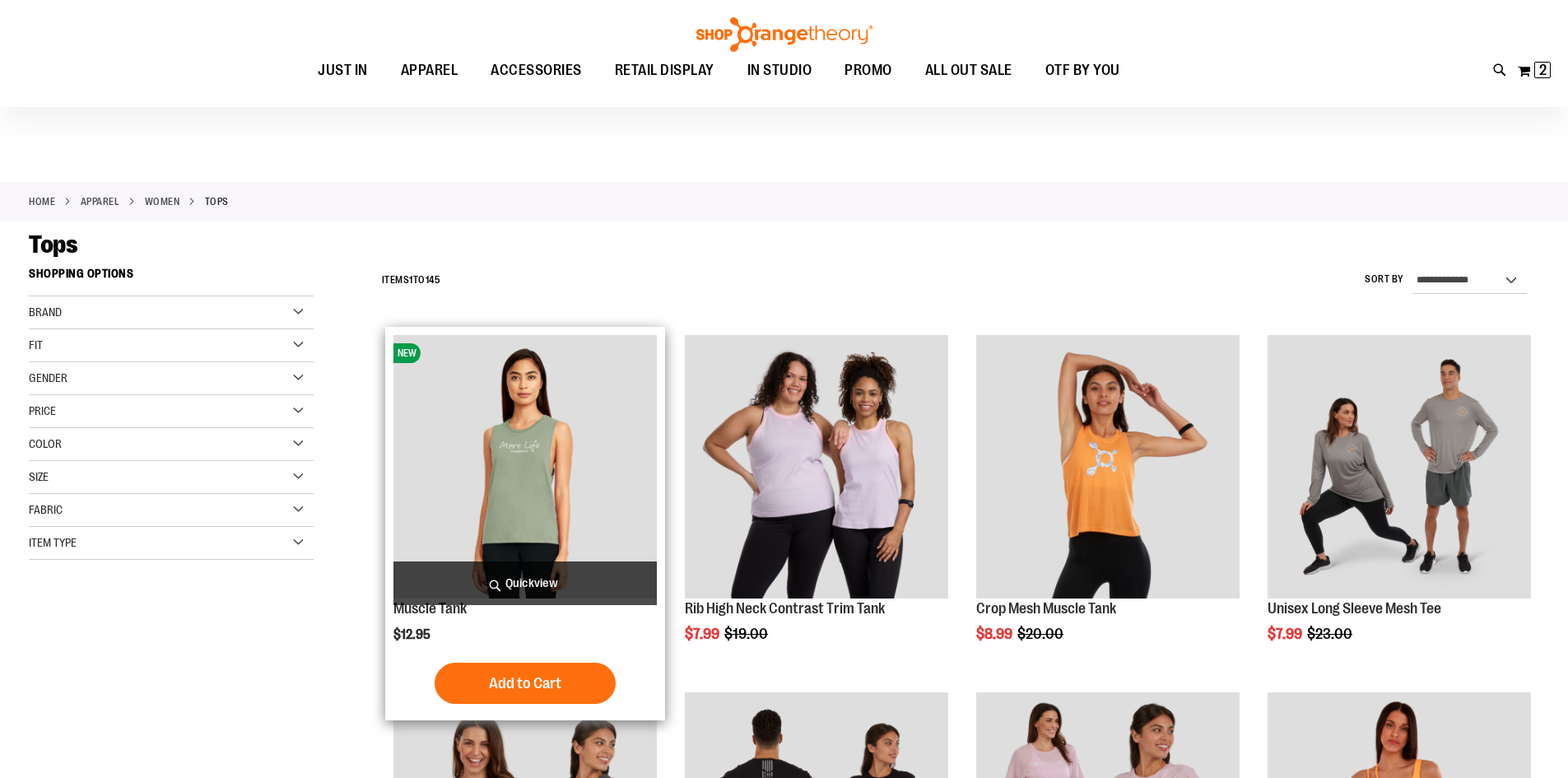
scroll to position [164, 0]
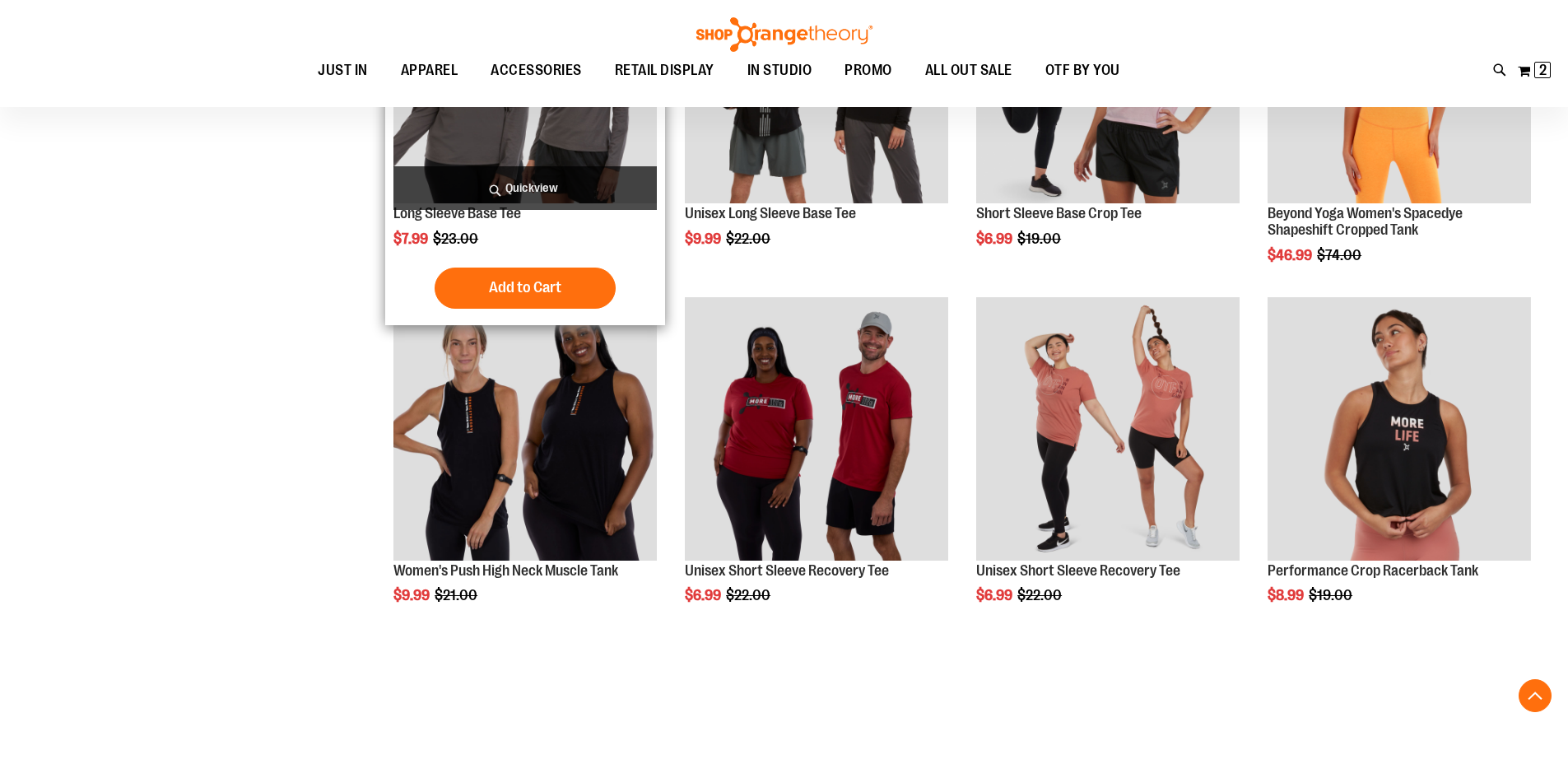
scroll to position [849, 0]
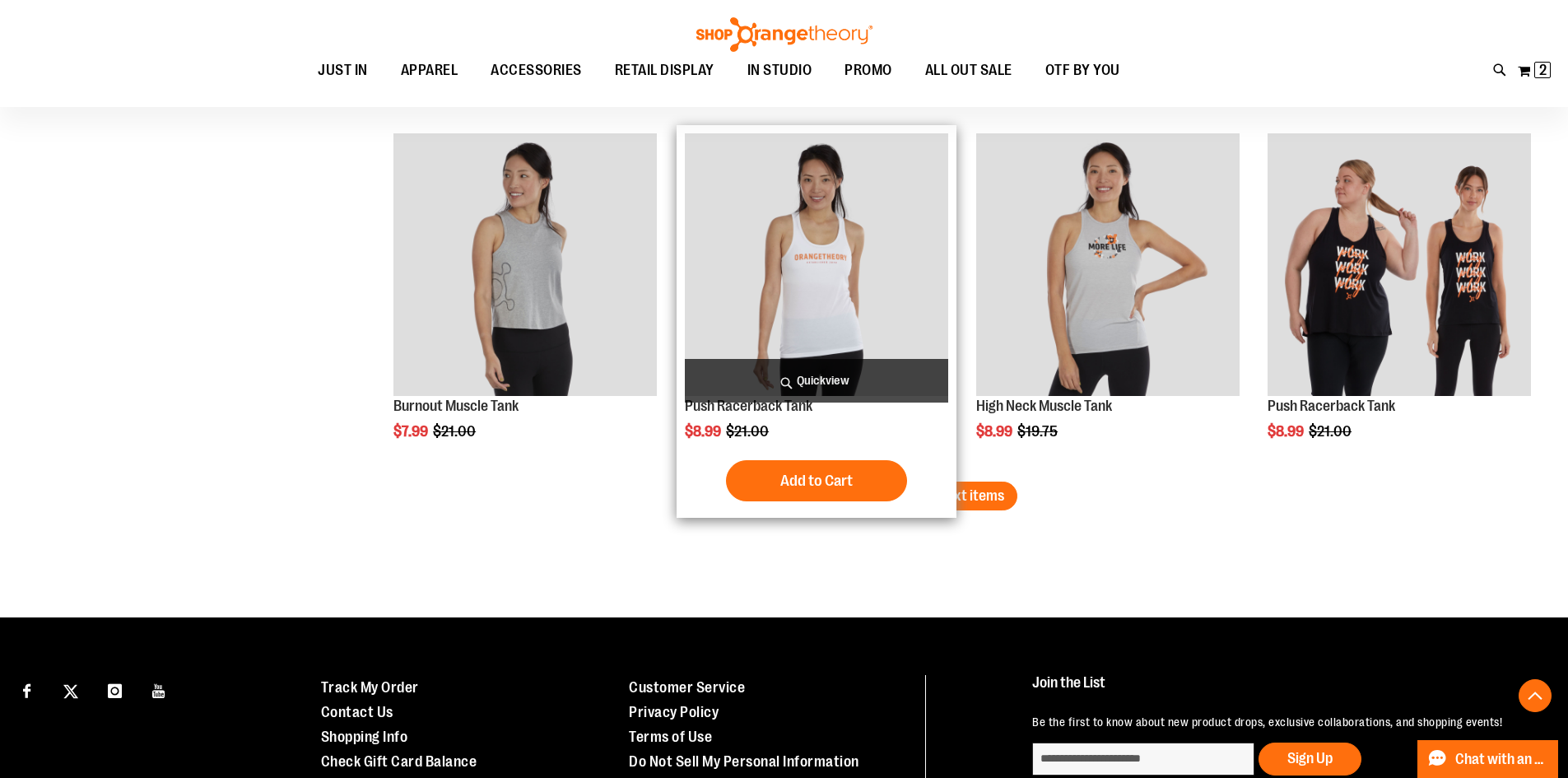
scroll to position [3073, 0]
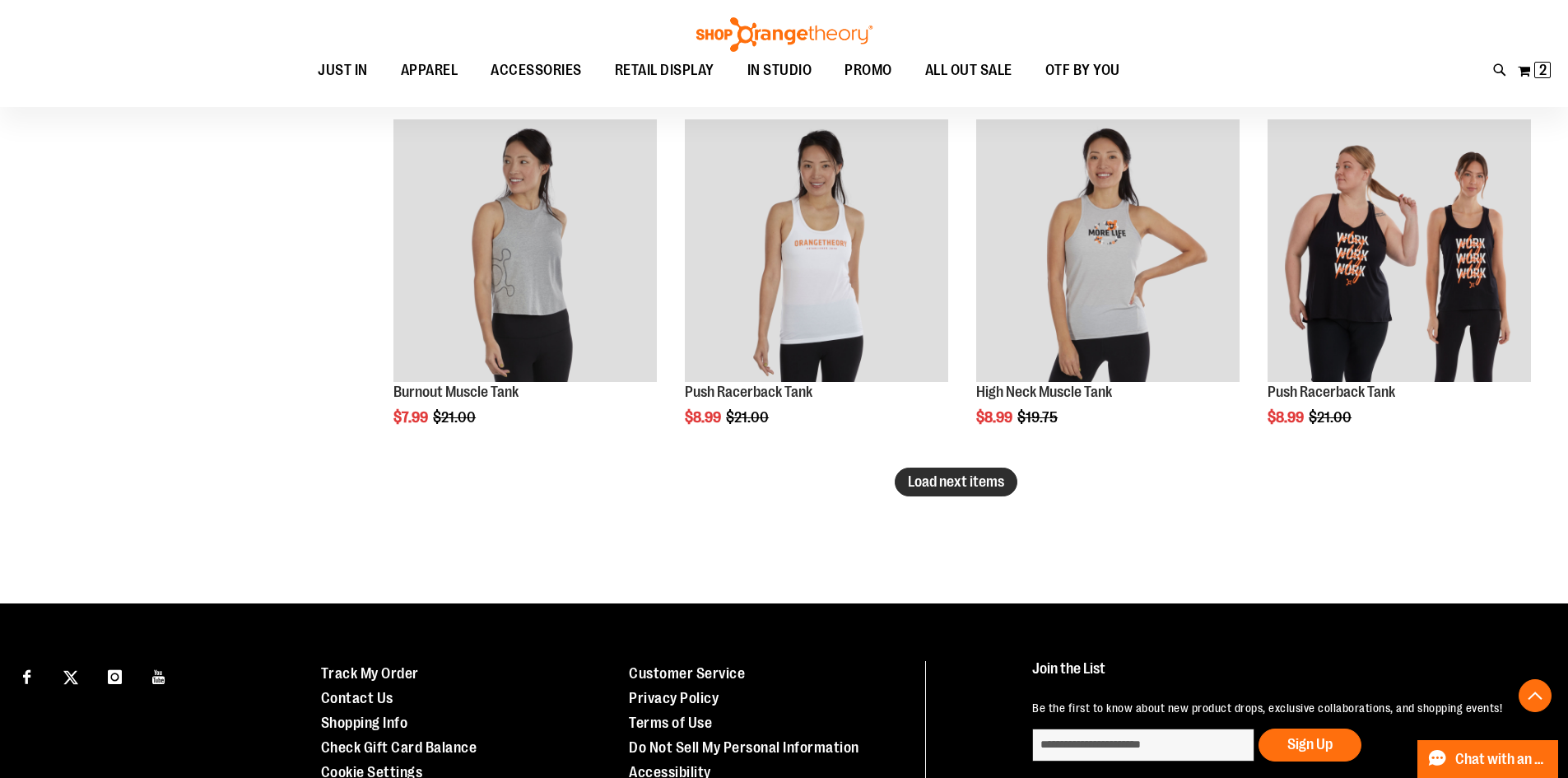
click at [941, 477] on span "Load next items" at bounding box center [956, 481] width 96 height 16
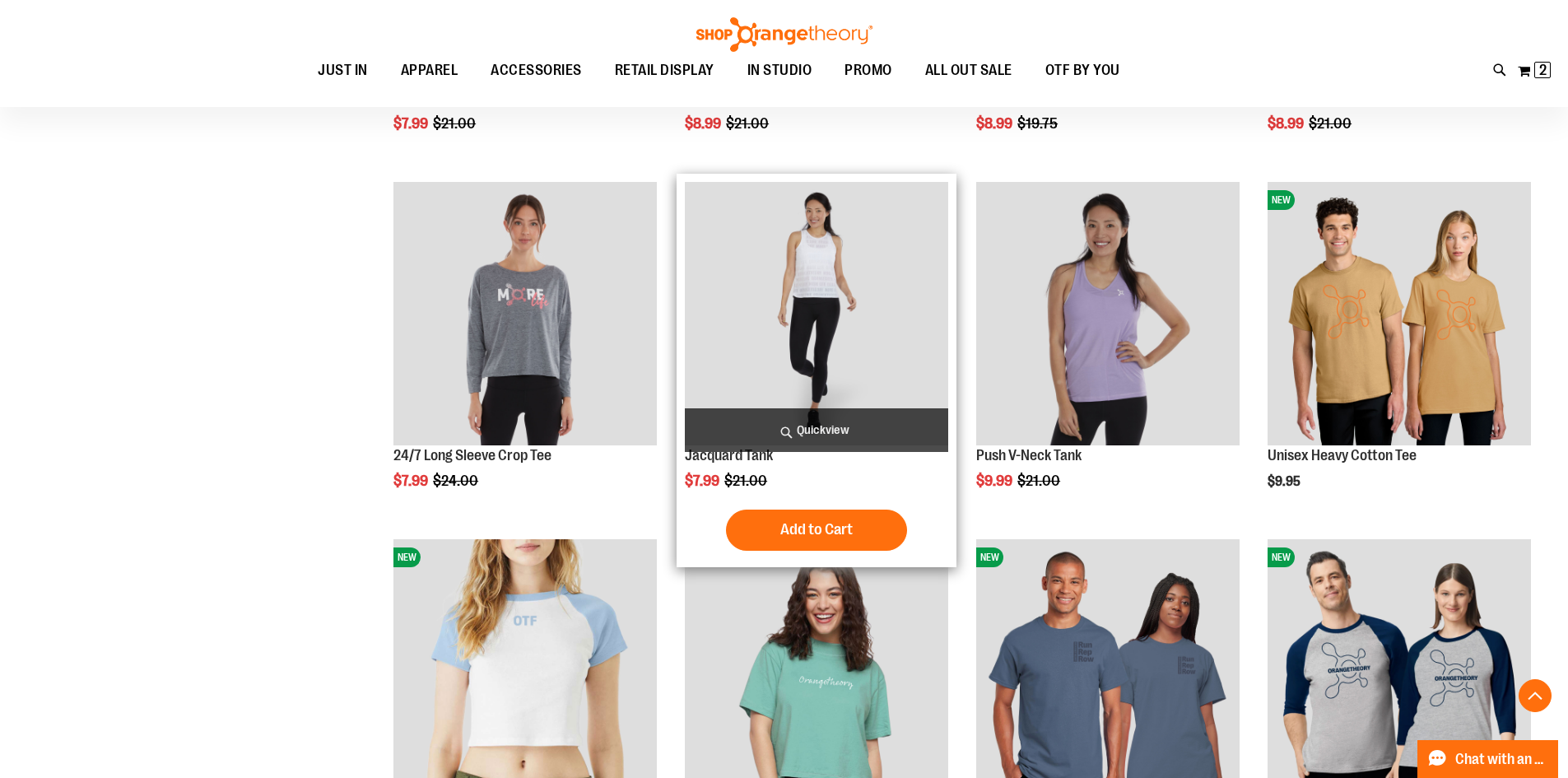
scroll to position [3402, 0]
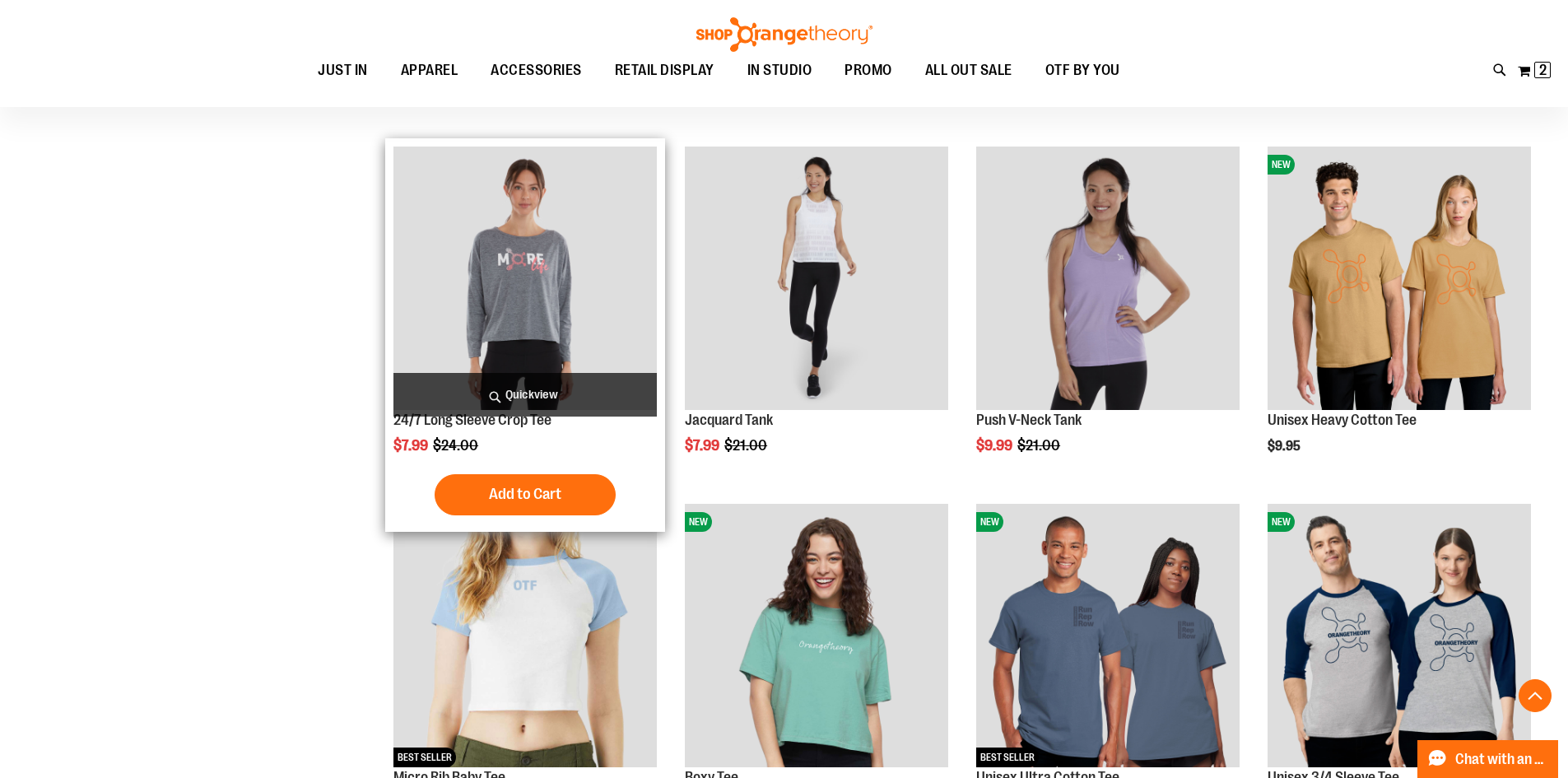
click at [561, 334] on img "product" at bounding box center [525, 278] width 263 height 263
click at [516, 303] on img "product" at bounding box center [525, 278] width 263 height 263
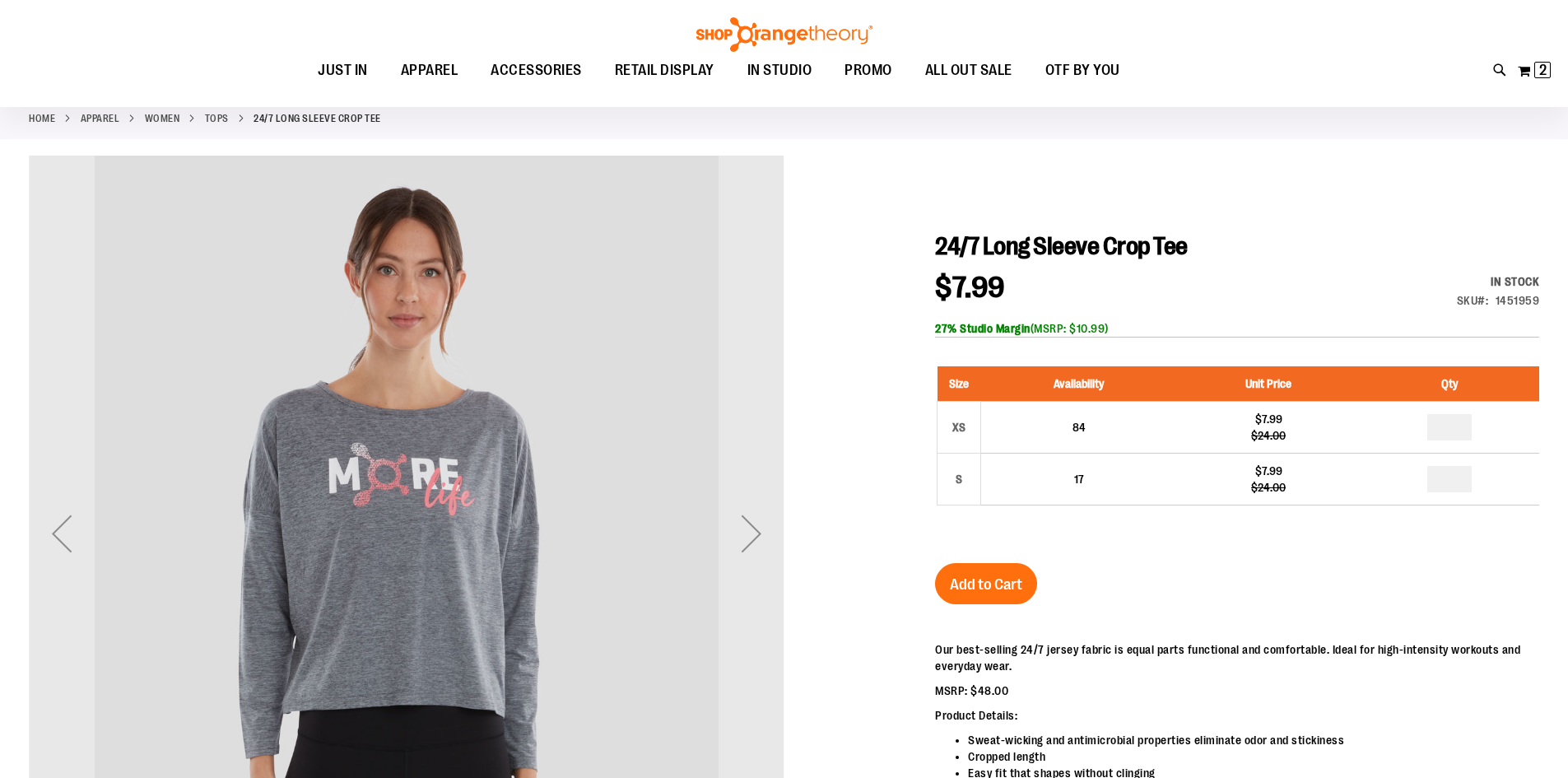
scroll to position [82, 0]
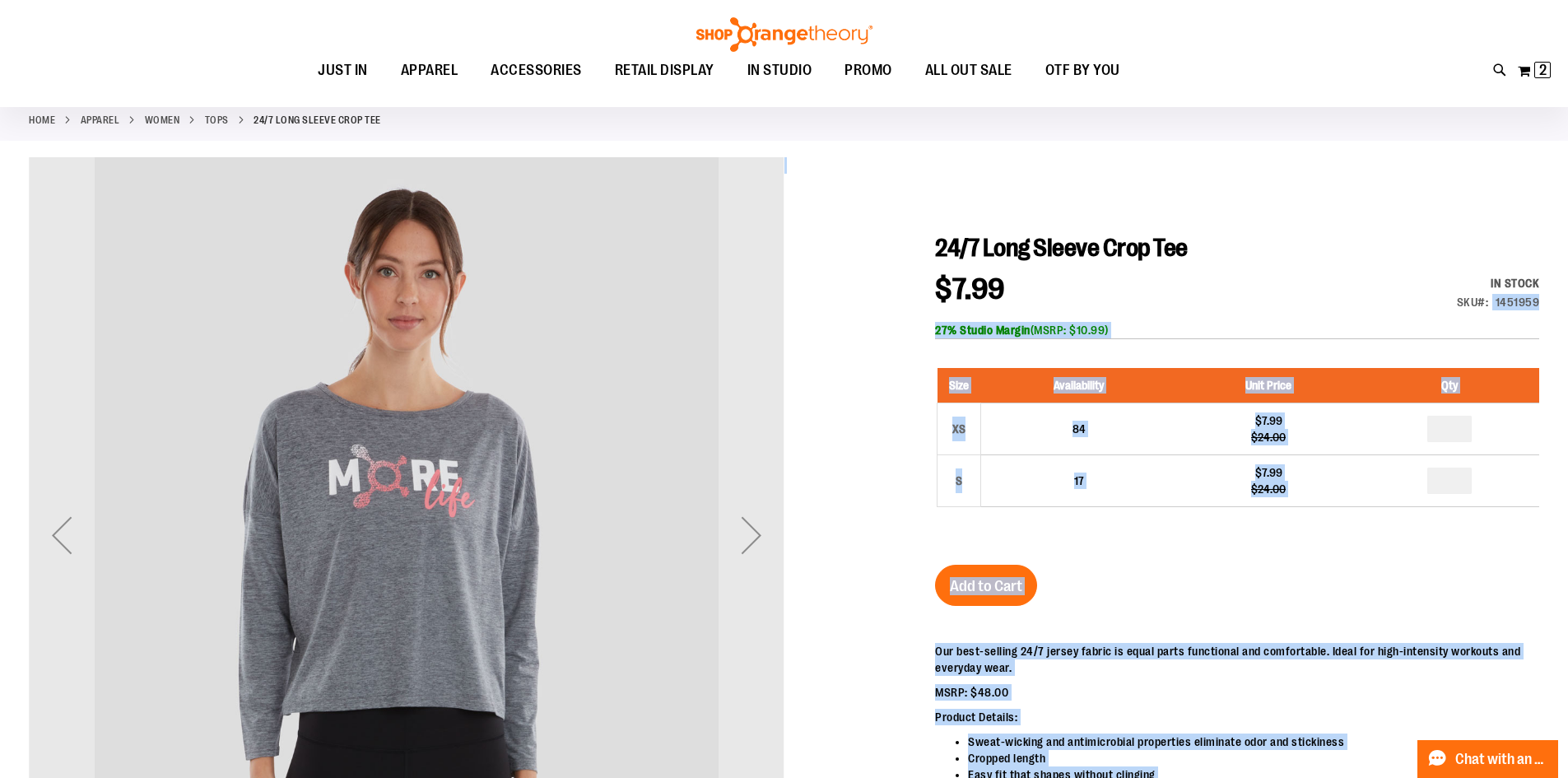
drag, startPoint x: 1494, startPoint y: 299, endPoint x: 1541, endPoint y: 299, distance: 47.0
click at [1523, 301] on div "1451959" at bounding box center [1518, 301] width 45 height 16
drag, startPoint x: 1498, startPoint y: 299, endPoint x: 1543, endPoint y: 299, distance: 45.0
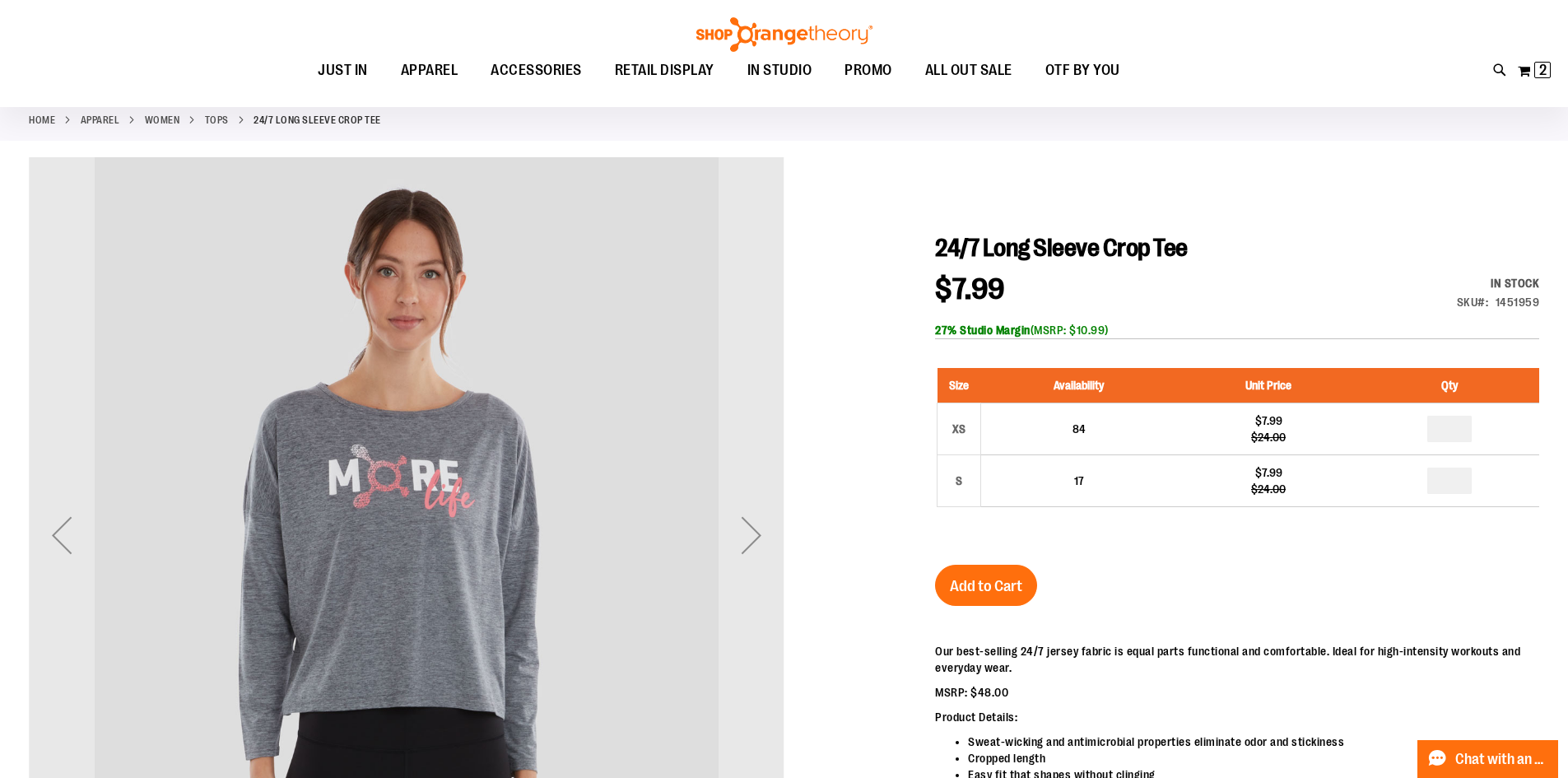
click at [1423, 283] on div "In stock Only %1 left SKU 1451959" at bounding box center [1467, 297] width 144 height 44
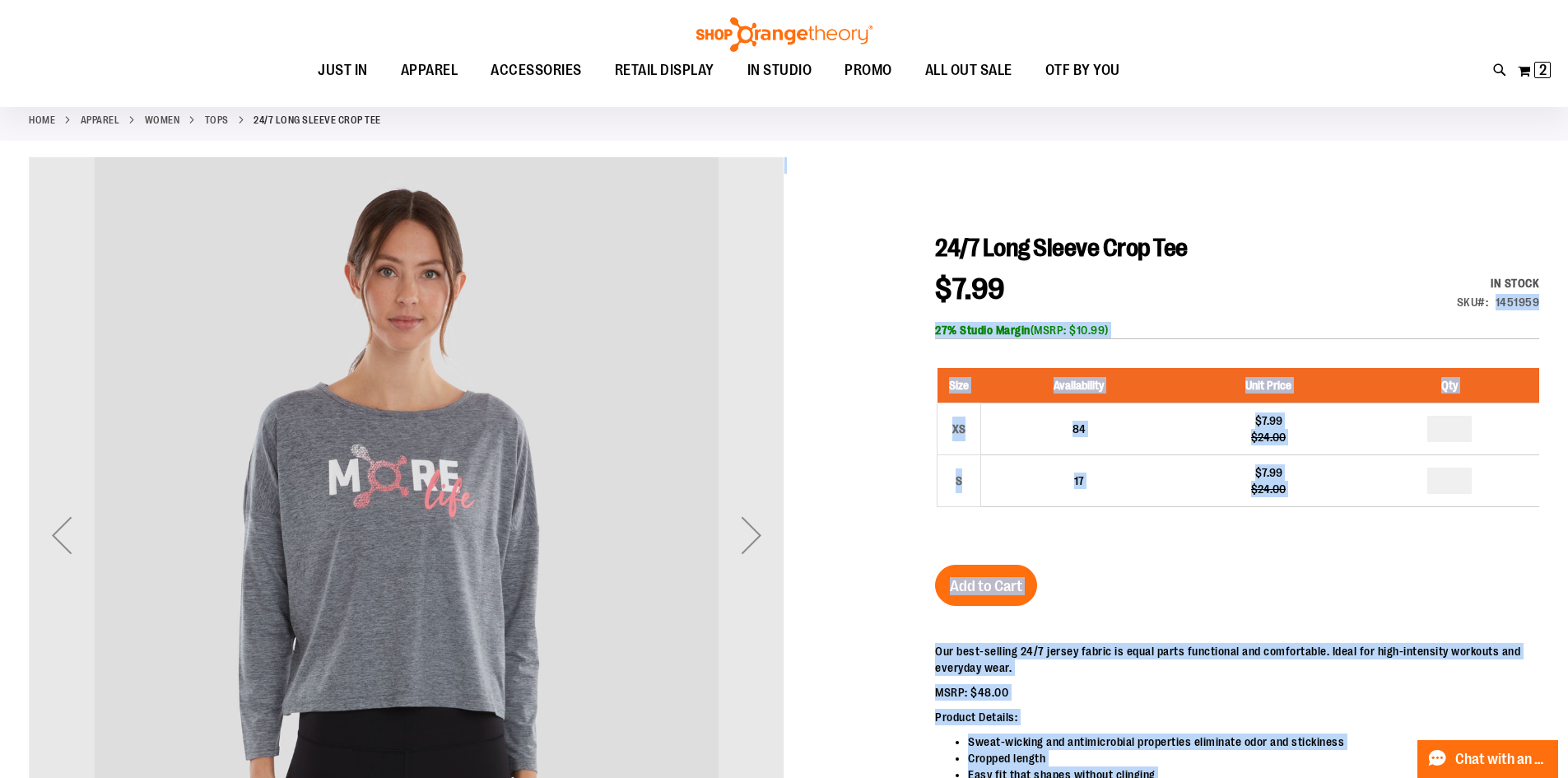
drag, startPoint x: 1498, startPoint y: 301, endPoint x: 1549, endPoint y: 301, distance: 51.0
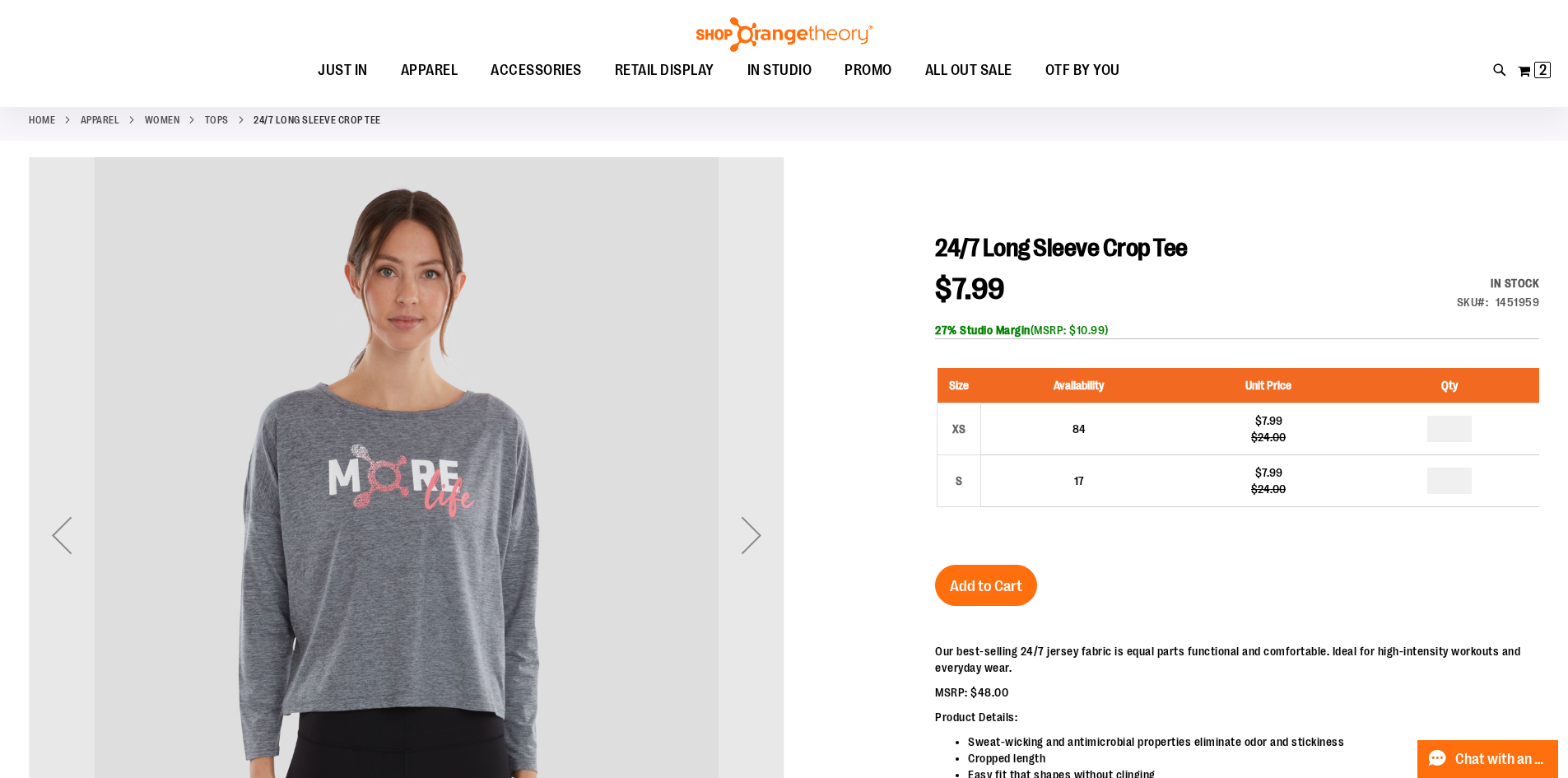
click at [1406, 257] on h1 "24/7 Long Sleeve Crop Tee" at bounding box center [1237, 247] width 604 height 29
drag, startPoint x: 1537, startPoint y: 301, endPoint x: 1491, endPoint y: 302, distance: 46.0
click at [1493, 301] on div "SKU 1451959" at bounding box center [1498, 301] width 83 height 16
copy div "1451959"
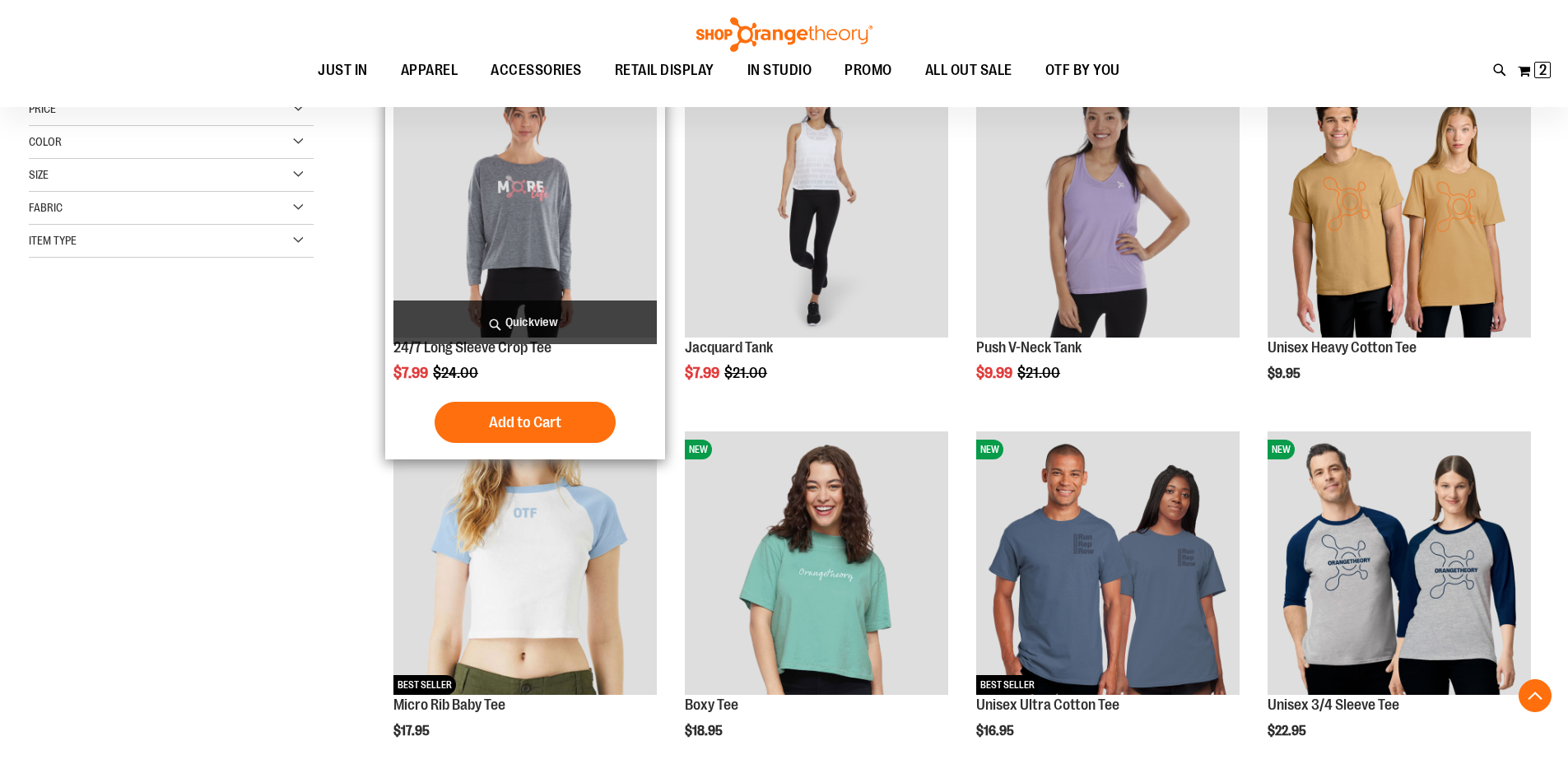
scroll to position [301, 0]
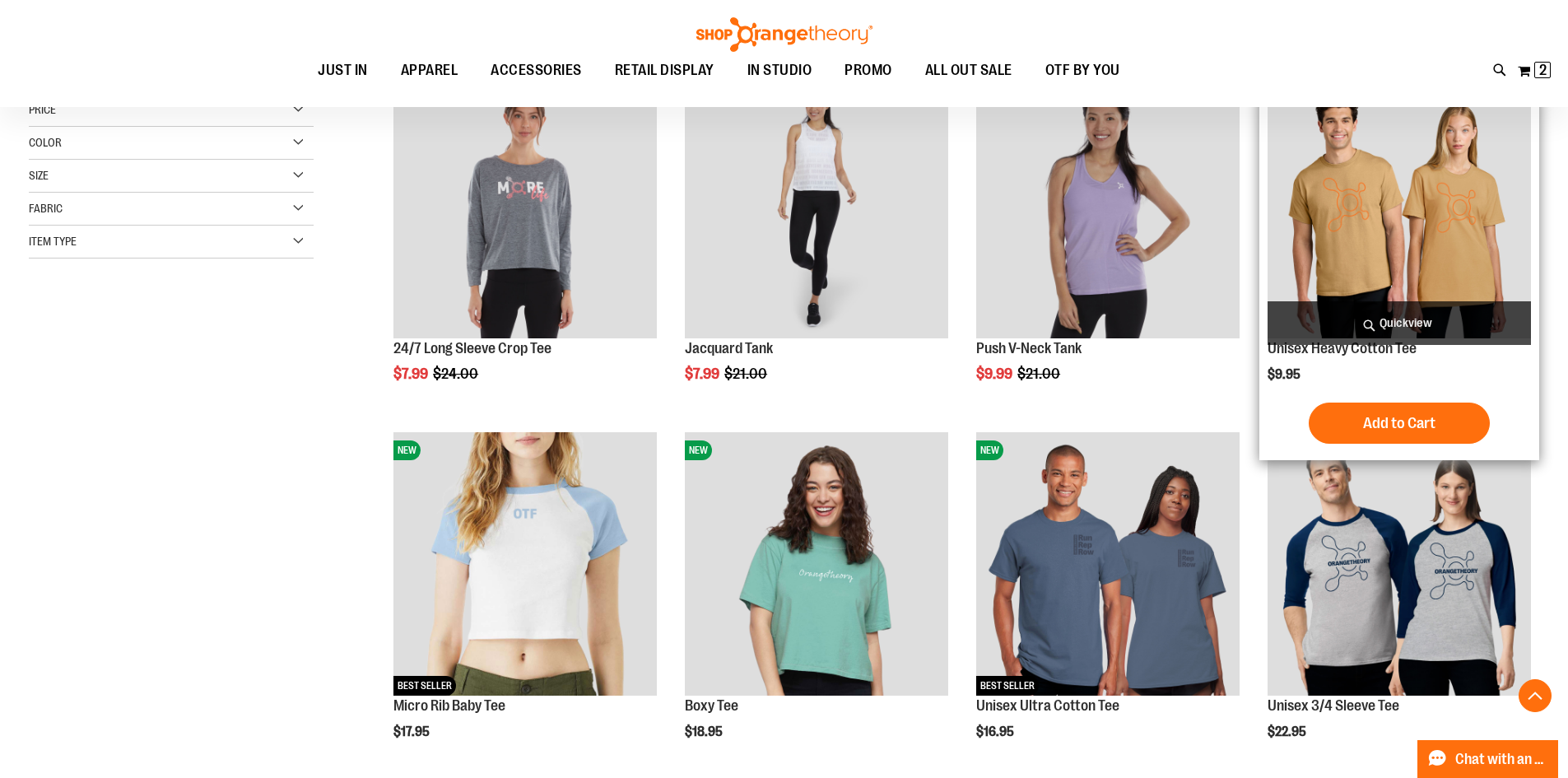
click at [1344, 214] on img "product" at bounding box center [1399, 206] width 263 height 263
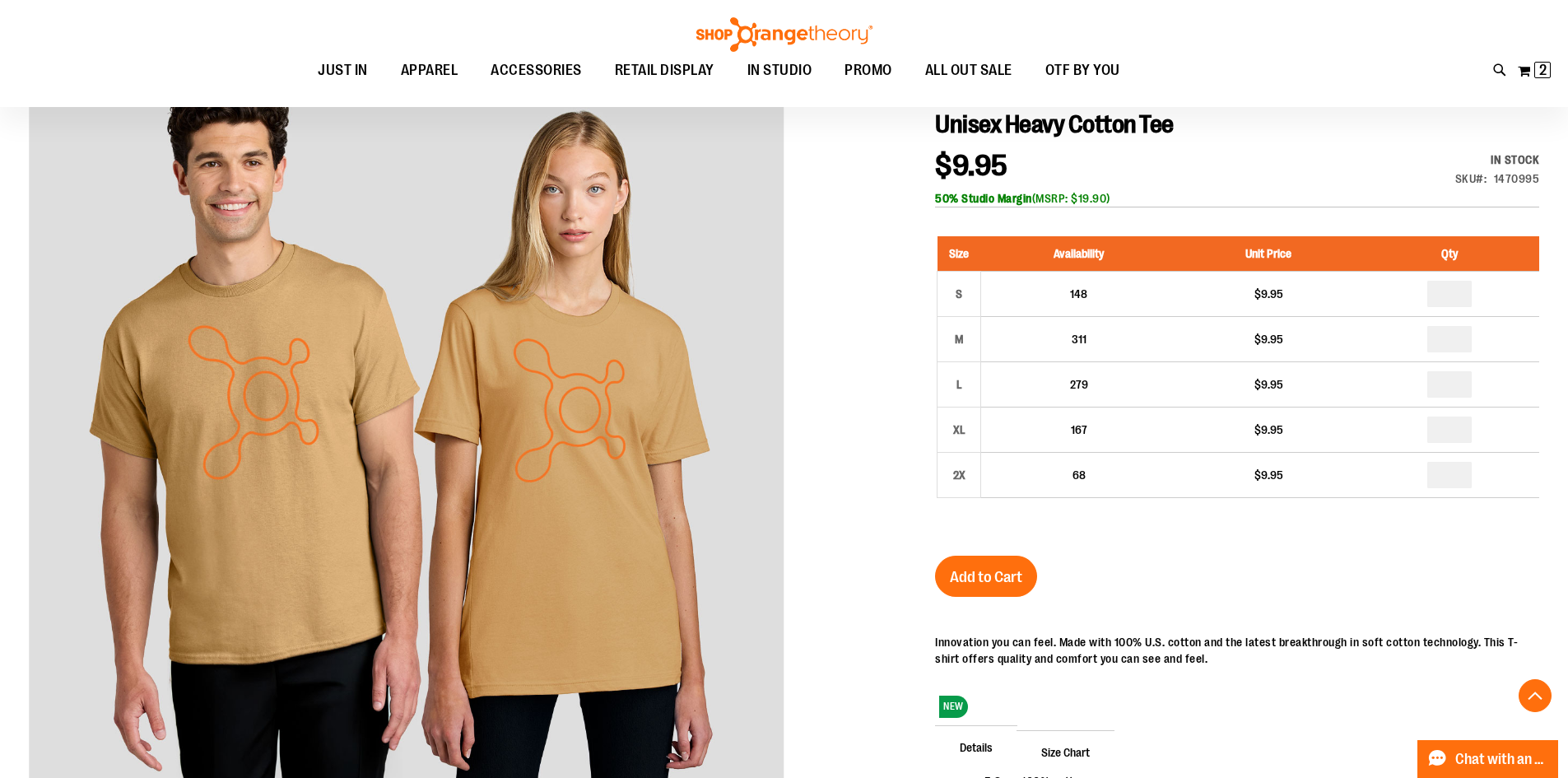
scroll to position [164, 0]
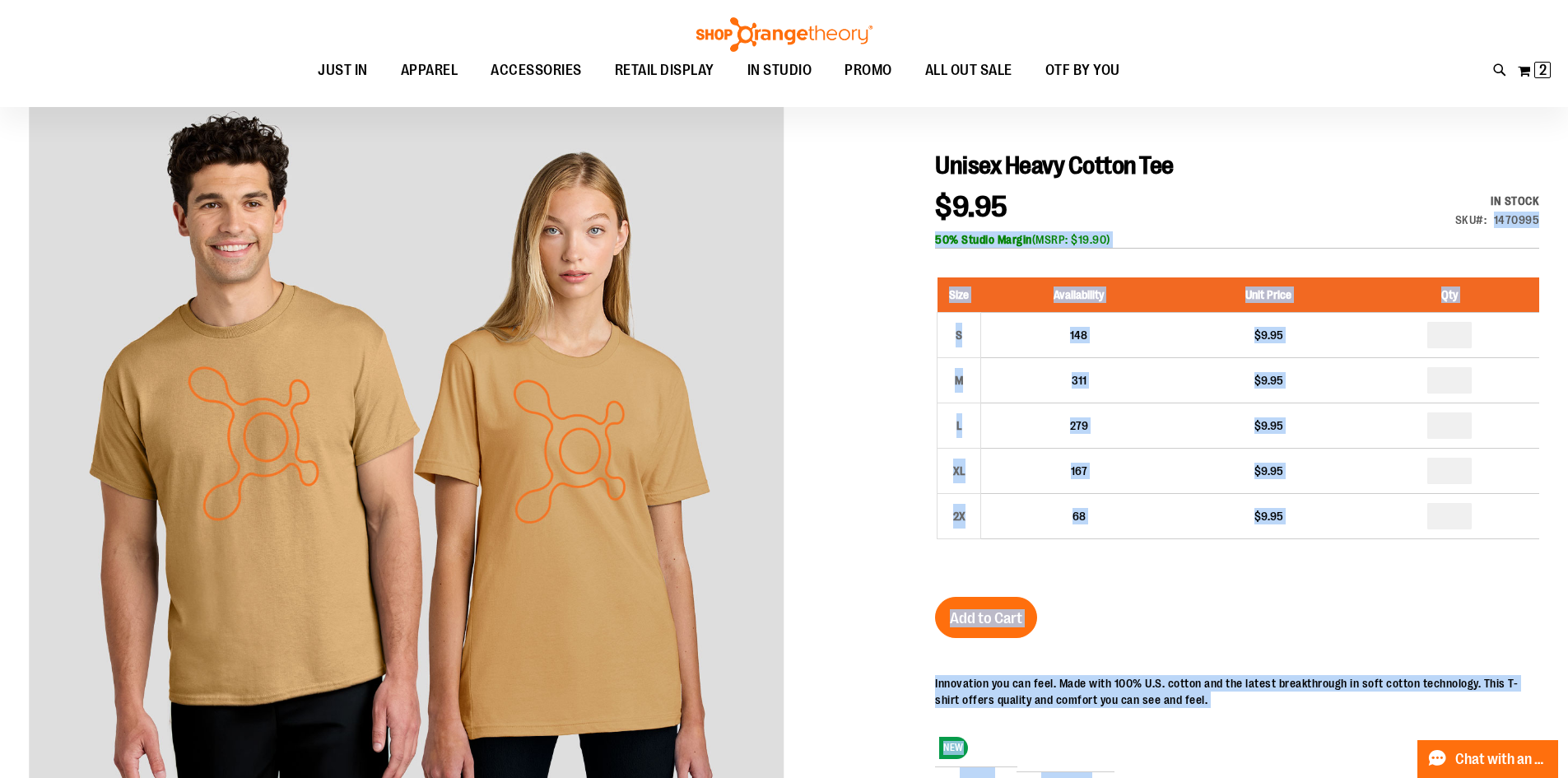
drag, startPoint x: 1539, startPoint y: 218, endPoint x: 1510, endPoint y: 209, distance: 30.4
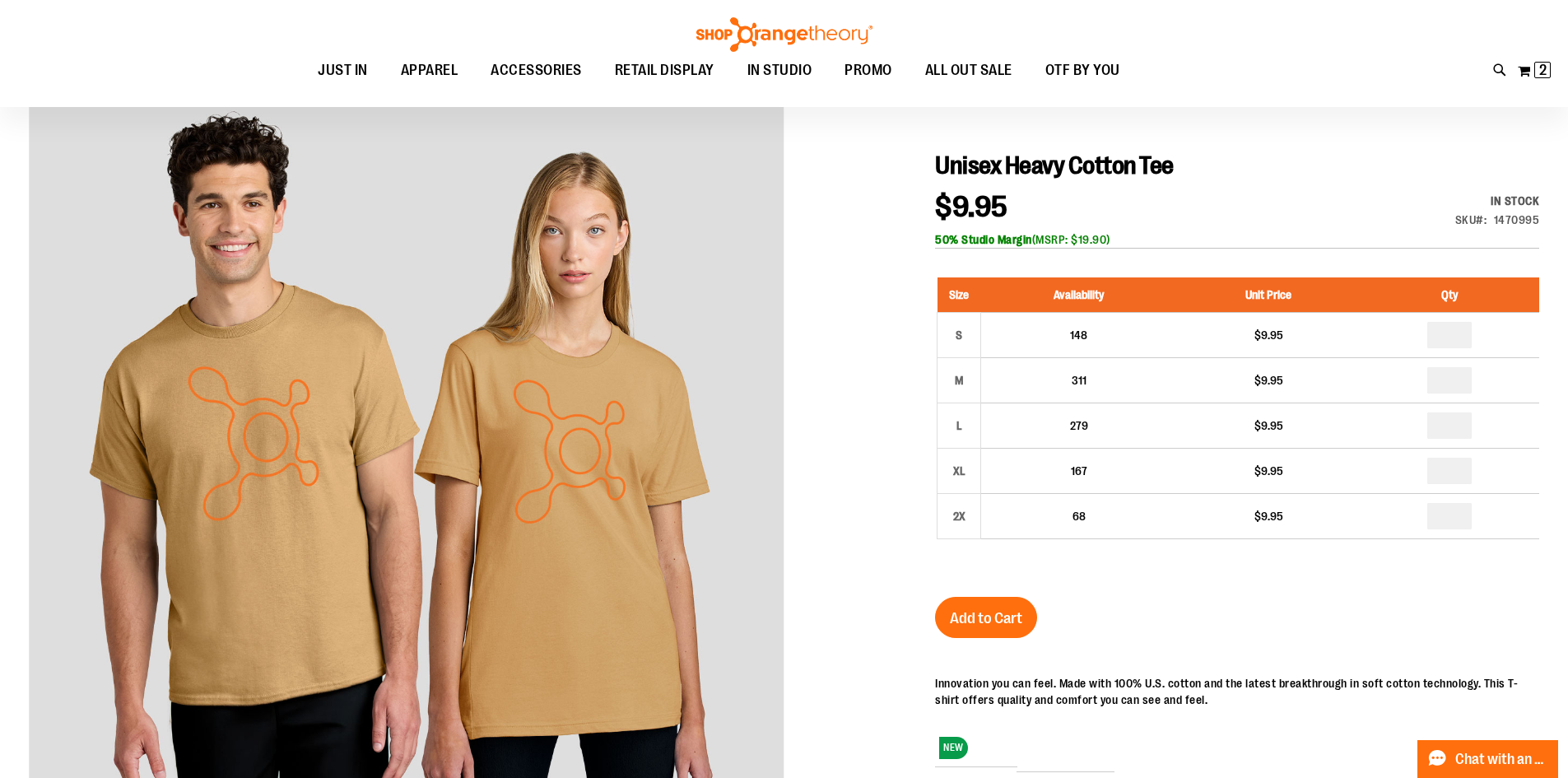
click at [1486, 212] on div "SKU 1470995" at bounding box center [1498, 220] width 85 height 16
drag, startPoint x: 1498, startPoint y: 219, endPoint x: 1509, endPoint y: 221, distance: 11.2
click at [1509, 221] on div "1470995" at bounding box center [1517, 220] width 46 height 16
drag, startPoint x: 1495, startPoint y: 222, endPoint x: 1538, endPoint y: 212, distance: 44.1
click at [1538, 212] on div "1470995" at bounding box center [1517, 220] width 46 height 16
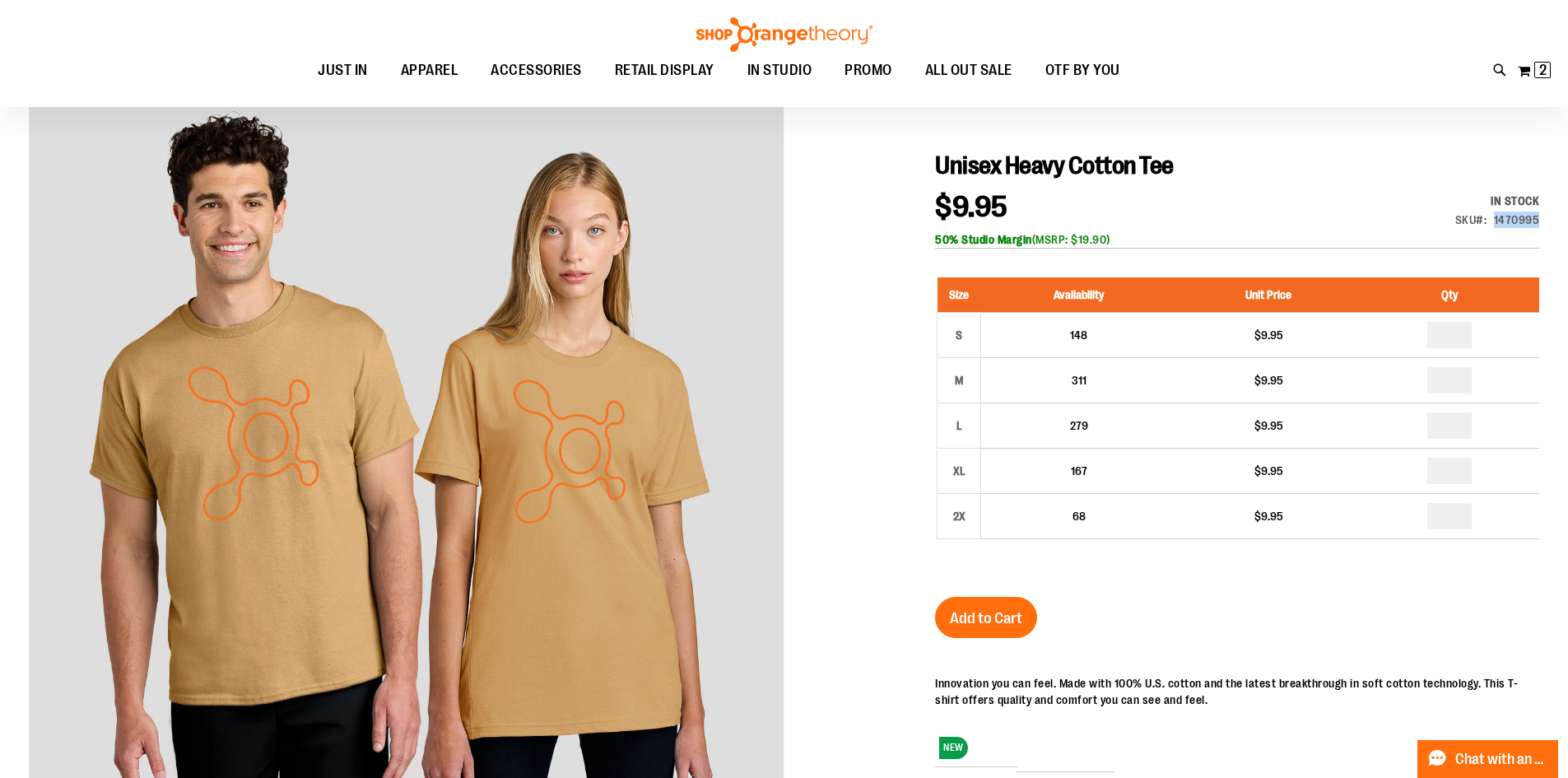
copy div "1470995"
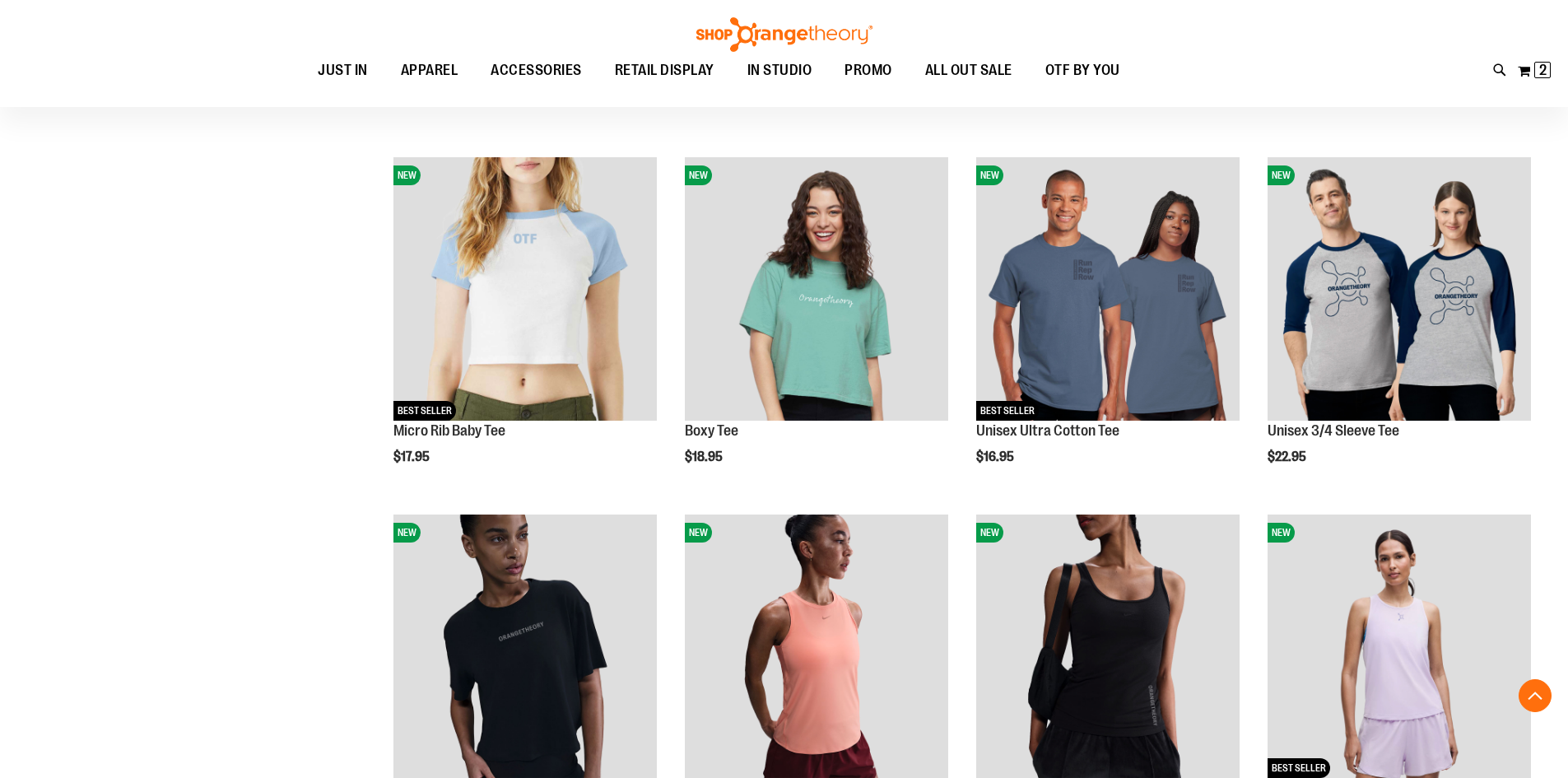
scroll to position [394, 0]
